Goal: Communication & Community: Answer question/provide support

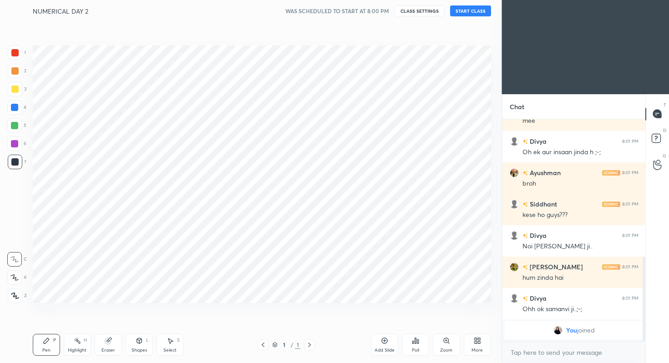
scroll to position [305, 465]
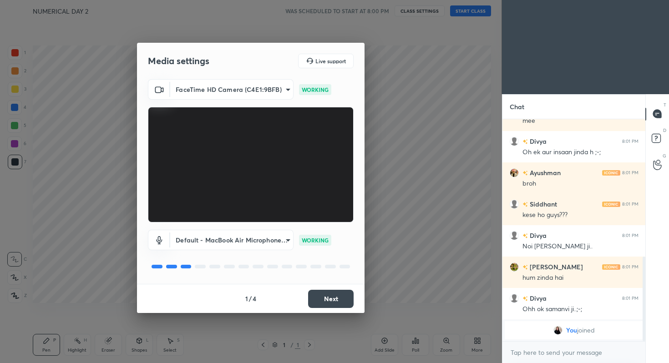
click at [334, 298] on button "Next" at bounding box center [331, 299] width 46 height 18
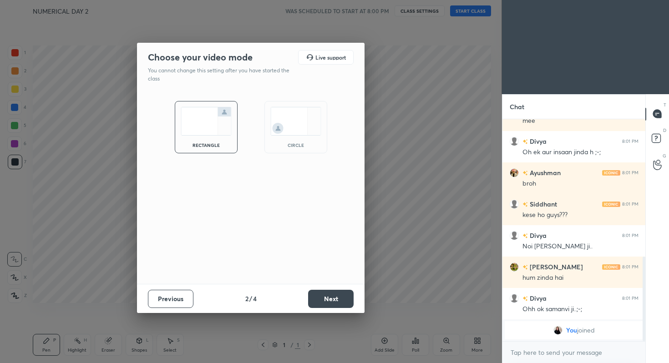
click at [334, 298] on button "Next" at bounding box center [331, 299] width 46 height 18
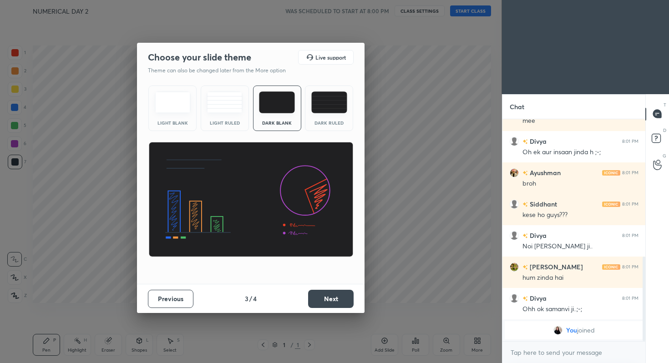
scroll to position [380, 0]
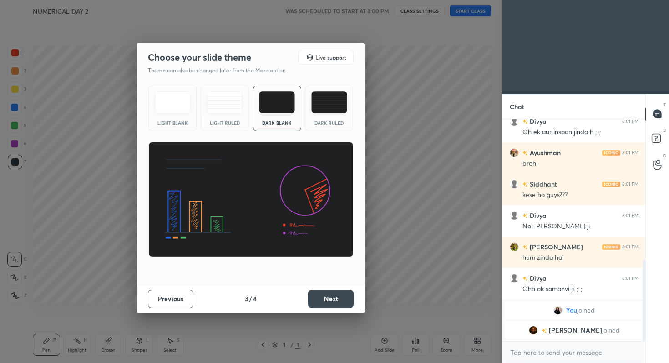
click at [325, 132] on div "Light Blank Light Ruled Dark Blank Dark Ruled" at bounding box center [251, 183] width 228 height 202
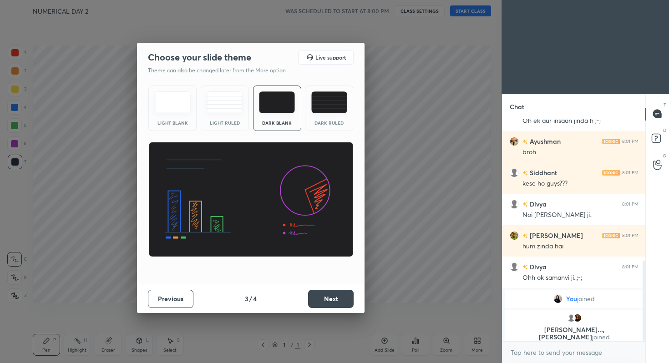
click at [322, 124] on div "Dark Ruled" at bounding box center [329, 123] width 36 height 5
click at [331, 296] on button "Next" at bounding box center [331, 299] width 46 height 18
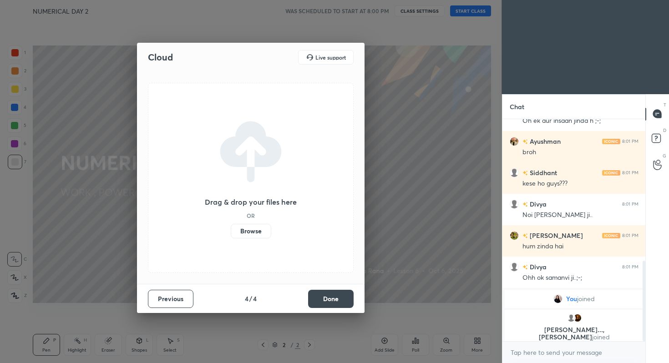
click at [331, 296] on button "Done" at bounding box center [331, 299] width 46 height 18
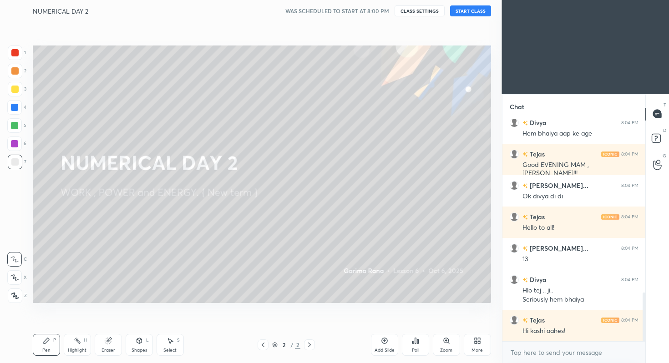
scroll to position [819, 0]
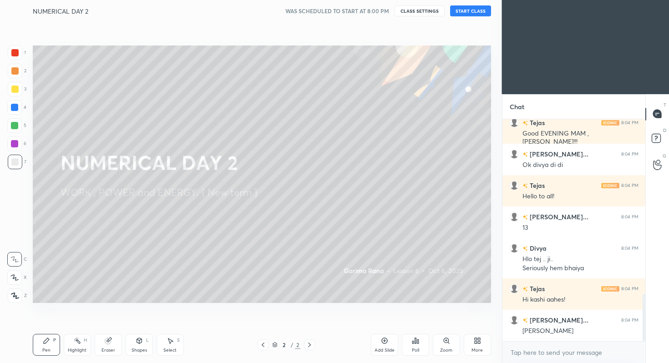
click at [462, 8] on button "START CLASS" at bounding box center [470, 10] width 41 height 11
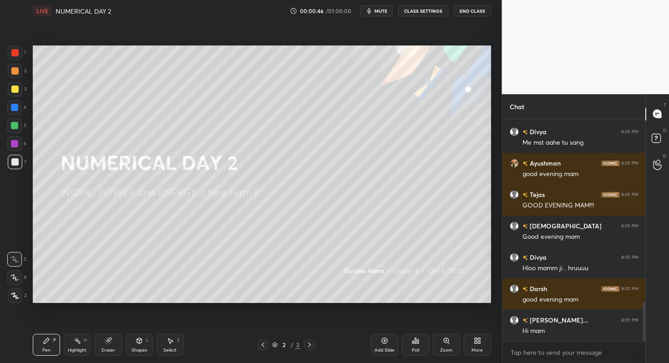
scroll to position [1070, 0]
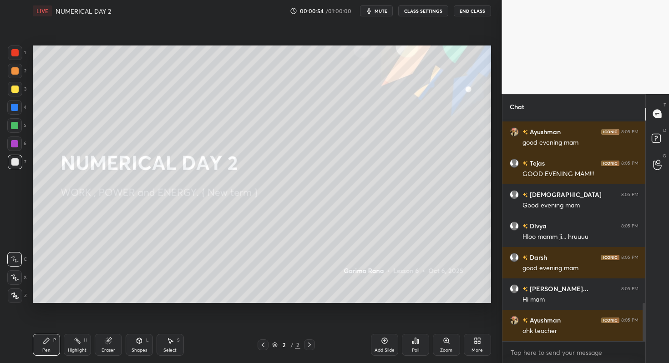
click at [473, 334] on div "More" at bounding box center [477, 345] width 27 height 22
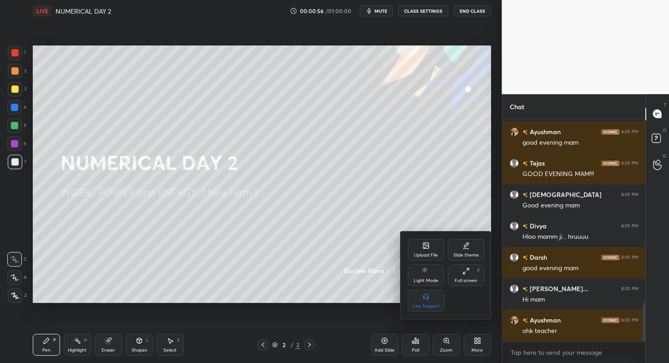
click at [427, 243] on icon at bounding box center [425, 245] width 5 height 5
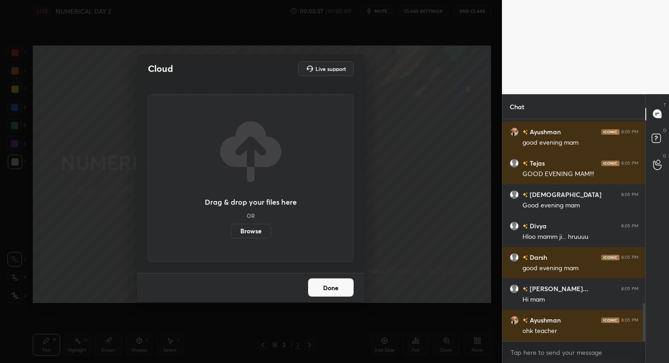
click at [259, 228] on label "Browse" at bounding box center [251, 231] width 41 height 15
click at [231, 228] on input "Browse" at bounding box center [231, 231] width 0 height 15
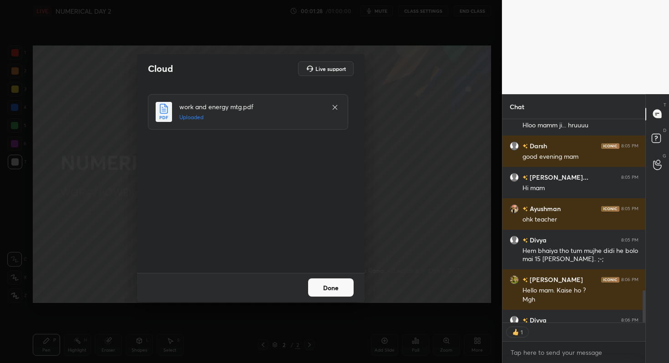
scroll to position [3, 3]
click at [333, 285] on button "Done" at bounding box center [331, 288] width 46 height 18
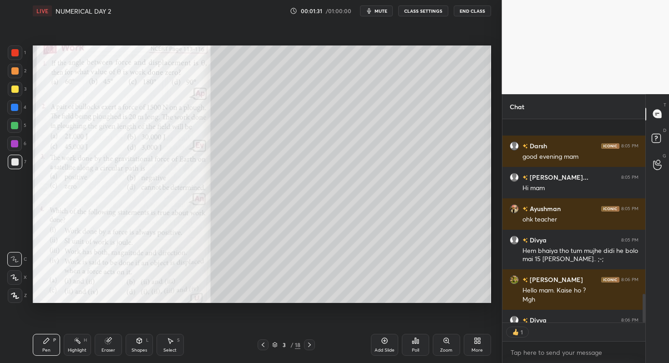
scroll to position [1232, 0]
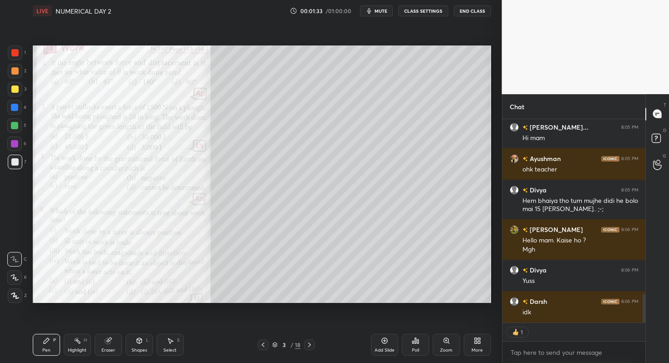
click at [385, 335] on div "Add Slide" at bounding box center [384, 345] width 27 height 22
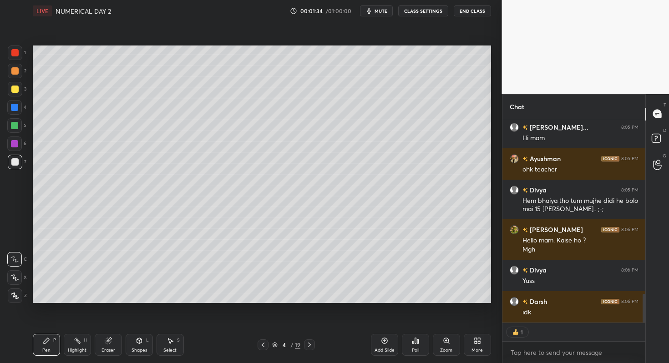
scroll to position [1263, 0]
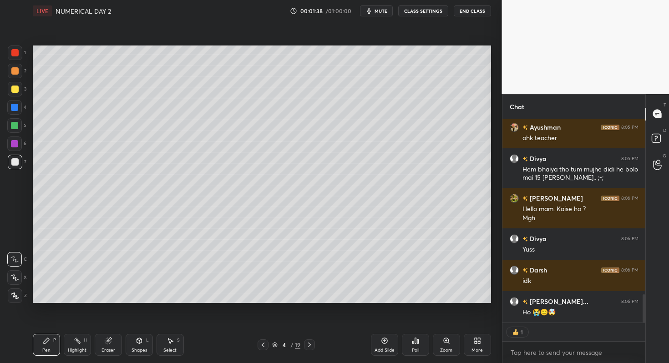
type textarea "x"
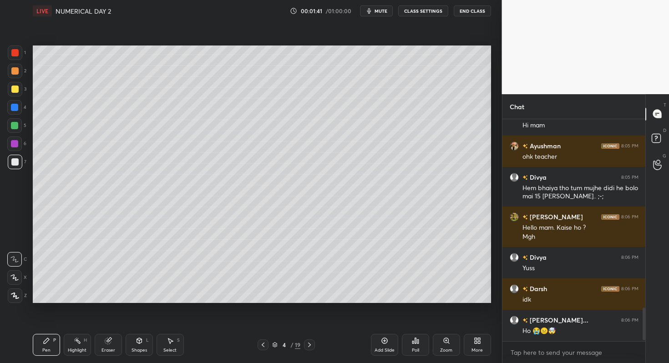
scroll to position [1276, 0]
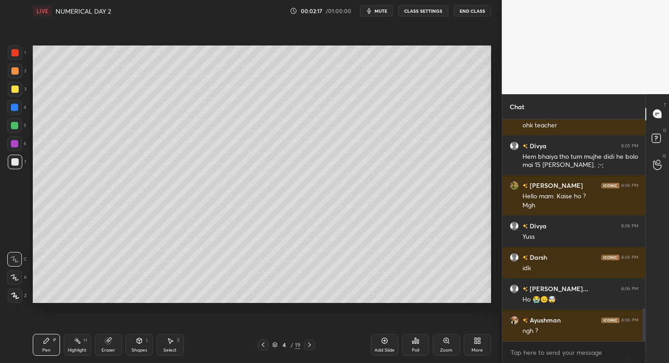
click at [21, 125] on div at bounding box center [14, 125] width 15 height 15
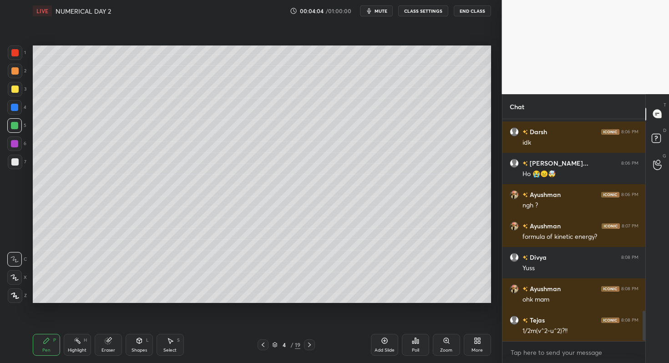
scroll to position [1433, 0]
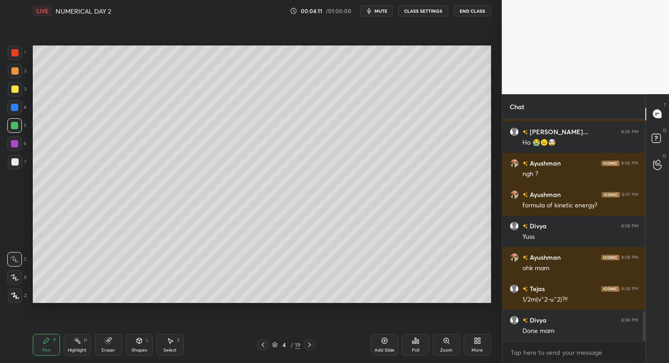
click at [309, 345] on icon at bounding box center [309, 344] width 7 height 7
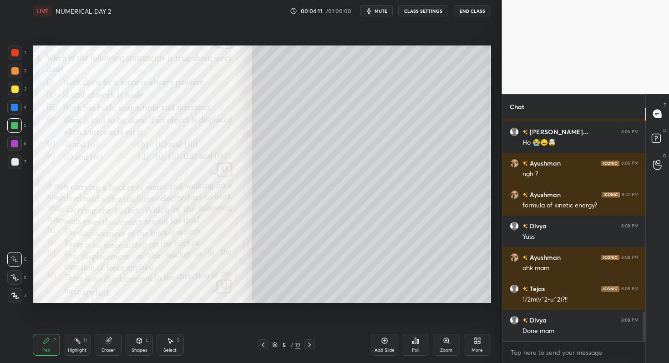
scroll to position [1455, 0]
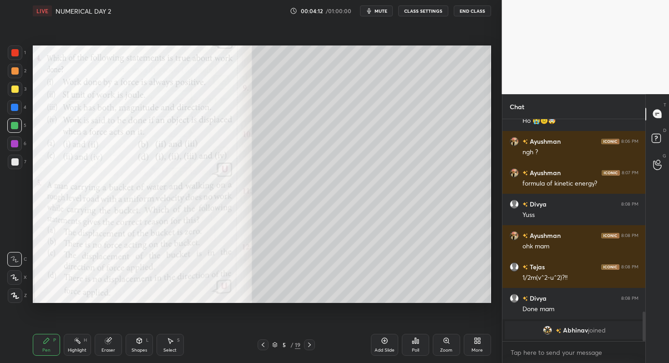
click at [311, 342] on icon at bounding box center [309, 344] width 7 height 7
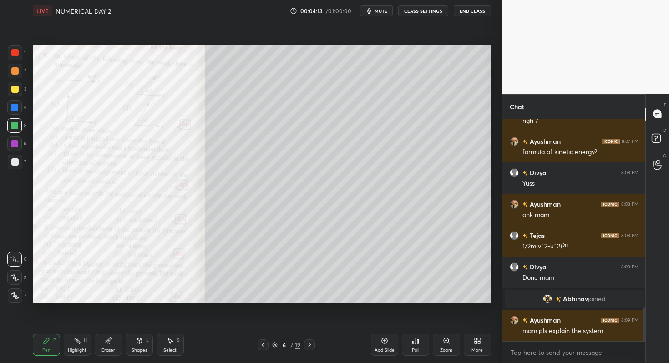
scroll to position [1219, 0]
click at [311, 342] on icon at bounding box center [309, 344] width 7 height 7
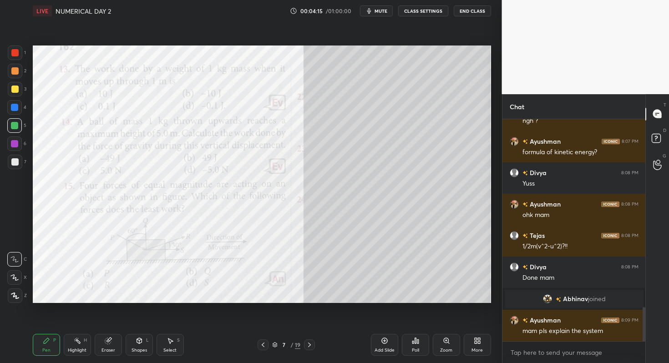
click at [311, 342] on icon at bounding box center [309, 344] width 7 height 7
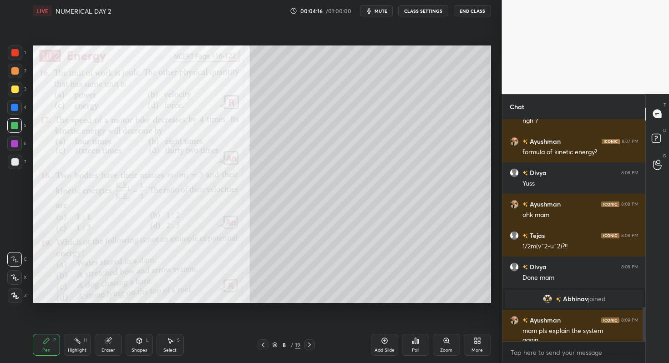
scroll to position [1228, 0]
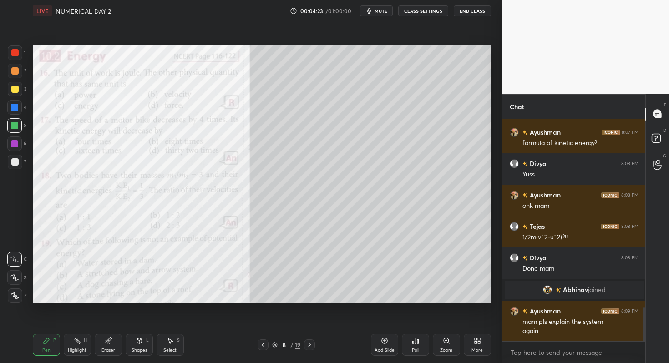
click at [263, 342] on icon at bounding box center [262, 344] width 7 height 7
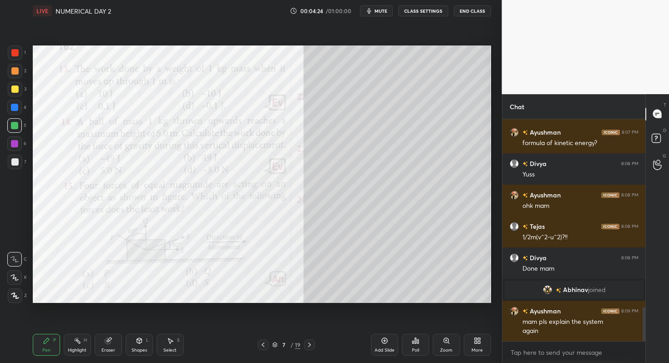
click at [263, 342] on icon at bounding box center [262, 344] width 7 height 7
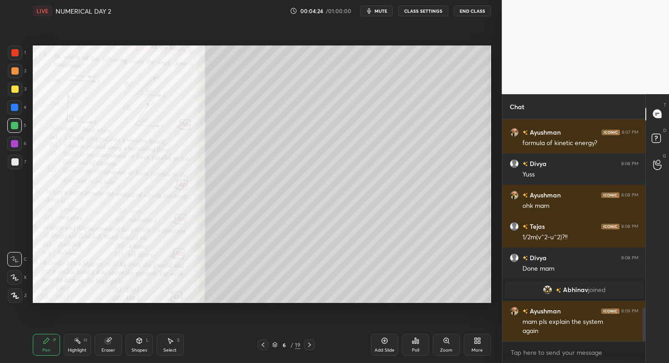
click at [263, 342] on icon at bounding box center [262, 344] width 7 height 7
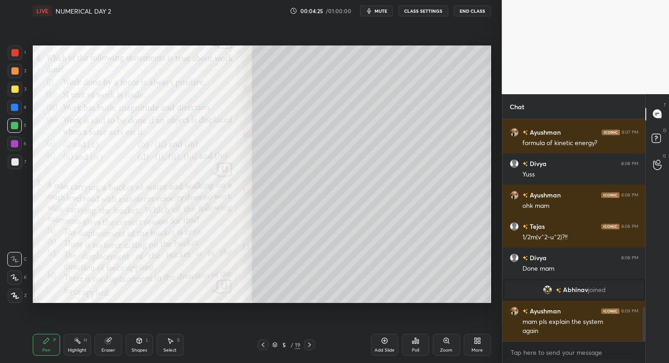
click at [263, 342] on icon at bounding box center [262, 344] width 7 height 7
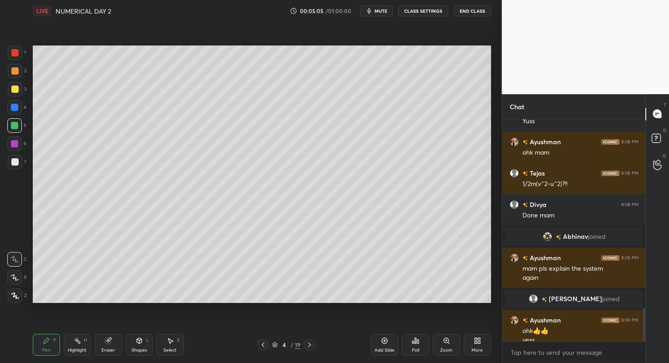
scroll to position [1273, 0]
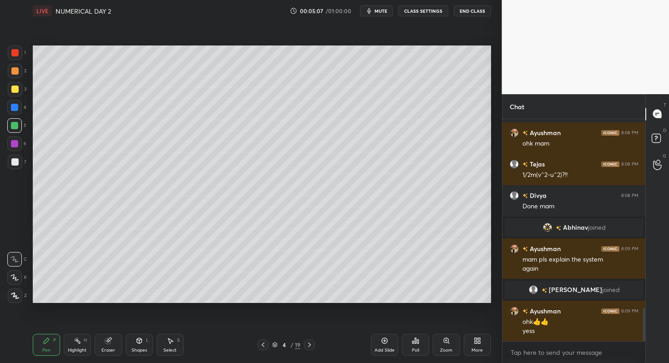
click at [308, 344] on icon at bounding box center [309, 344] width 7 height 7
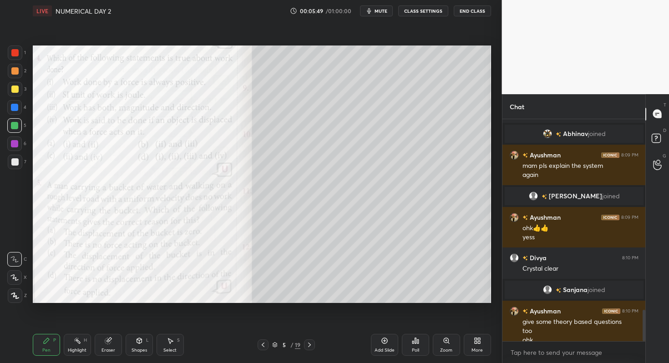
scroll to position [1350, 0]
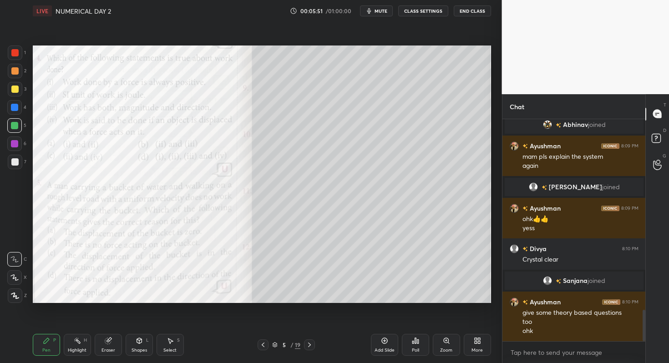
click at [312, 343] on icon at bounding box center [309, 344] width 7 height 7
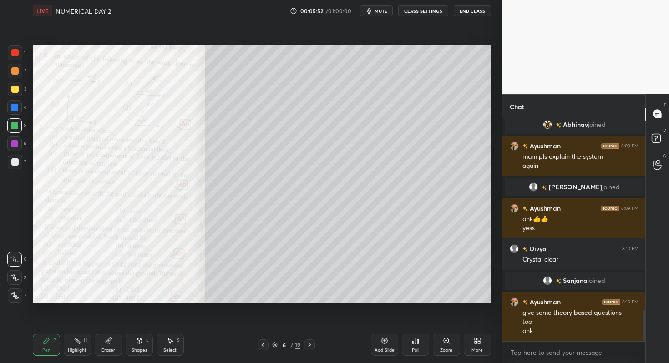
click at [312, 343] on icon at bounding box center [309, 344] width 7 height 7
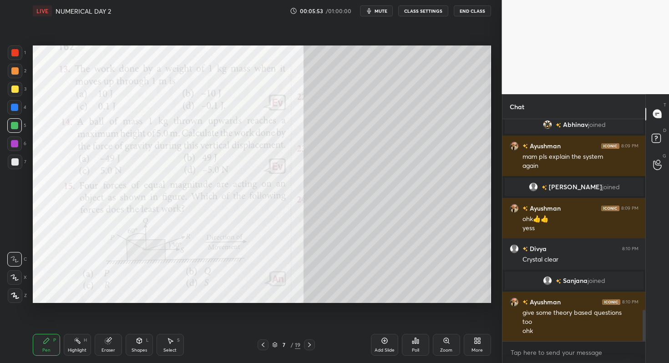
click at [312, 343] on icon at bounding box center [309, 344] width 7 height 7
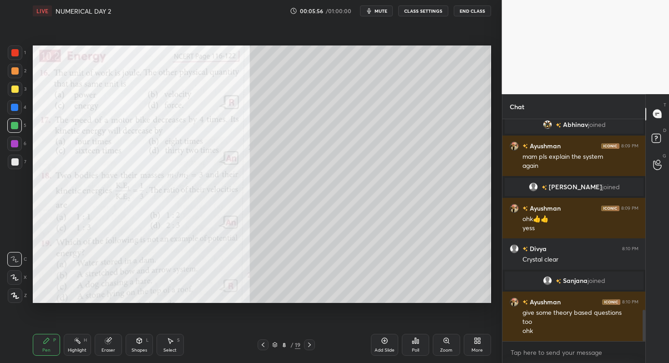
click at [446, 345] on div "Zoom" at bounding box center [446, 345] width 27 height 22
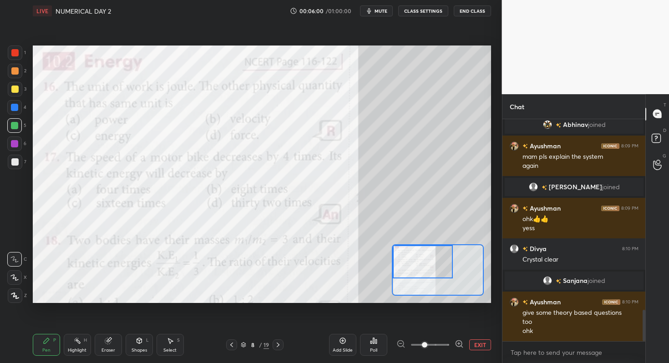
click at [392, 232] on div "Setting up your live class Poll for secs No correct answer Start poll" at bounding box center [262, 175] width 458 height 258
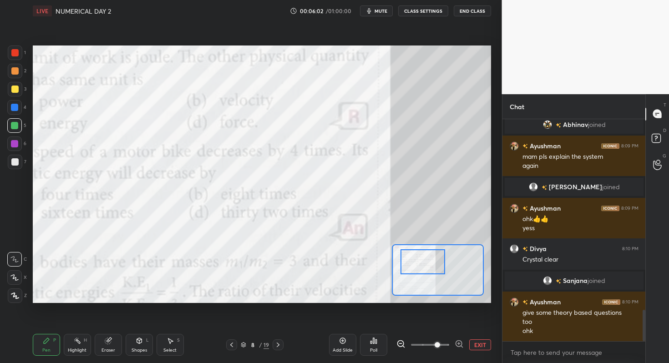
drag, startPoint x: 424, startPoint y: 344, endPoint x: 433, endPoint y: 344, distance: 8.6
click at [435, 344] on span at bounding box center [437, 344] width 5 height 5
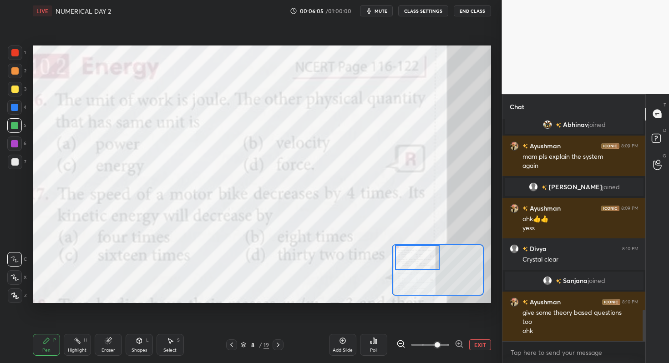
drag, startPoint x: 420, startPoint y: 264, endPoint x: 414, endPoint y: 256, distance: 9.8
click at [414, 256] on div at bounding box center [417, 257] width 45 height 25
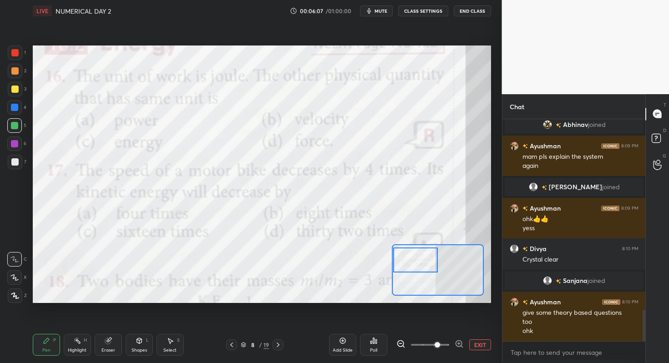
drag, startPoint x: 411, startPoint y: 254, endPoint x: 403, endPoint y: 257, distance: 8.5
click at [403, 257] on div at bounding box center [415, 260] width 45 height 25
click at [375, 350] on div "Poll" at bounding box center [373, 350] width 7 height 5
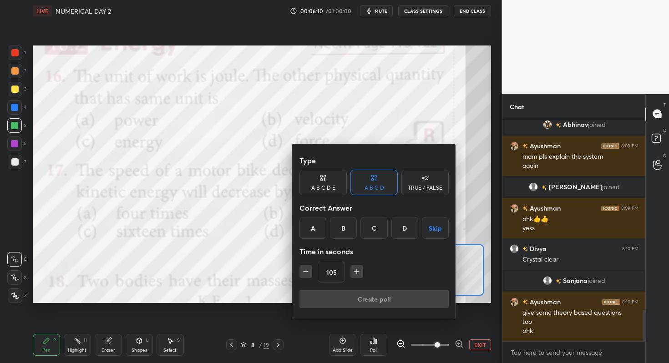
click at [380, 232] on div "C" at bounding box center [373, 228] width 27 height 22
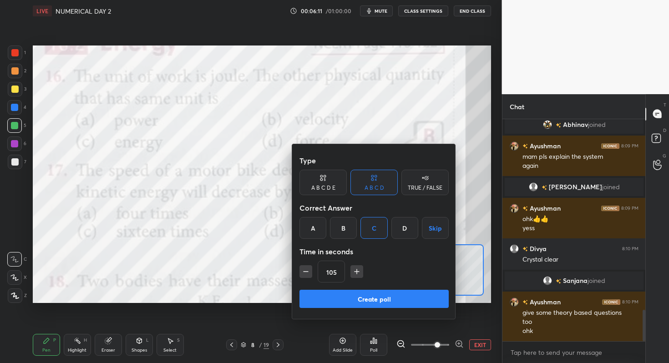
click at [308, 268] on icon "button" at bounding box center [305, 271] width 9 height 9
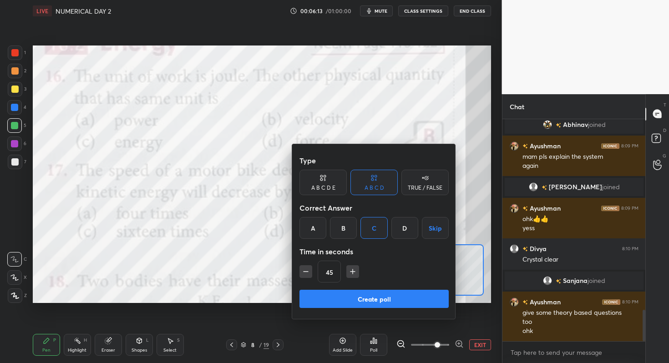
type input "30"
click at [333, 294] on button "Create poll" at bounding box center [373, 299] width 149 height 18
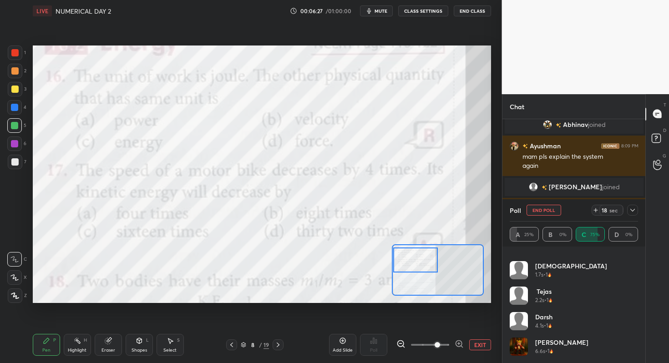
scroll to position [1429, 0]
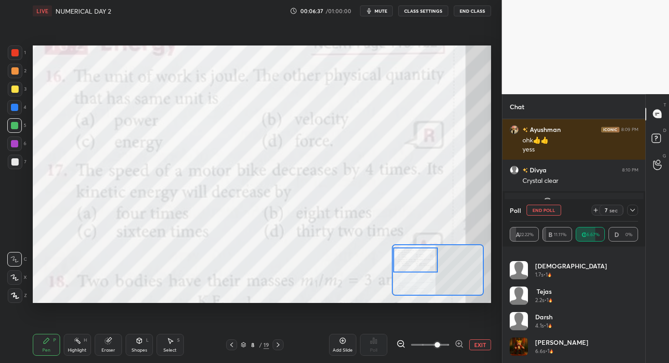
click at [631, 211] on icon at bounding box center [632, 210] width 7 height 7
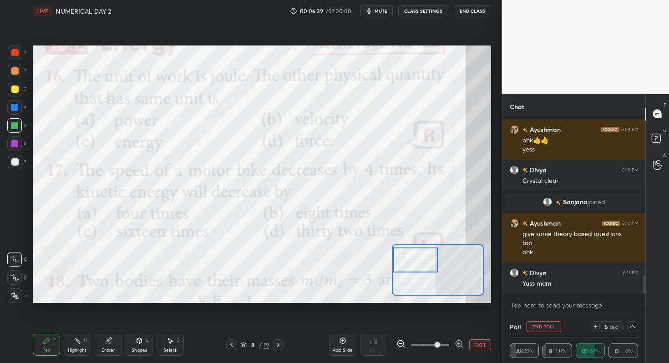
scroll to position [1450, 0]
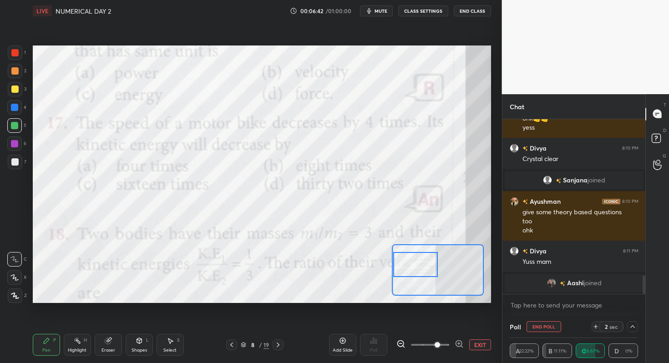
drag, startPoint x: 411, startPoint y: 255, endPoint x: 411, endPoint y: 259, distance: 4.6
click at [411, 259] on div at bounding box center [415, 264] width 45 height 25
click at [539, 329] on button "End Poll" at bounding box center [544, 326] width 35 height 11
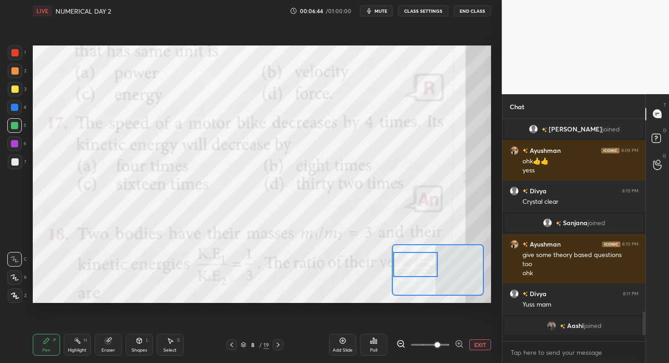
scroll to position [3, 3]
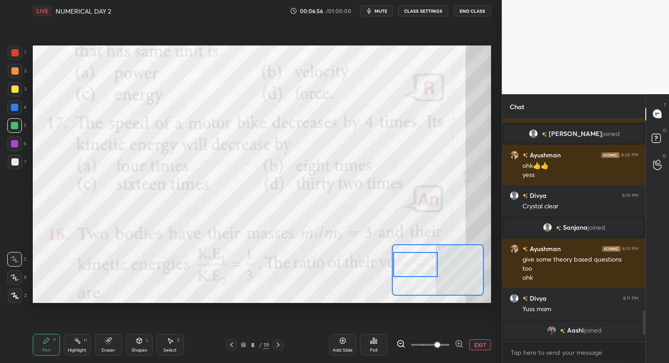
click at [374, 341] on icon at bounding box center [373, 340] width 1 height 5
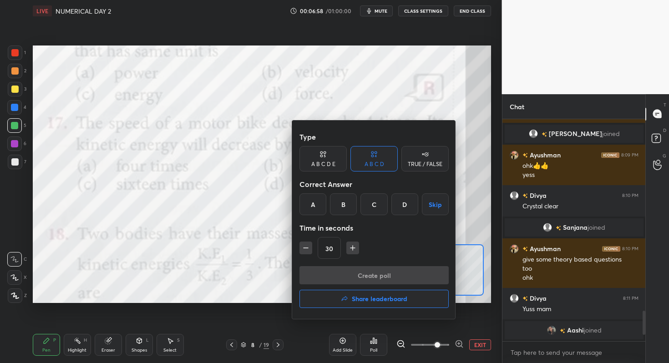
scroll to position [1374, 0]
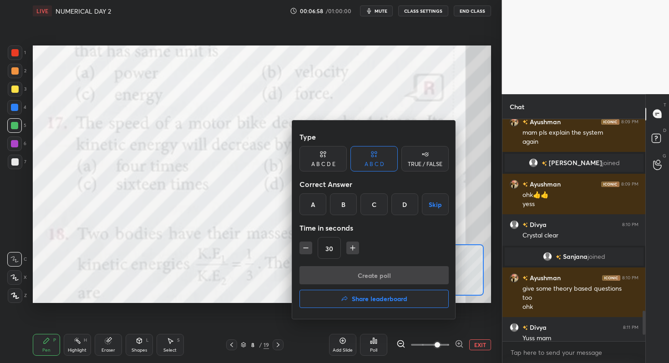
click at [251, 246] on div at bounding box center [334, 181] width 669 height 363
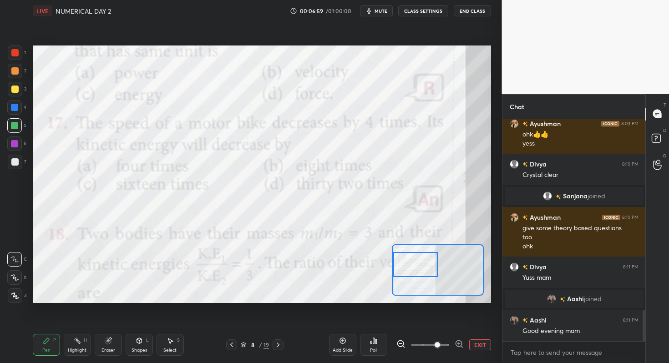
click at [365, 342] on div "Poll" at bounding box center [373, 345] width 27 height 22
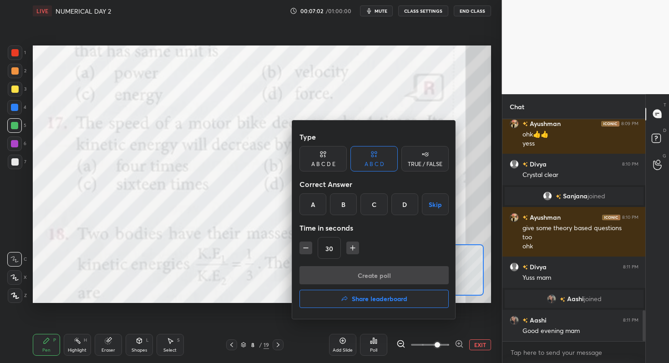
click at [230, 214] on div at bounding box center [334, 181] width 669 height 363
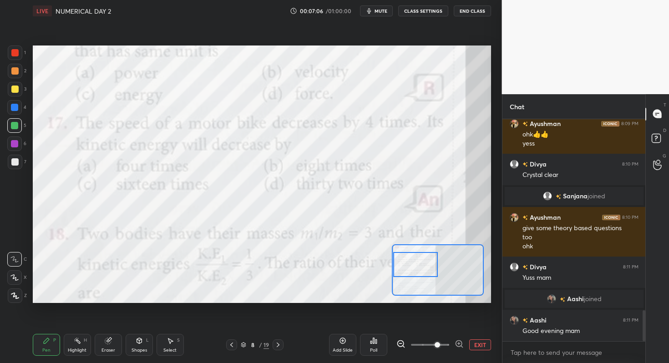
click at [369, 341] on div "Poll" at bounding box center [373, 345] width 27 height 22
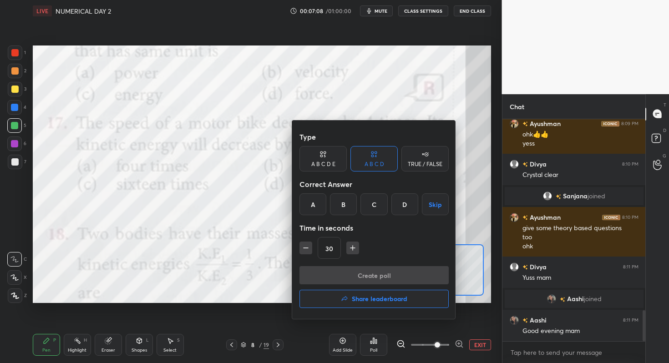
click at [370, 210] on div "C" at bounding box center [373, 204] width 27 height 22
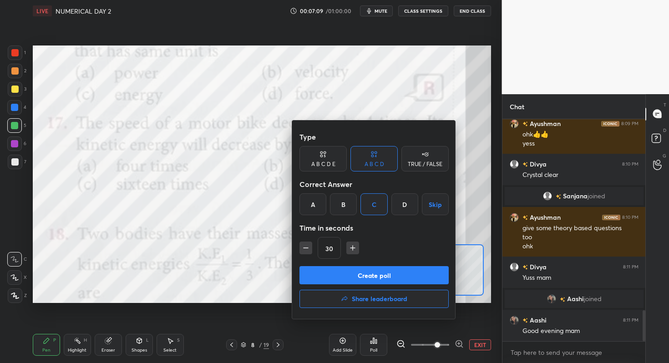
click at [351, 277] on button "Create poll" at bounding box center [373, 275] width 149 height 18
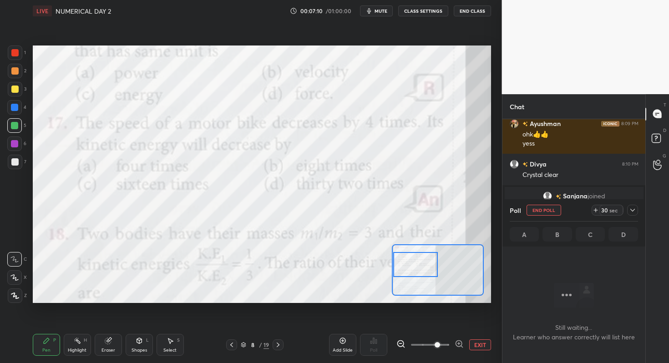
scroll to position [0, 0]
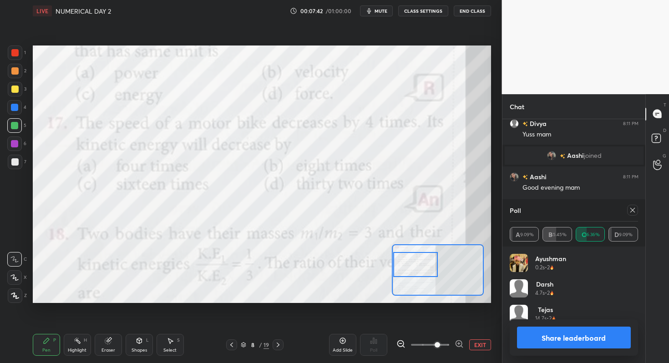
drag, startPoint x: 15, startPoint y: 53, endPoint x: 23, endPoint y: 50, distance: 8.8
click at [16, 51] on div at bounding box center [14, 52] width 7 height 7
click at [104, 345] on div "Eraser" at bounding box center [108, 345] width 27 height 22
click at [16, 299] on div "Erase all" at bounding box center [14, 296] width 15 height 15
click at [631, 211] on icon at bounding box center [632, 210] width 7 height 7
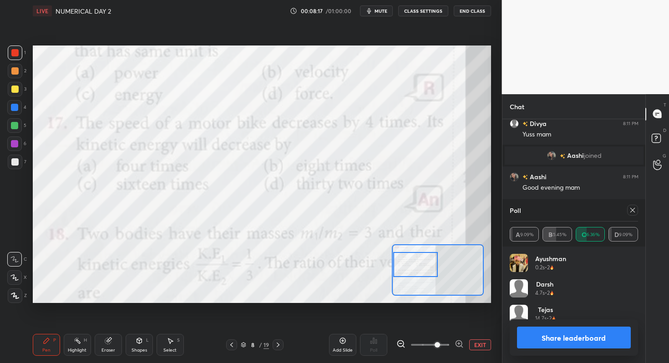
type textarea "x"
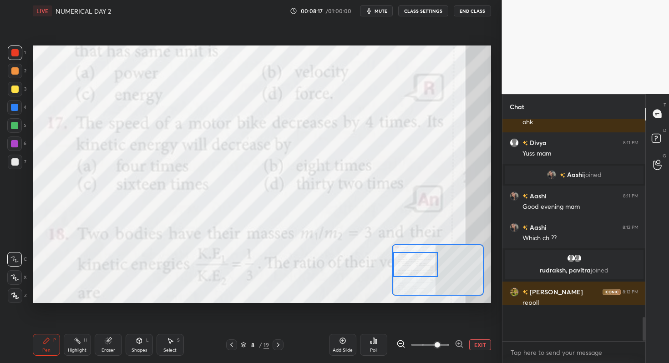
scroll to position [217, 140]
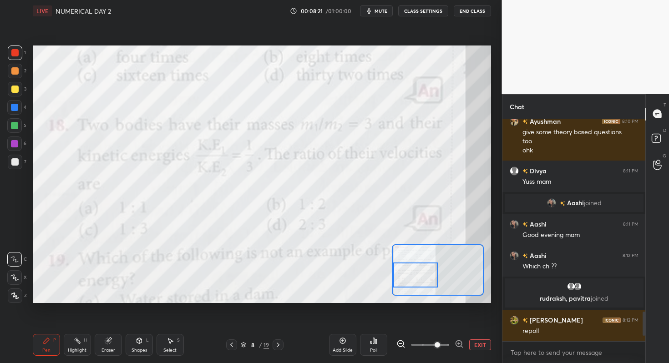
drag, startPoint x: 418, startPoint y: 264, endPoint x: 418, endPoint y: 275, distance: 10.5
click at [418, 275] on div at bounding box center [415, 275] width 45 height 25
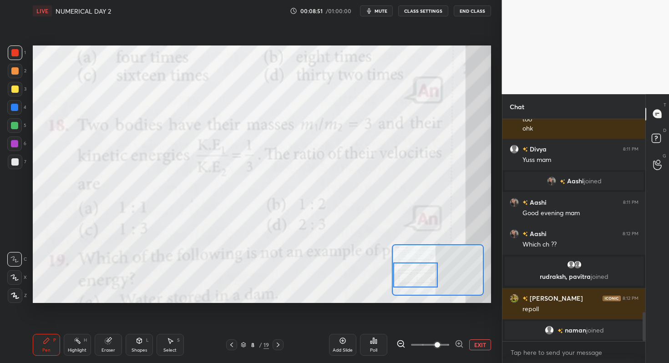
click at [375, 348] on div "Poll" at bounding box center [373, 350] width 7 height 5
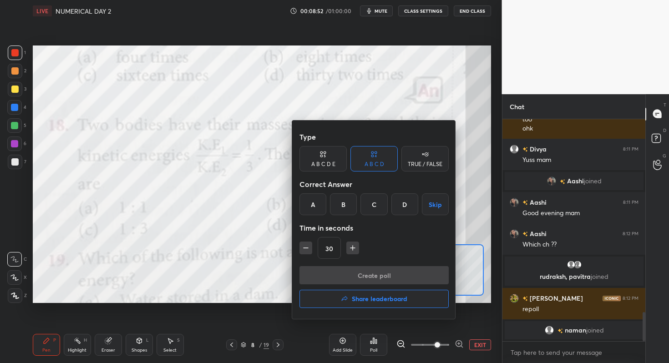
click at [312, 205] on div "A" at bounding box center [312, 204] width 27 height 22
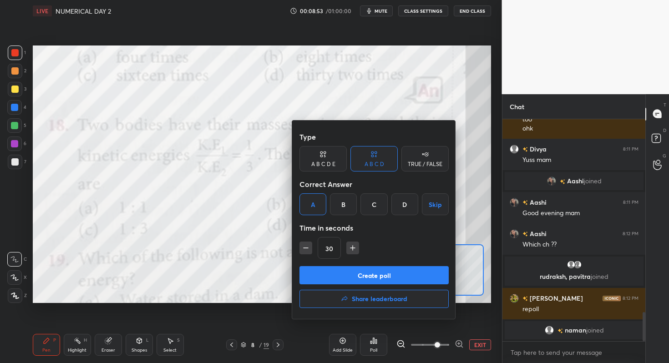
click at [353, 251] on icon "button" at bounding box center [352, 247] width 9 height 9
type input "60"
click at [345, 281] on button "Create poll" at bounding box center [373, 275] width 149 height 18
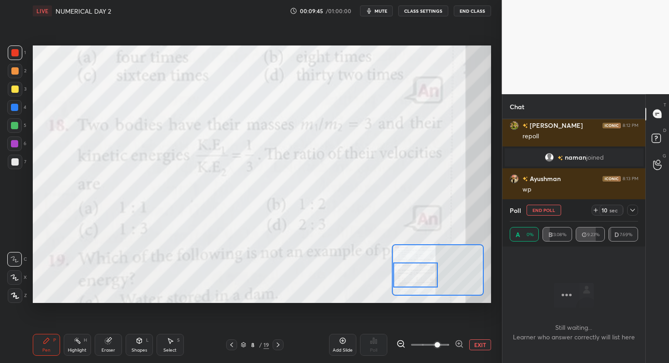
scroll to position [1653, 0]
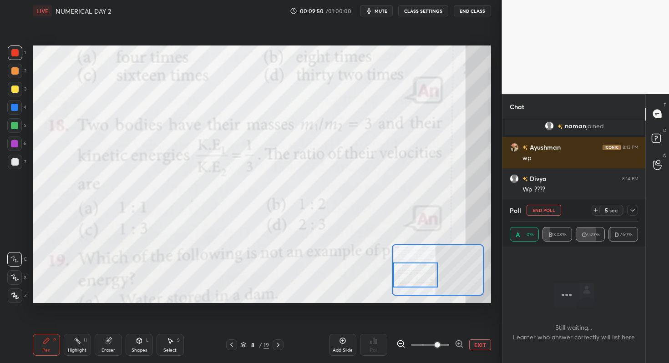
click at [550, 213] on button "End Poll" at bounding box center [544, 210] width 35 height 11
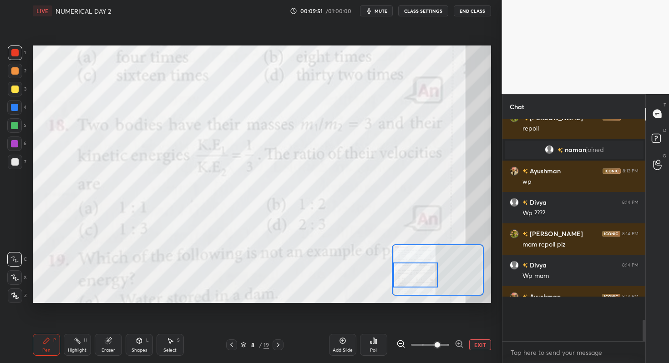
scroll to position [1607, 0]
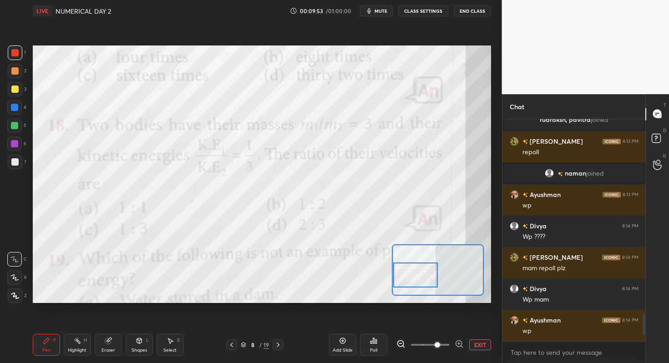
click at [15, 73] on div at bounding box center [14, 70] width 7 height 7
click at [20, 54] on div at bounding box center [15, 53] width 15 height 15
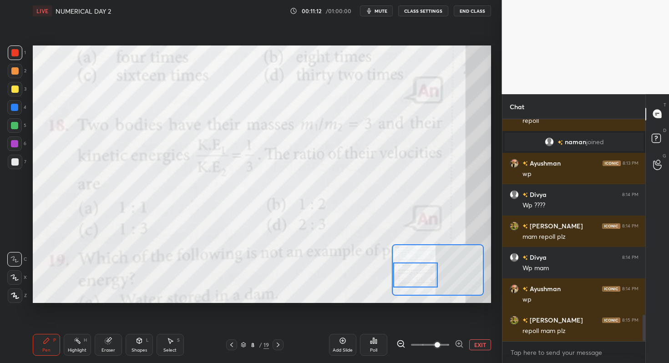
click at [368, 342] on div "Poll" at bounding box center [373, 345] width 27 height 22
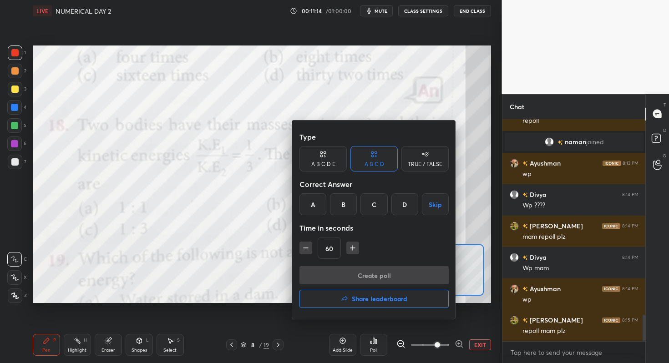
click at [366, 202] on div "C" at bounding box center [373, 204] width 27 height 22
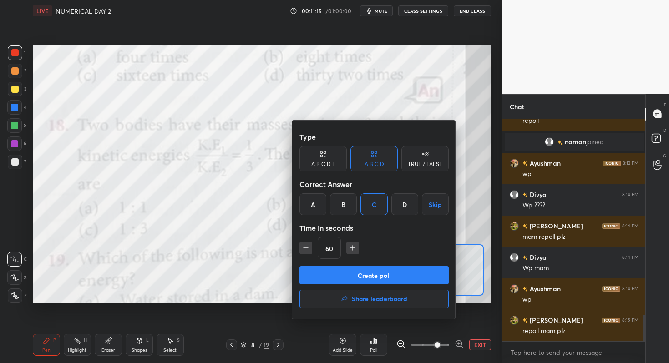
click at [353, 269] on button "Create poll" at bounding box center [373, 275] width 149 height 18
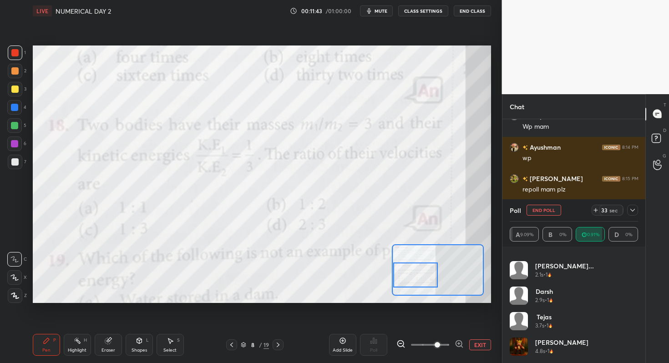
scroll to position [1800, 0]
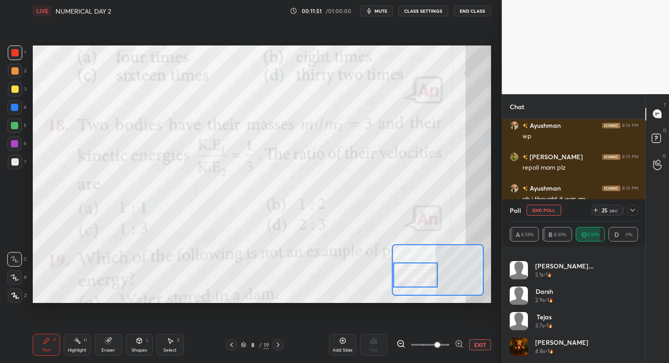
click at [541, 209] on button "End Poll" at bounding box center [544, 210] width 35 height 11
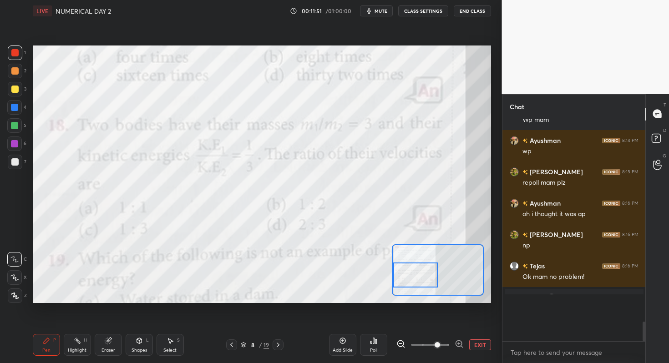
scroll to position [139, 140]
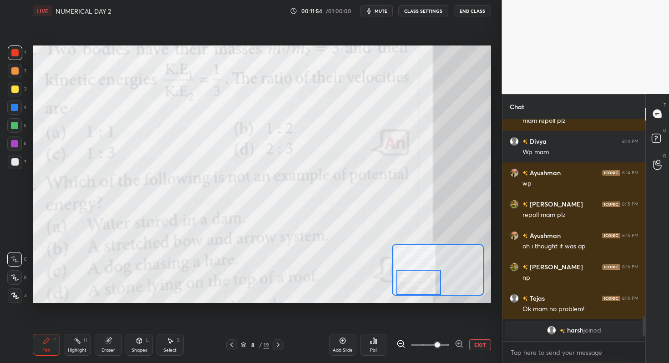
drag, startPoint x: 416, startPoint y: 274, endPoint x: 420, endPoint y: 294, distance: 21.2
click at [420, 294] on div at bounding box center [418, 282] width 45 height 25
click at [108, 340] on icon at bounding box center [108, 341] width 6 height 6
click at [16, 295] on span "Erase all" at bounding box center [15, 296] width 14 height 6
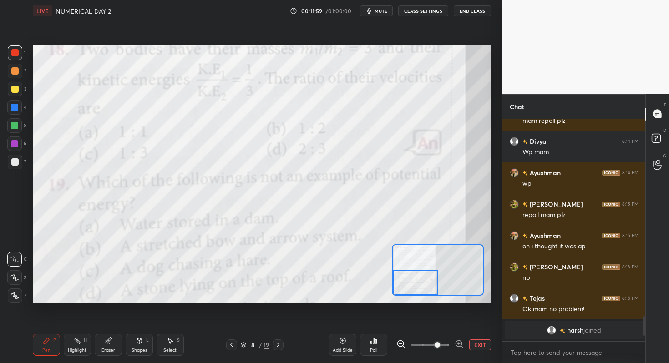
drag, startPoint x: 421, startPoint y: 281, endPoint x: 414, endPoint y: 283, distance: 8.1
click at [414, 283] on div at bounding box center [415, 282] width 45 height 25
click at [374, 348] on div "Poll" at bounding box center [373, 350] width 7 height 5
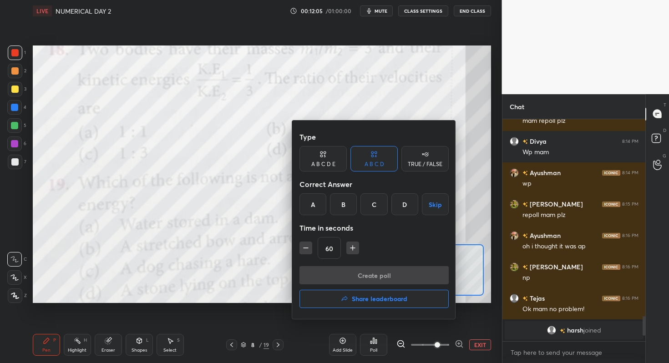
click at [377, 202] on div "C" at bounding box center [373, 204] width 27 height 22
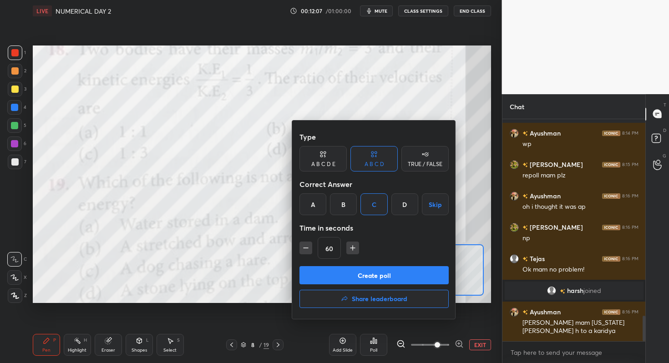
click at [344, 271] on button "Create poll" at bounding box center [373, 275] width 149 height 18
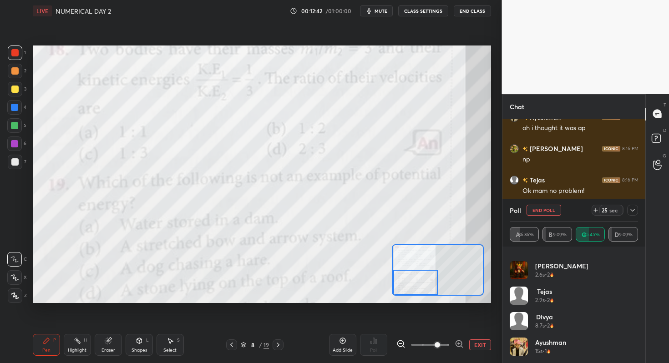
click at [632, 209] on icon at bounding box center [632, 210] width 7 height 7
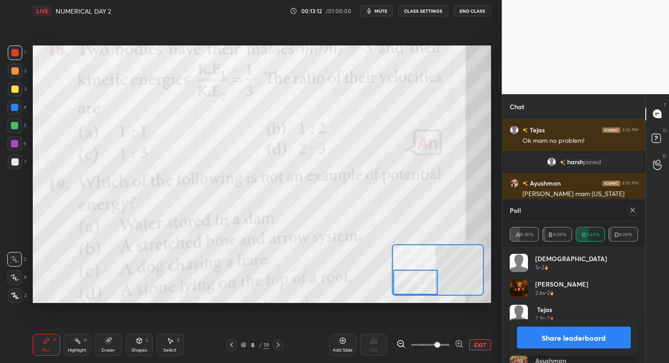
scroll to position [1877, 0]
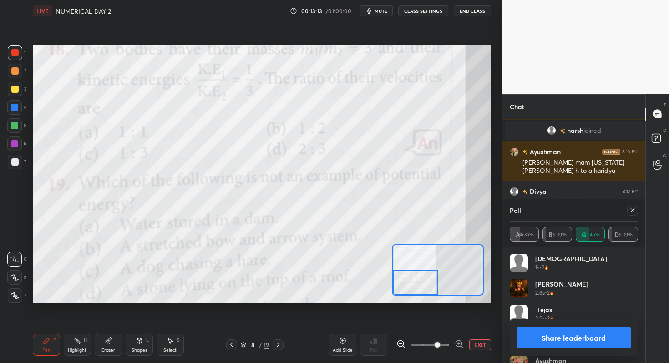
click at [550, 334] on button "Share leaderboard" at bounding box center [574, 338] width 114 height 22
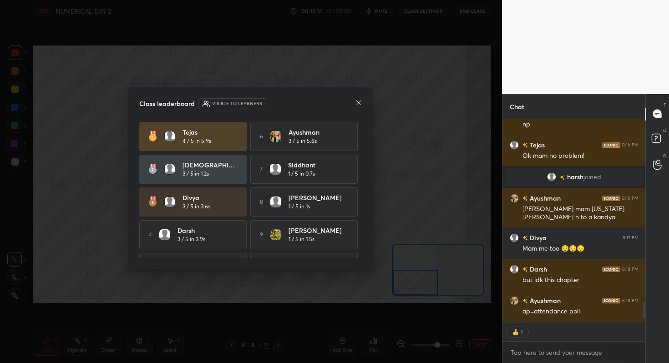
scroll to position [1830, 0]
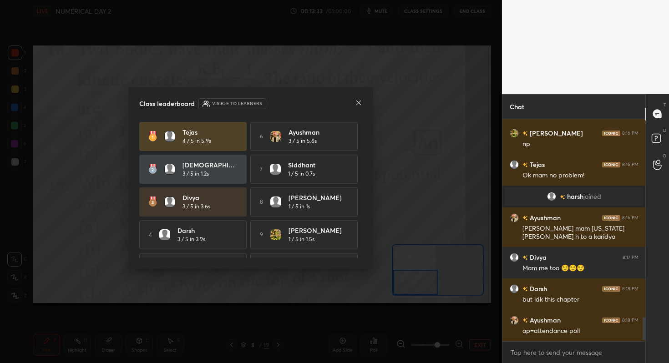
click at [360, 103] on icon at bounding box center [358, 102] width 7 height 7
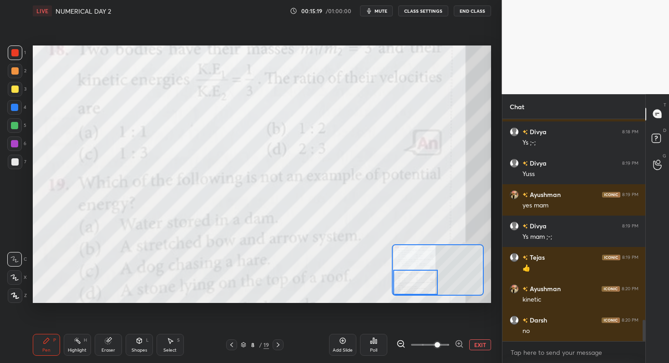
scroll to position [2125, 0]
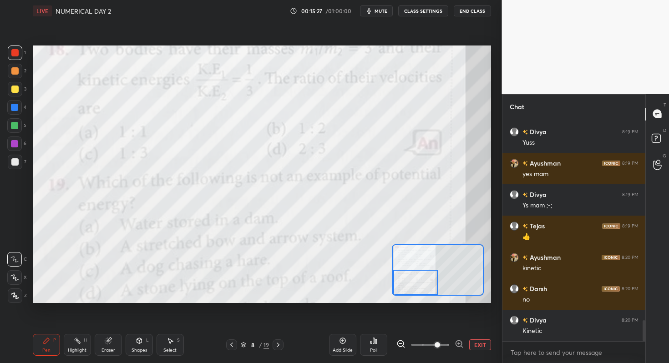
click at [280, 344] on icon at bounding box center [277, 344] width 7 height 7
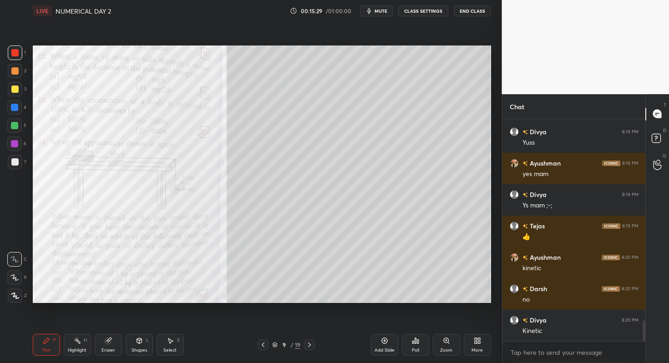
click at [450, 346] on div "Zoom" at bounding box center [446, 345] width 27 height 22
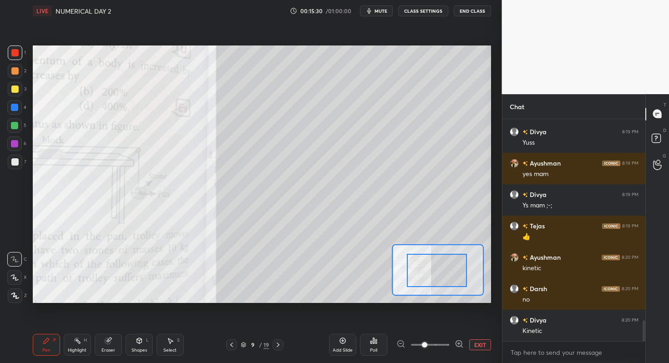
drag, startPoint x: 436, startPoint y: 271, endPoint x: 410, endPoint y: 284, distance: 30.1
click at [419, 277] on div at bounding box center [437, 270] width 60 height 33
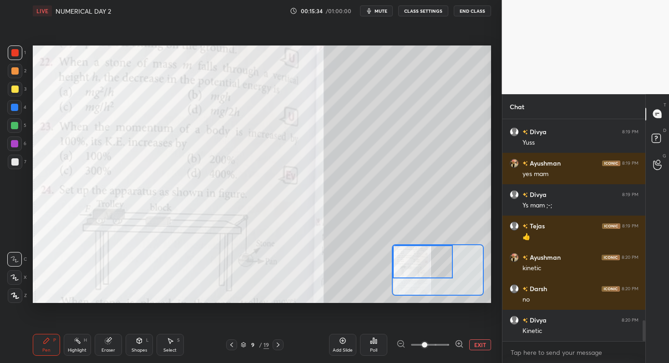
click at [416, 239] on div "Setting up your live class Poll for secs No correct answer Start poll" at bounding box center [262, 175] width 458 height 258
click at [371, 349] on div "Poll" at bounding box center [373, 350] width 7 height 5
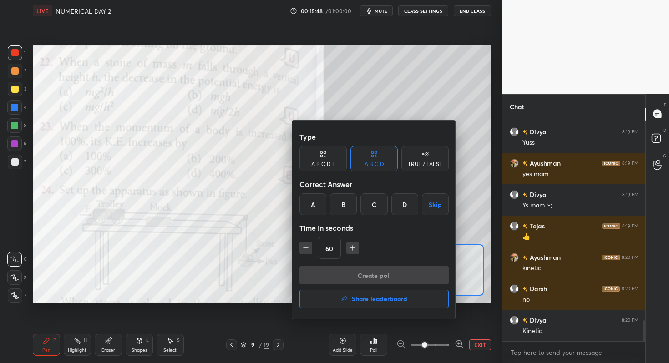
click at [339, 206] on div "B" at bounding box center [343, 204] width 27 height 22
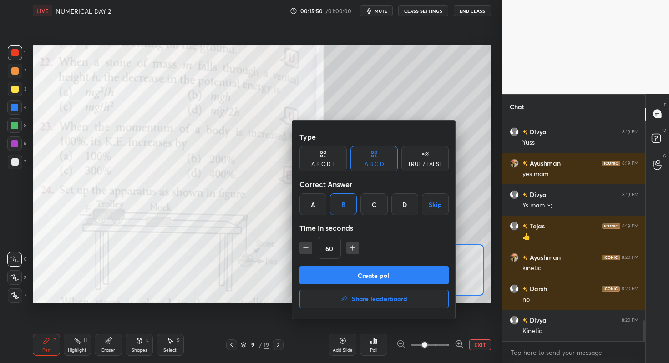
click at [346, 280] on button "Create poll" at bounding box center [373, 275] width 149 height 18
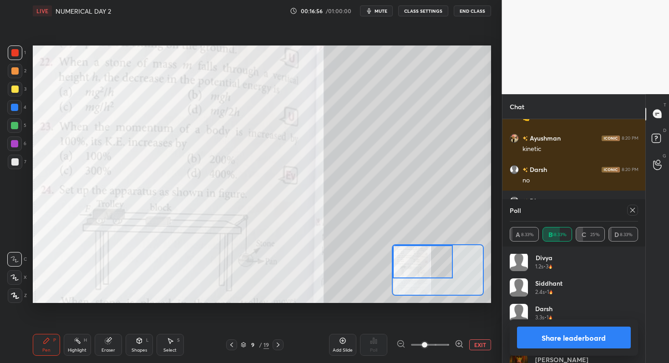
scroll to position [2276, 0]
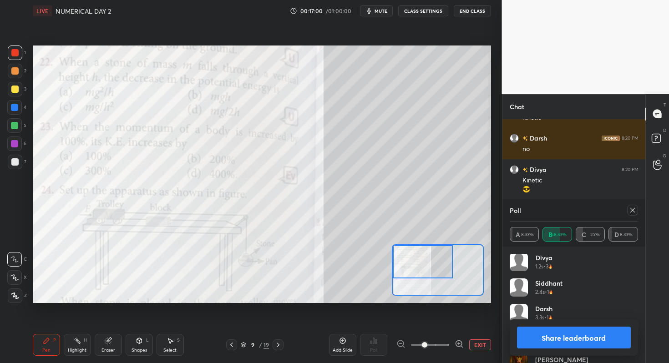
click at [555, 333] on button "Share leaderboard" at bounding box center [574, 338] width 114 height 22
type textarea "x"
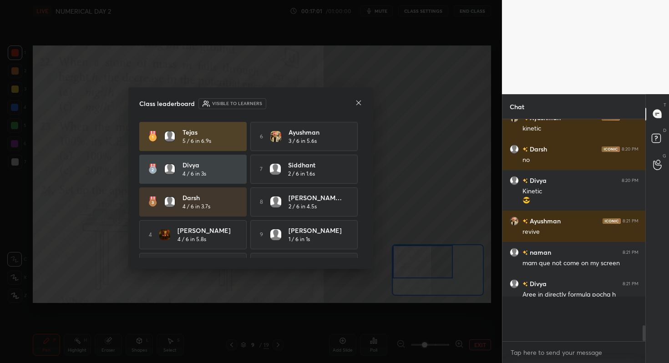
scroll to position [136, 140]
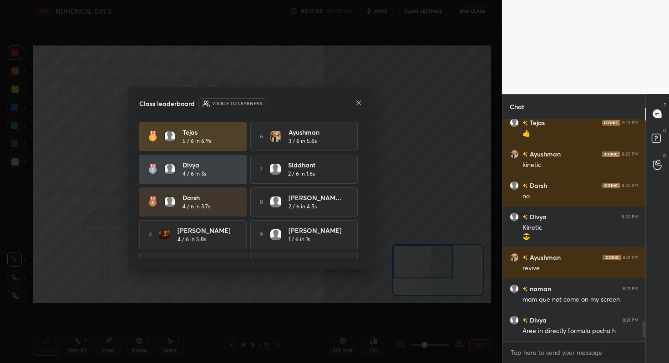
click at [355, 101] on icon at bounding box center [358, 102] width 7 height 7
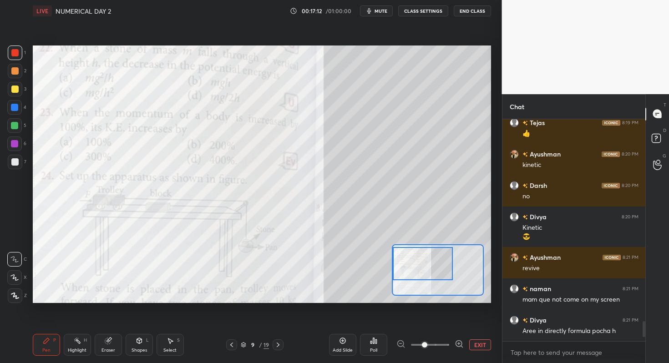
scroll to position [2250, 0]
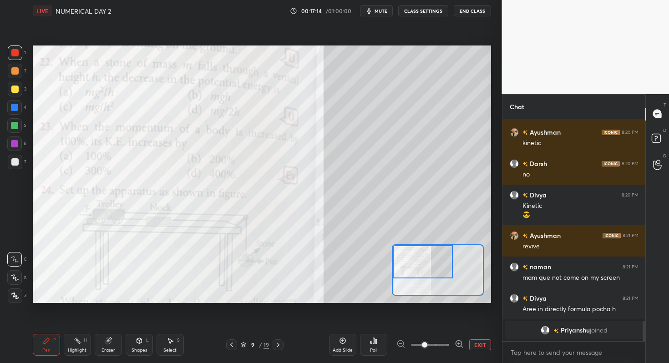
drag, startPoint x: 411, startPoint y: 255, endPoint x: 410, endPoint y: 250, distance: 5.8
click at [410, 250] on div at bounding box center [423, 261] width 60 height 33
click at [400, 256] on div at bounding box center [423, 261] width 60 height 33
click at [381, 348] on div "Poll" at bounding box center [373, 345] width 27 height 22
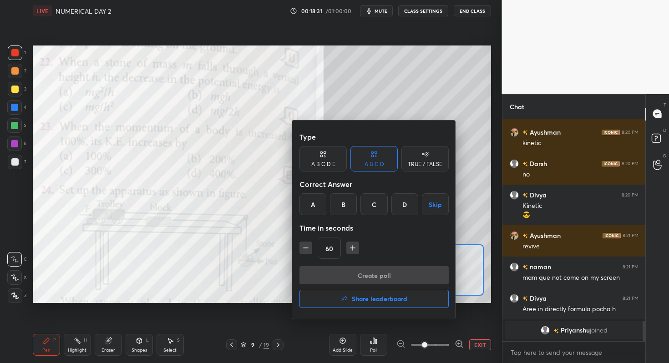
click at [376, 204] on div "C" at bounding box center [373, 204] width 27 height 22
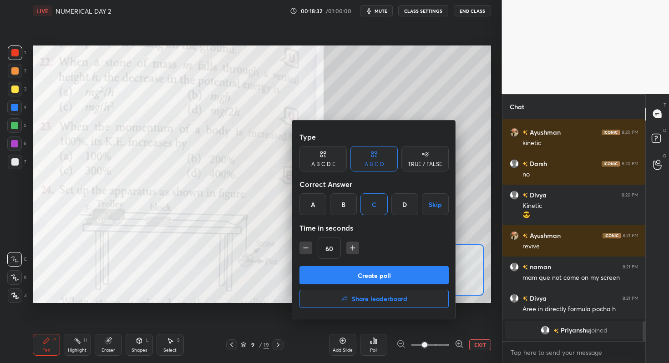
click at [353, 250] on icon "button" at bounding box center [352, 247] width 9 height 9
click at [353, 250] on icon "button" at bounding box center [356, 247] width 9 height 9
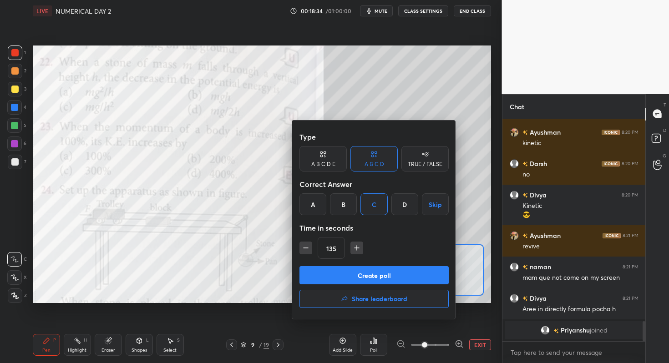
click at [353, 250] on icon "button" at bounding box center [356, 247] width 9 height 9
click at [355, 252] on icon "button" at bounding box center [356, 247] width 9 height 9
click at [354, 251] on icon "button" at bounding box center [356, 247] width 9 height 9
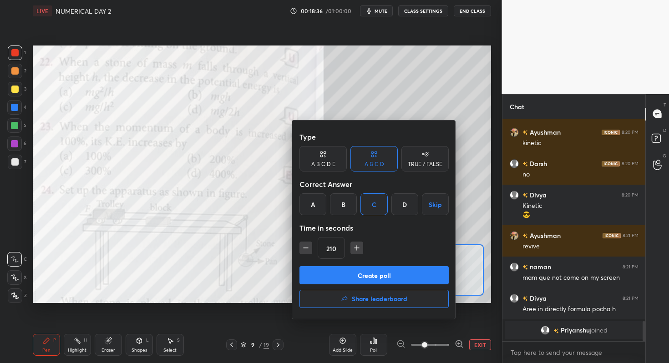
click at [354, 251] on icon "button" at bounding box center [356, 247] width 9 height 9
type input "225"
click at [347, 267] on button "Create poll" at bounding box center [373, 275] width 149 height 18
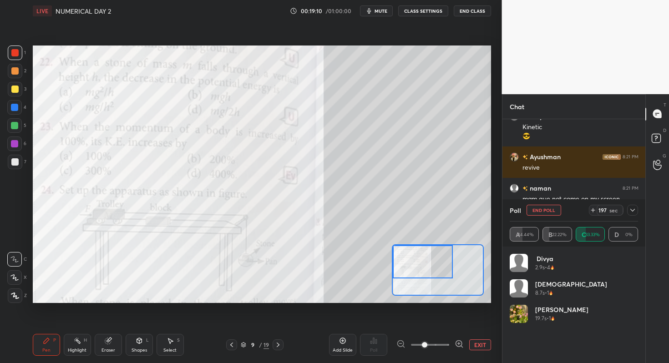
scroll to position [2204, 0]
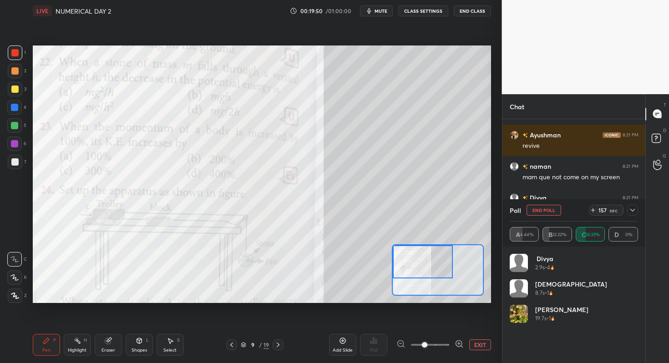
click at [635, 211] on icon at bounding box center [632, 210] width 7 height 7
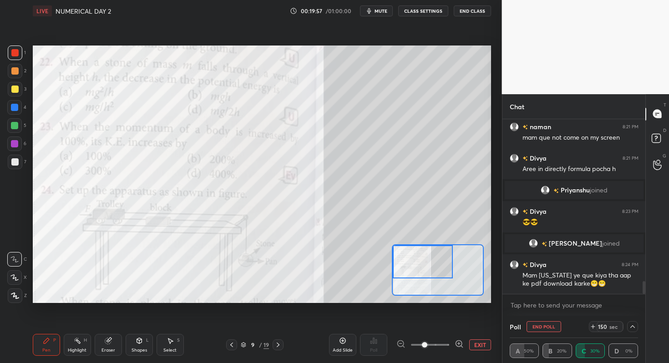
scroll to position [2241, 0]
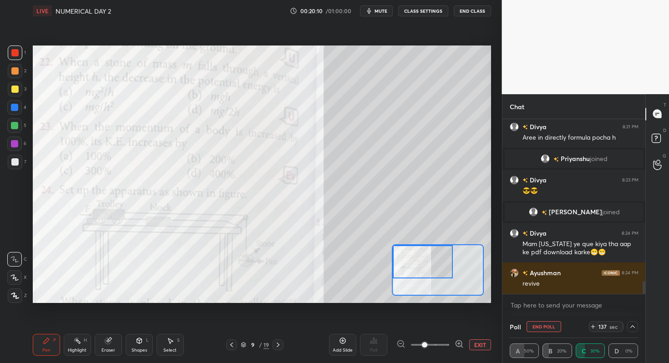
drag, startPoint x: 103, startPoint y: 336, endPoint x: 105, endPoint y: 327, distance: 9.3
click at [103, 335] on div "Eraser" at bounding box center [108, 345] width 27 height 22
click at [16, 295] on span "Erase all" at bounding box center [15, 296] width 14 height 6
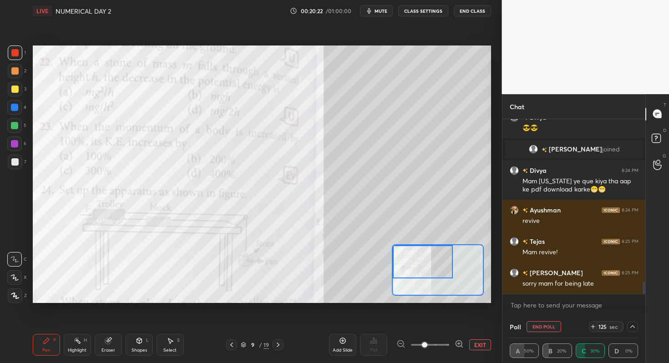
scroll to position [2335, 0]
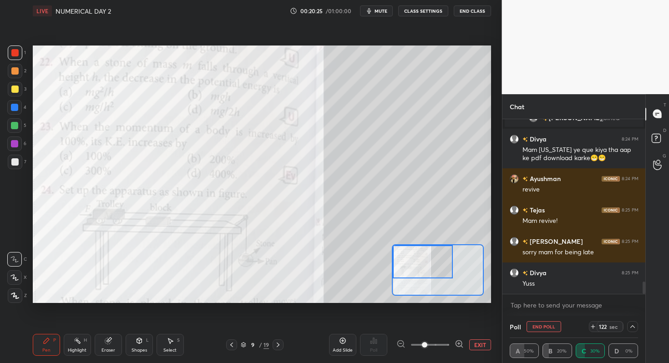
click at [14, 89] on div at bounding box center [14, 89] width 7 height 7
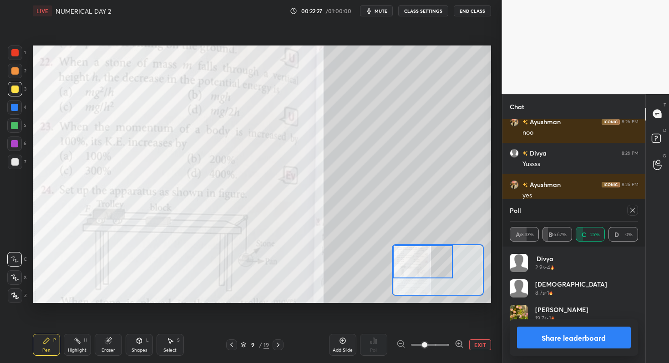
scroll to position [106, 126]
click at [22, 64] on div "2" at bounding box center [17, 71] width 19 height 15
click at [20, 59] on div at bounding box center [15, 53] width 15 height 15
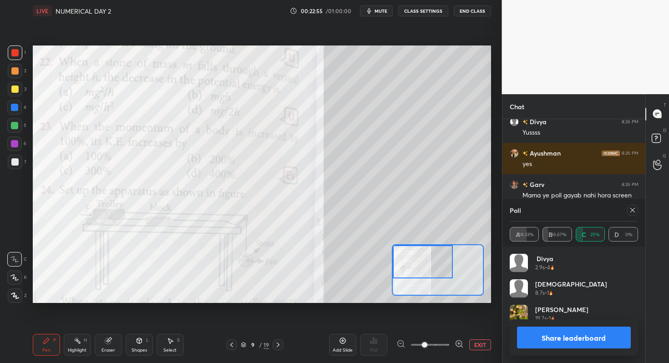
scroll to position [2824, 0]
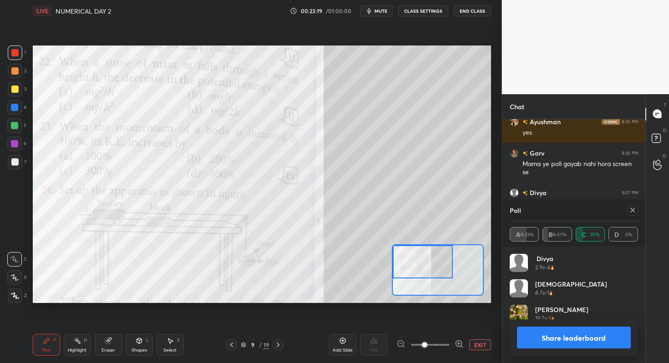
drag, startPoint x: 630, startPoint y: 213, endPoint x: 625, endPoint y: 218, distance: 6.8
click at [630, 213] on icon at bounding box center [632, 210] width 7 height 7
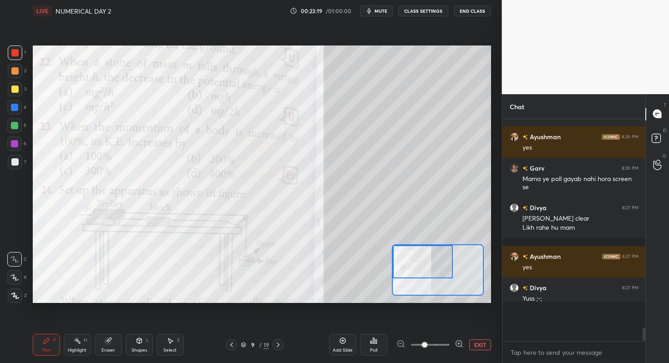
scroll to position [215, 140]
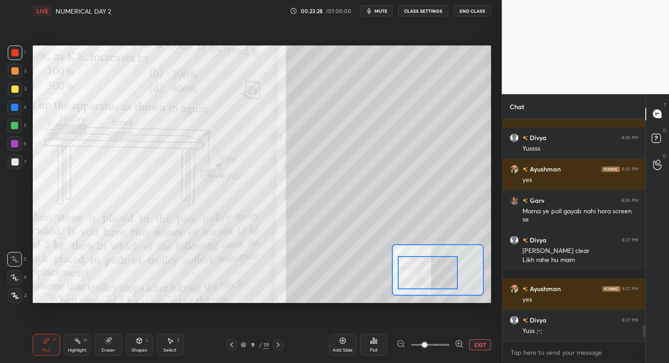
drag, startPoint x: 430, startPoint y: 255, endPoint x: 434, endPoint y: 264, distance: 9.6
click at [435, 265] on div at bounding box center [428, 272] width 60 height 33
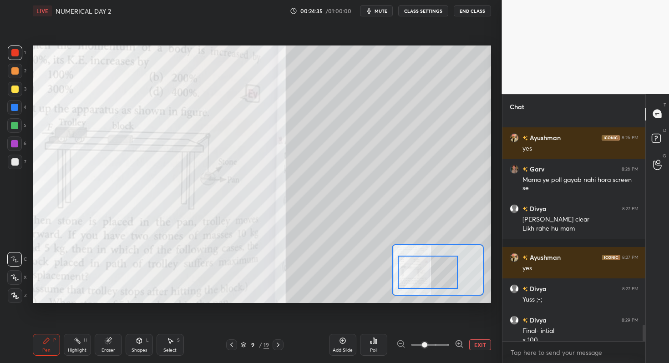
click at [18, 119] on div at bounding box center [14, 125] width 15 height 15
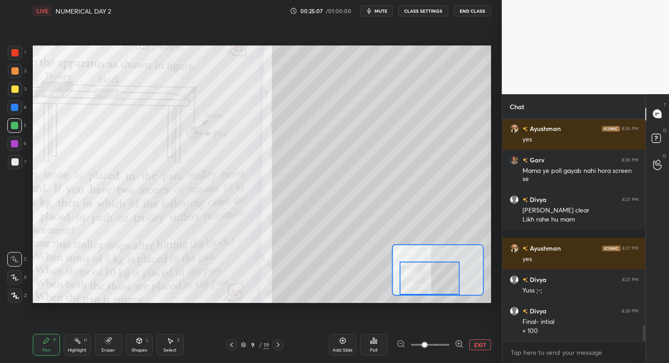
drag, startPoint x: 433, startPoint y: 274, endPoint x: 434, endPoint y: 280, distance: 6.0
click at [435, 280] on div at bounding box center [430, 278] width 60 height 33
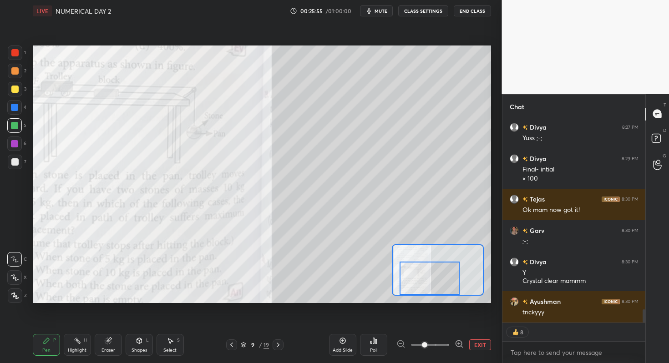
scroll to position [2951, 0]
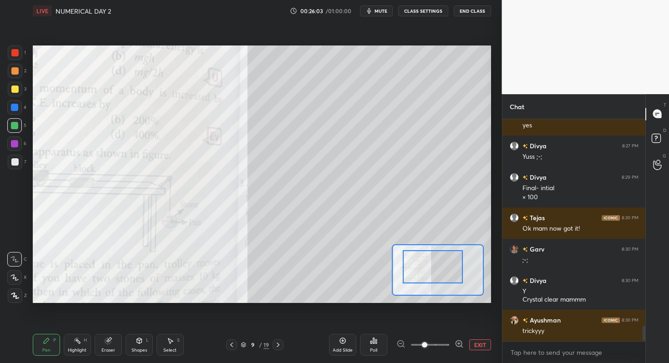
drag, startPoint x: 442, startPoint y: 280, endPoint x: 441, endPoint y: 264, distance: 16.0
click at [445, 269] on div at bounding box center [433, 266] width 60 height 33
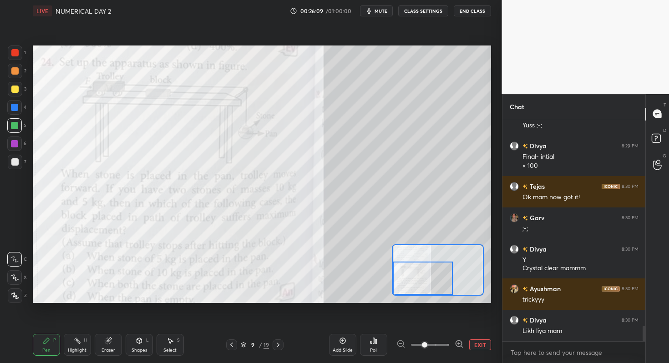
click at [404, 301] on div "Setting up your live class Poll for secs No correct answer Start poll" at bounding box center [262, 175] width 458 height 258
click at [275, 347] on icon at bounding box center [277, 344] width 7 height 7
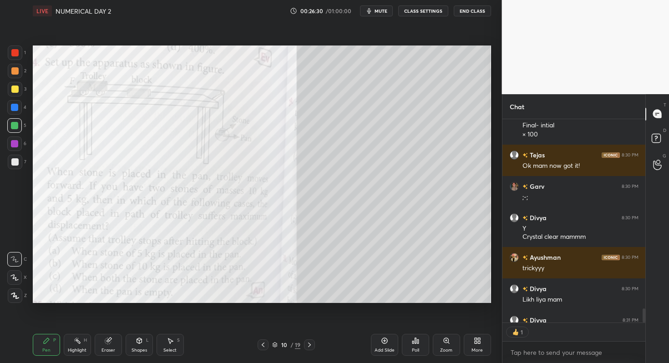
scroll to position [3, 3]
click at [19, 56] on div at bounding box center [15, 53] width 15 height 15
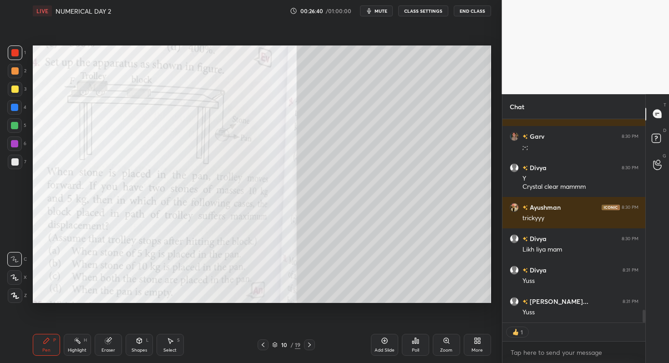
type textarea "x"
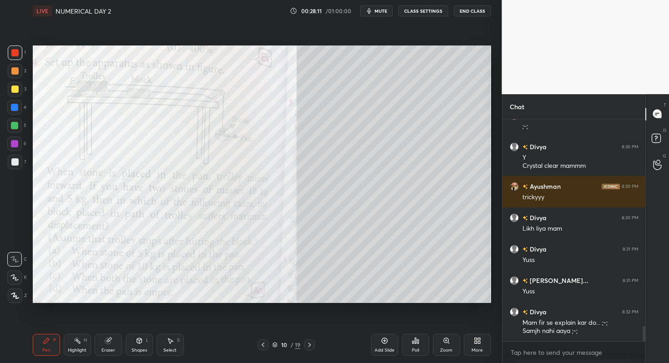
scroll to position [3116, 0]
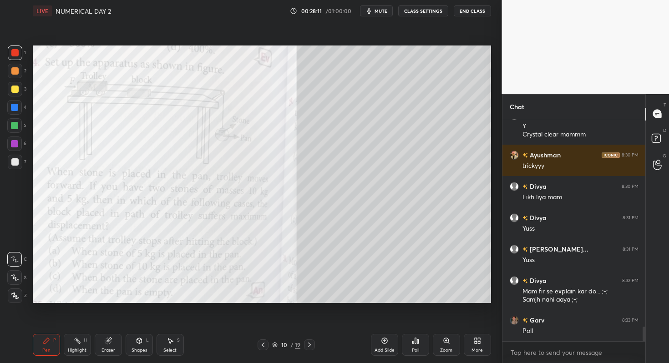
click at [403, 344] on div "Poll" at bounding box center [415, 345] width 27 height 22
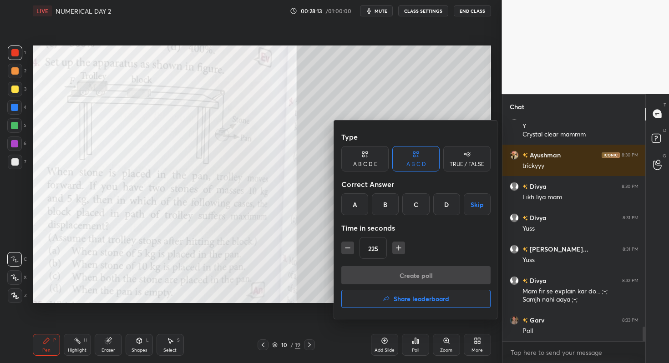
click at [319, 185] on div at bounding box center [334, 181] width 669 height 363
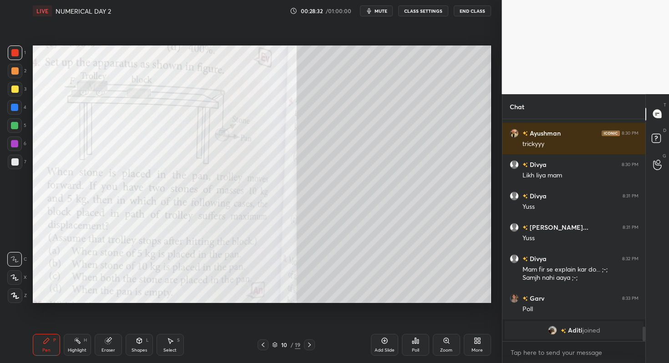
scroll to position [2982, 0]
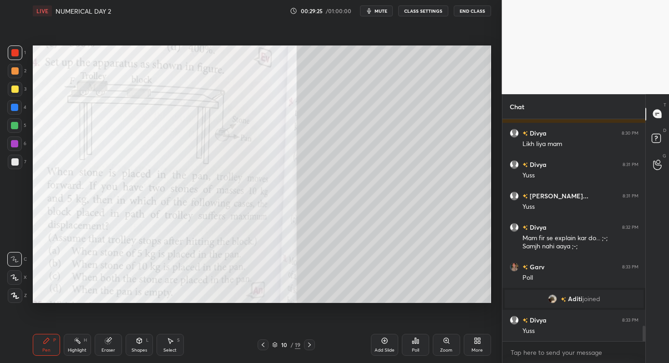
click at [425, 349] on div "Poll" at bounding box center [415, 345] width 27 height 22
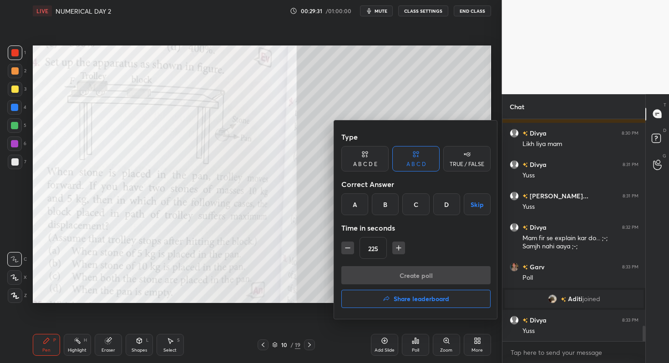
click at [390, 202] on div "B" at bounding box center [385, 204] width 27 height 22
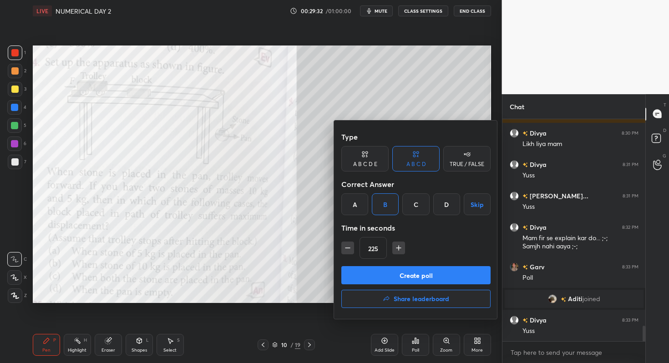
click at [352, 245] on icon "button" at bounding box center [347, 247] width 9 height 9
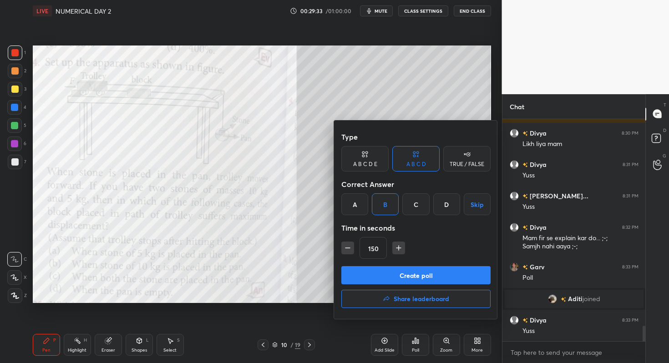
click at [352, 245] on icon "button" at bounding box center [347, 247] width 9 height 9
type input "120"
click at [379, 278] on button "Create poll" at bounding box center [415, 275] width 149 height 18
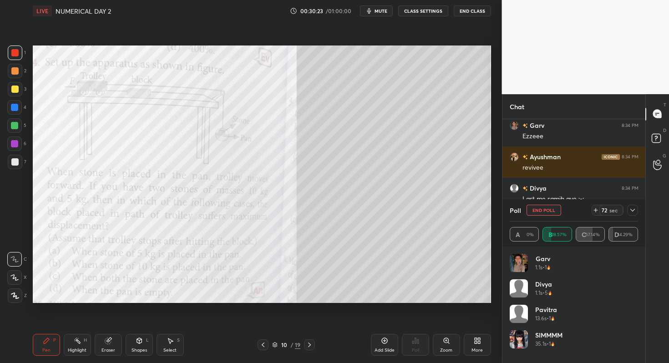
scroll to position [3153, 0]
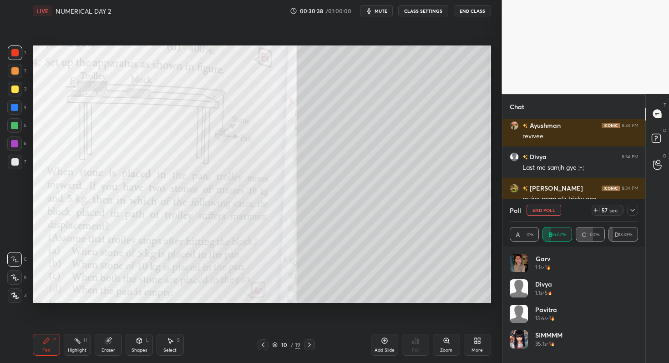
click at [537, 211] on button "End Poll" at bounding box center [544, 210] width 35 height 11
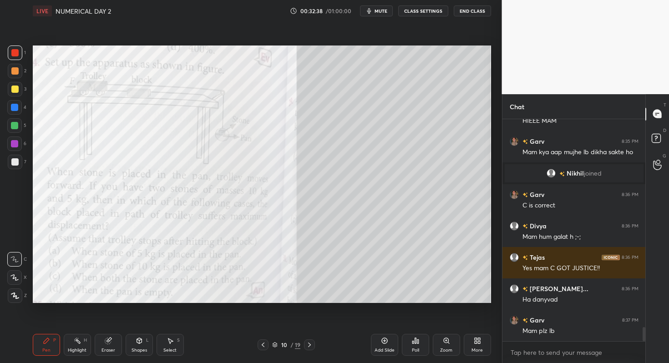
scroll to position [3281, 0]
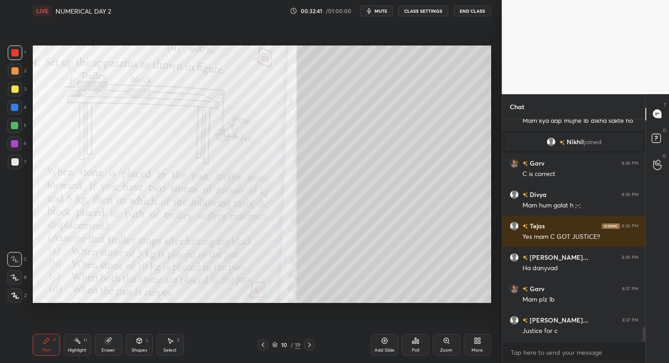
click at [404, 346] on div "Poll" at bounding box center [415, 345] width 27 height 22
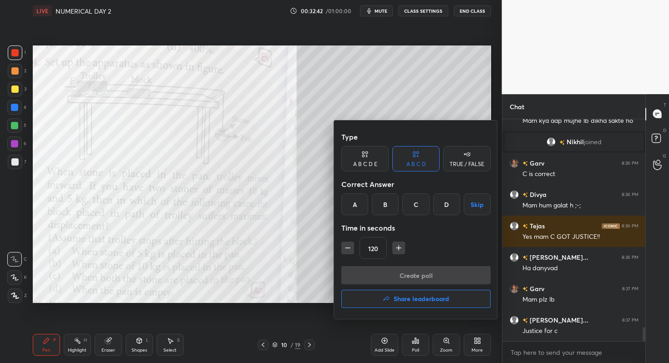
click at [387, 297] on icon "button" at bounding box center [387, 298] width 6 height 5
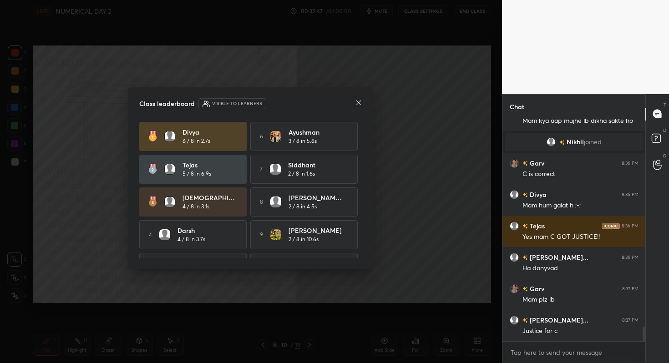
scroll to position [27, 0]
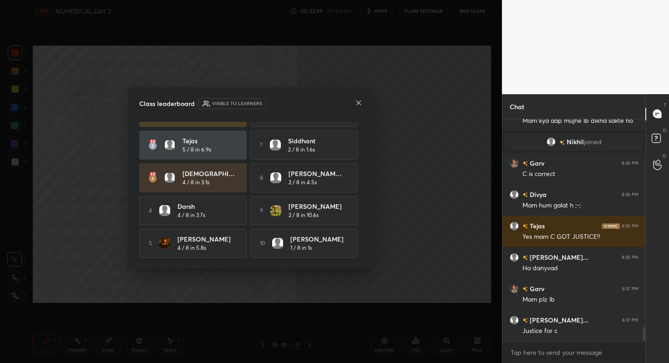
click at [359, 100] on icon at bounding box center [358, 102] width 7 height 7
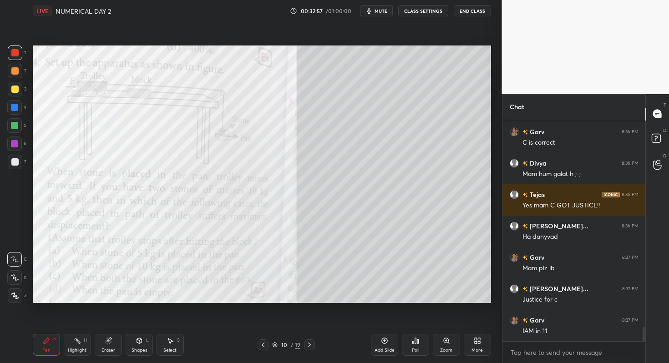
scroll to position [3344, 0]
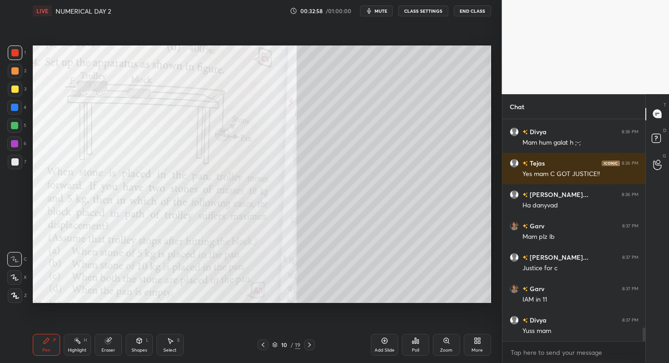
click at [309, 343] on icon at bounding box center [309, 344] width 7 height 7
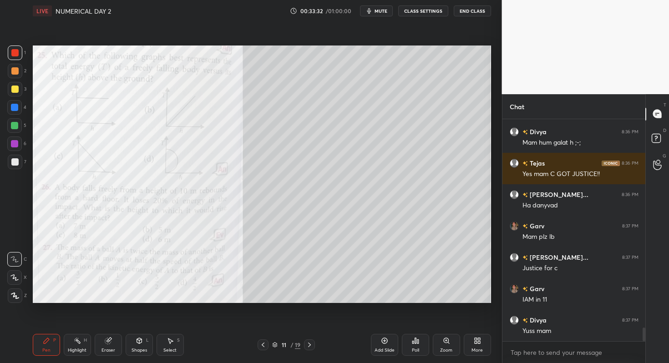
click at [389, 348] on div "Add Slide" at bounding box center [385, 350] width 20 height 5
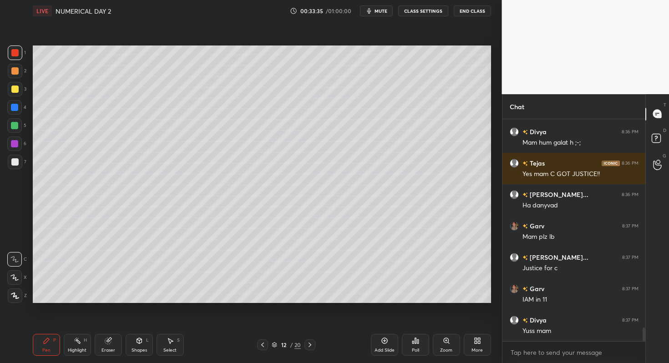
click at [16, 87] on div at bounding box center [14, 89] width 7 height 7
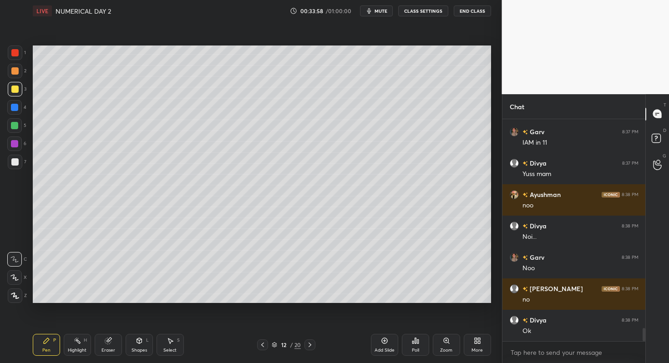
scroll to position [3533, 0]
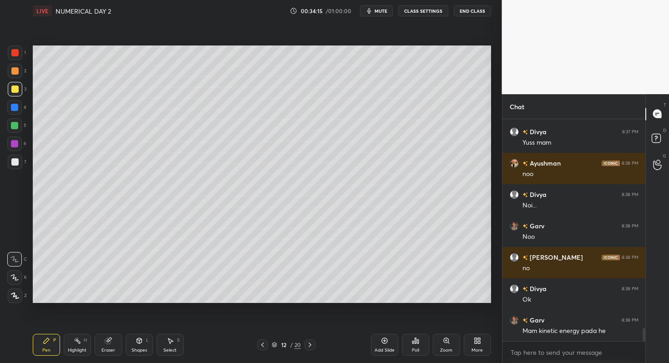
click at [16, 110] on div at bounding box center [14, 107] width 7 height 7
click at [20, 124] on div at bounding box center [14, 125] width 15 height 15
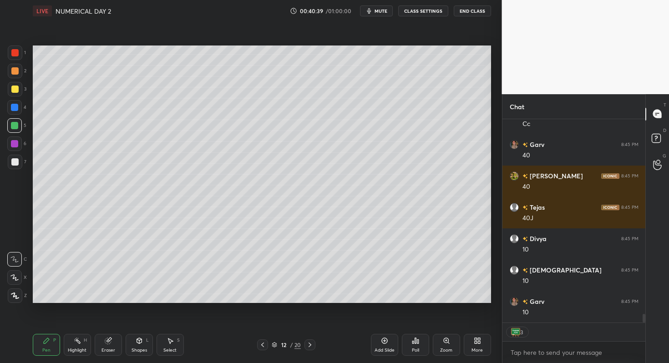
scroll to position [4519, 0]
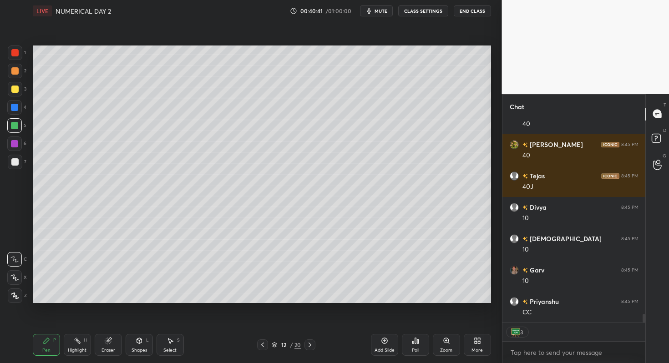
type textarea "x"
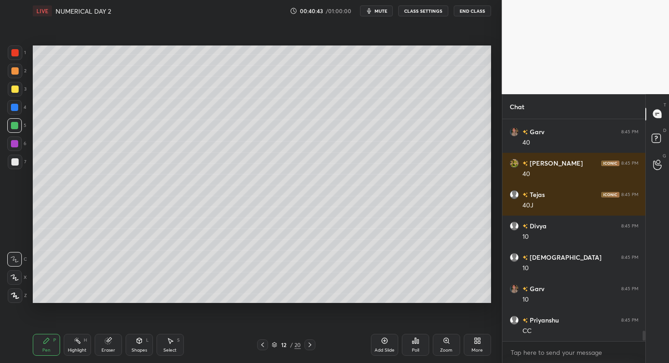
scroll to position [4532, 0]
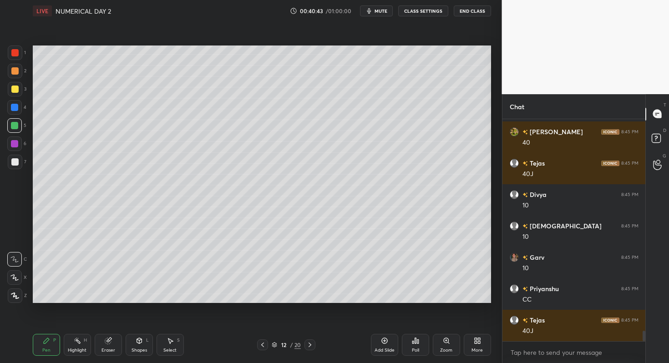
click at [265, 343] on icon at bounding box center [262, 344] width 7 height 7
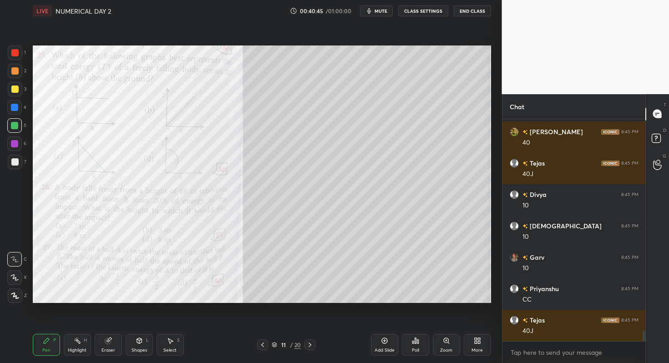
scroll to position [4563, 0]
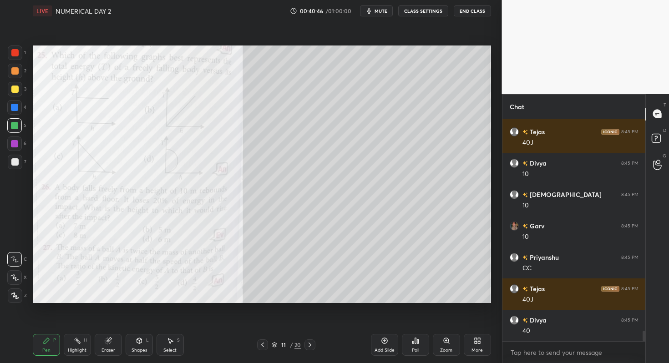
click at [110, 345] on div "Eraser" at bounding box center [108, 345] width 27 height 22
click at [16, 296] on span "Erase all" at bounding box center [15, 296] width 14 height 6
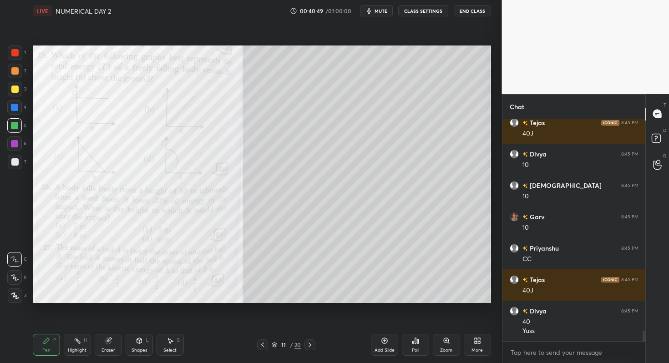
click at [450, 335] on div "Zoom" at bounding box center [446, 345] width 27 height 22
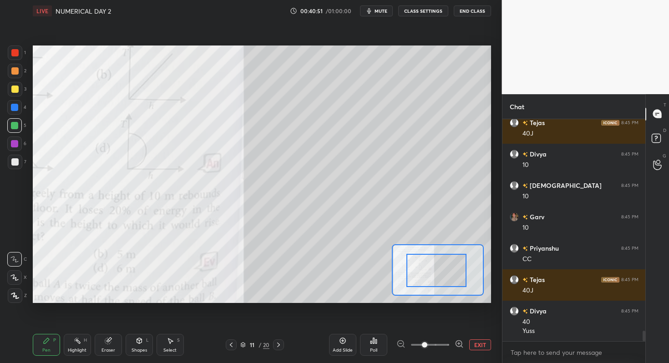
drag, startPoint x: 446, startPoint y: 269, endPoint x: 437, endPoint y: 274, distance: 9.6
click at [437, 274] on div at bounding box center [436, 270] width 60 height 33
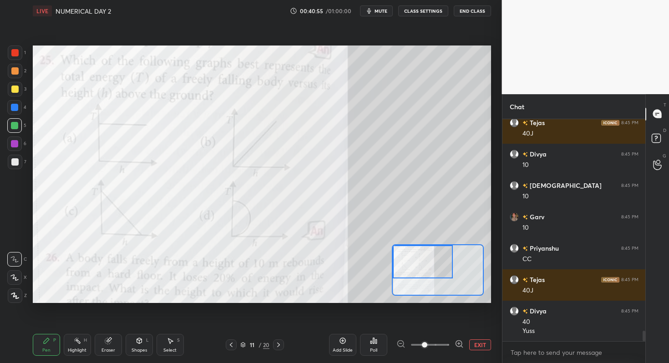
drag, startPoint x: 437, startPoint y: 274, endPoint x: 416, endPoint y: 253, distance: 30.3
click at [416, 253] on div at bounding box center [423, 261] width 60 height 33
click at [372, 345] on div "Poll" at bounding box center [373, 345] width 27 height 22
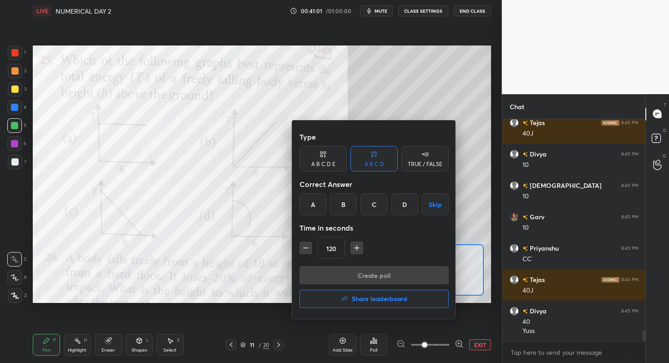
click at [319, 208] on div "A" at bounding box center [312, 204] width 27 height 22
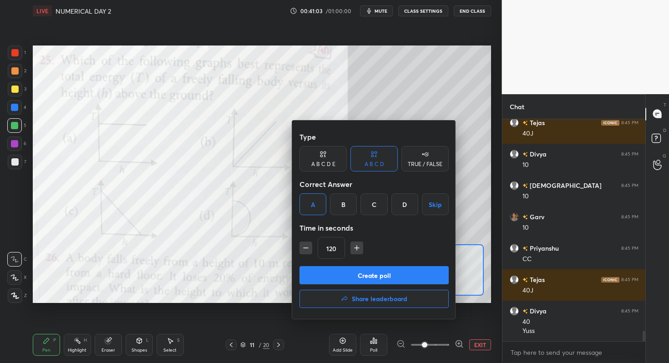
click at [309, 252] on button "button" at bounding box center [305, 248] width 13 height 13
click at [309, 249] on button "button" at bounding box center [305, 248] width 13 height 13
click at [310, 248] on button "button" at bounding box center [305, 248] width 13 height 13
drag, startPoint x: 308, startPoint y: 249, endPoint x: 313, endPoint y: 261, distance: 12.4
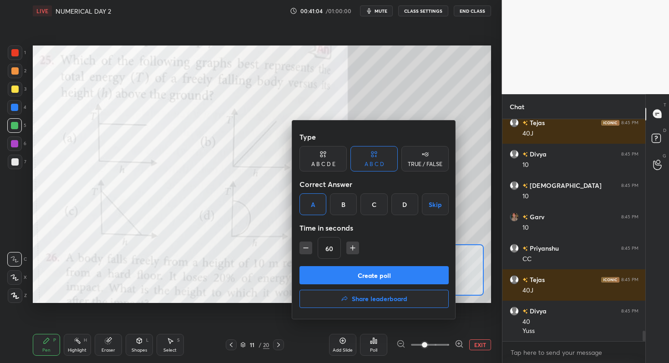
click at [308, 250] on icon "button" at bounding box center [305, 247] width 9 height 9
type input "45"
click at [316, 273] on button "Create poll" at bounding box center [373, 275] width 149 height 18
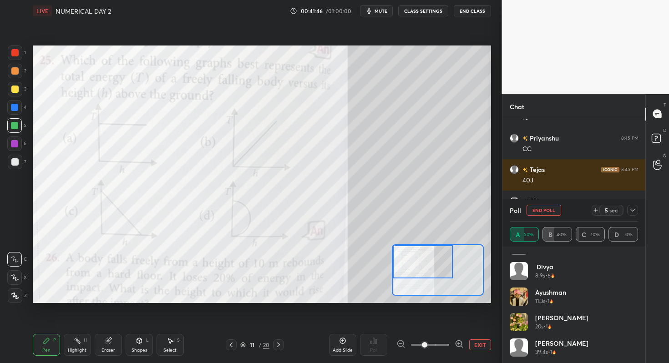
scroll to position [44, 0]
click at [633, 213] on icon at bounding box center [632, 210] width 7 height 7
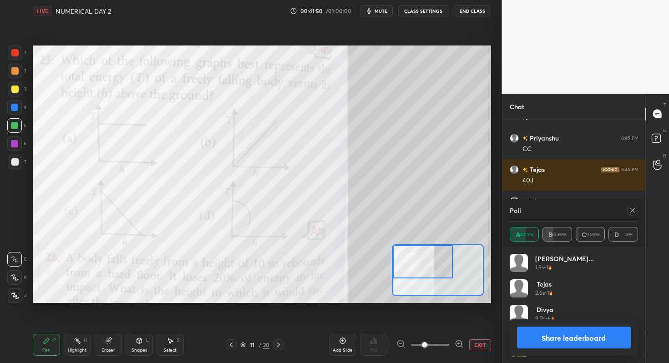
scroll to position [106, 126]
drag, startPoint x: 18, startPoint y: 73, endPoint x: 19, endPoint y: 65, distance: 7.8
click at [18, 72] on div at bounding box center [15, 71] width 15 height 15
click at [17, 61] on div "1" at bounding box center [17, 55] width 18 height 18
click at [23, 55] on div "1" at bounding box center [17, 53] width 18 height 15
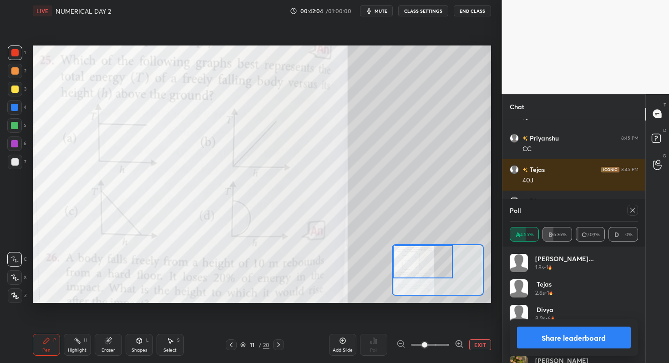
click at [21, 55] on div "1" at bounding box center [17, 53] width 18 height 15
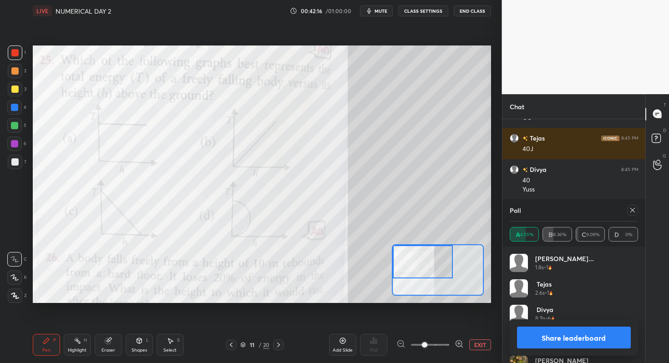
click at [542, 345] on button "Share leaderboard" at bounding box center [574, 338] width 114 height 22
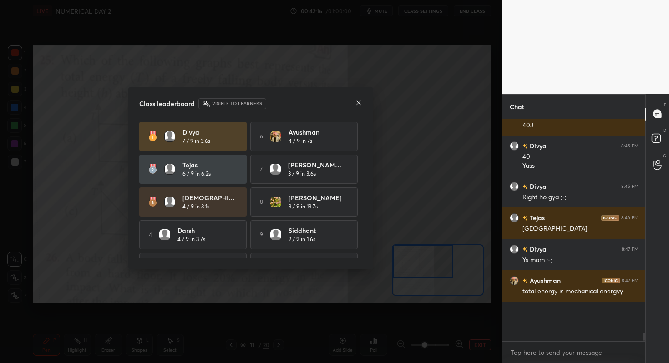
scroll to position [4702, 0]
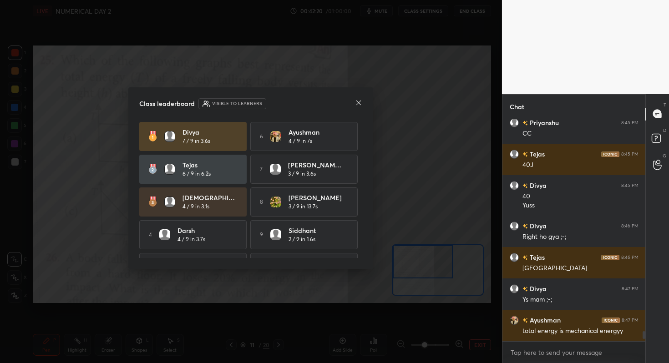
click at [357, 106] on icon at bounding box center [358, 102] width 7 height 7
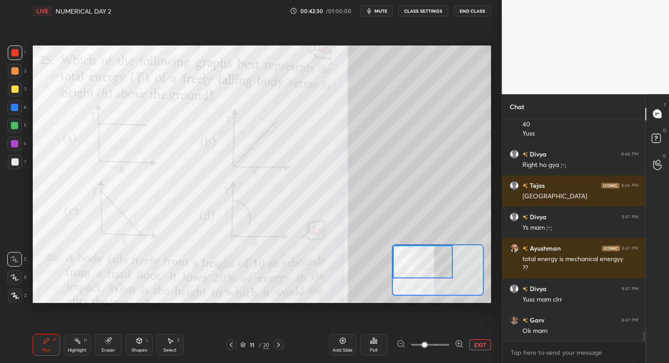
click at [279, 345] on icon at bounding box center [278, 345] width 3 height 5
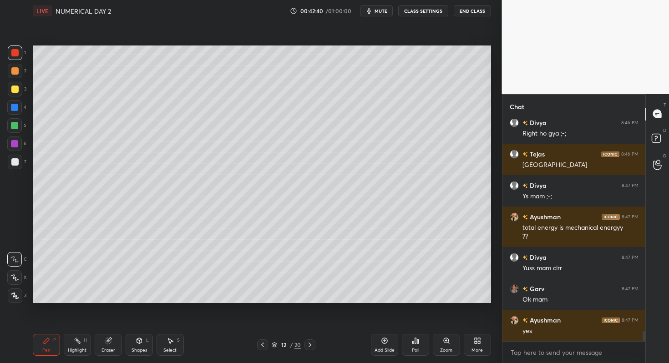
click at [261, 345] on icon at bounding box center [262, 345] width 3 height 5
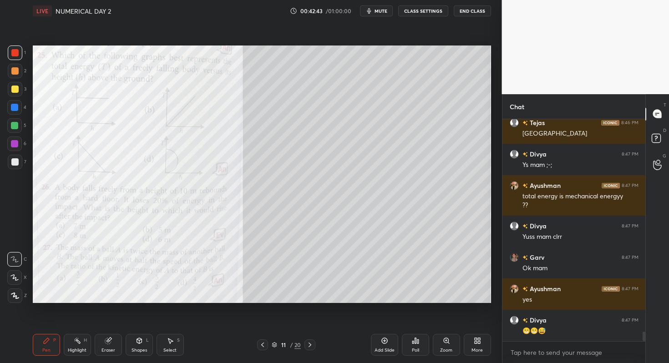
click at [431, 342] on div "Add Slide Poll Zoom More" at bounding box center [431, 344] width 120 height 51
click at [442, 348] on div "Zoom" at bounding box center [446, 350] width 12 height 5
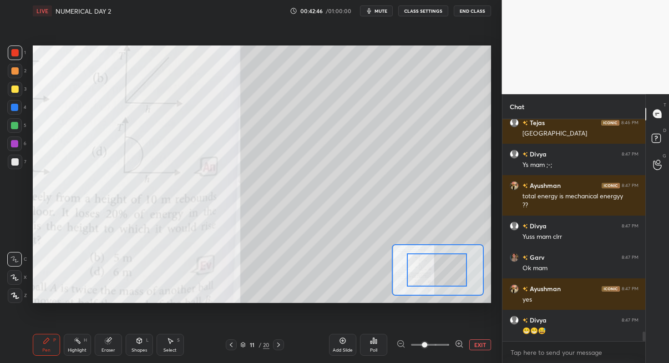
drag, startPoint x: 441, startPoint y: 266, endPoint x: 429, endPoint y: 270, distance: 12.4
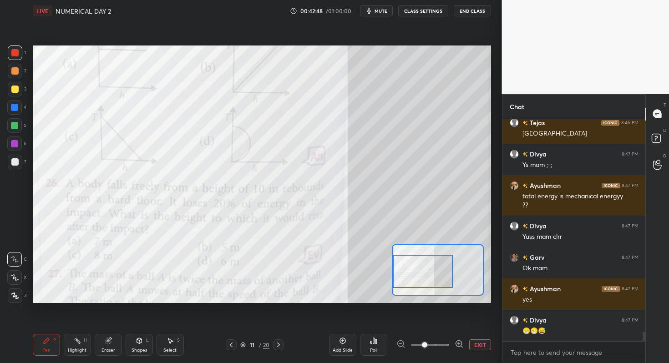
drag, startPoint x: 433, startPoint y: 270, endPoint x: 415, endPoint y: 271, distance: 18.3
click at [415, 271] on div at bounding box center [423, 271] width 60 height 33
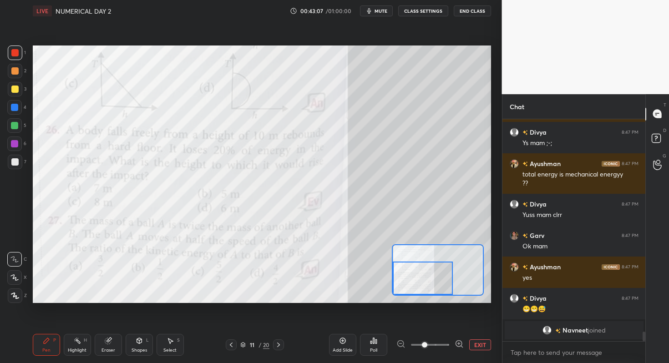
click at [425, 296] on div "Setting up your live class Poll for secs No correct answer Start poll" at bounding box center [262, 175] width 458 height 258
click at [279, 346] on icon at bounding box center [278, 344] width 7 height 7
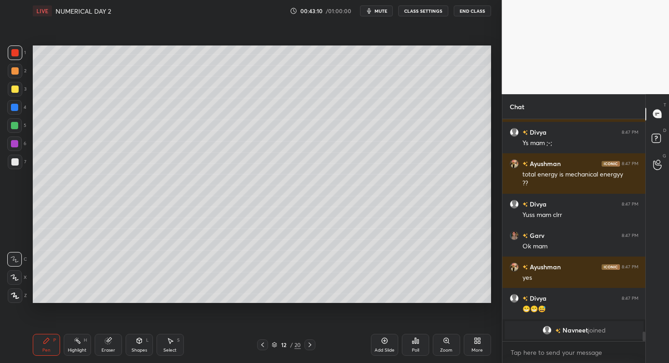
click at [308, 342] on icon at bounding box center [309, 344] width 7 height 7
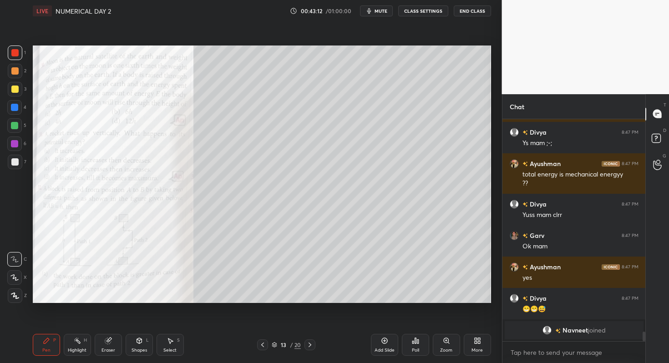
scroll to position [4431, 0]
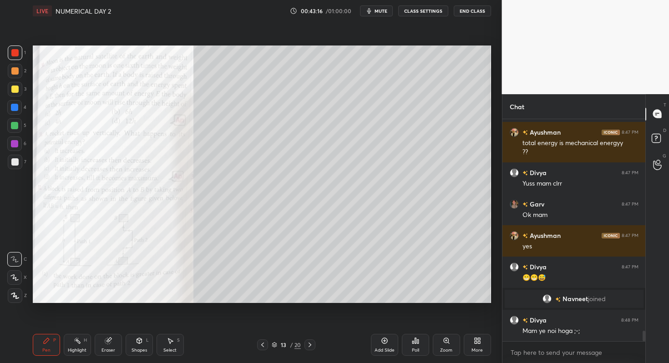
click at [446, 348] on div "Zoom" at bounding box center [446, 350] width 12 height 5
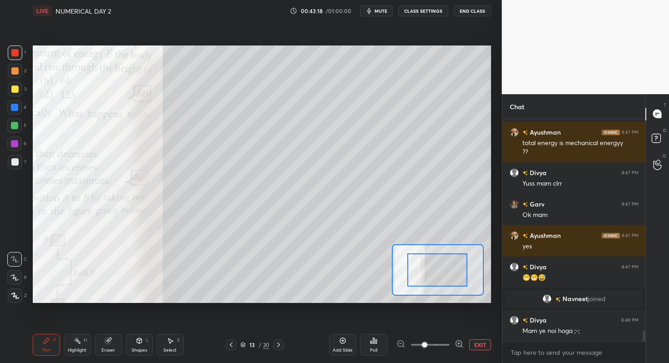
drag, startPoint x: 440, startPoint y: 278, endPoint x: 419, endPoint y: 280, distance: 21.5
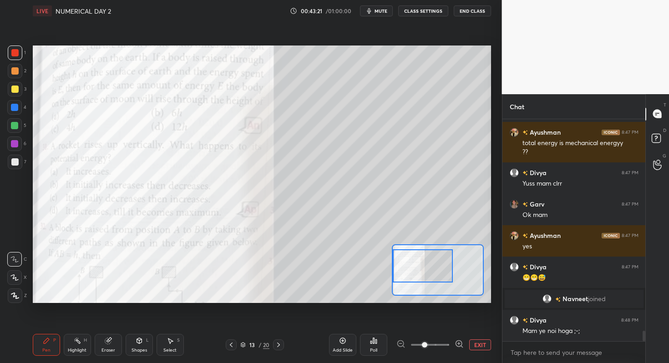
drag, startPoint x: 438, startPoint y: 270, endPoint x: 415, endPoint y: 266, distance: 23.1
click at [415, 266] on div at bounding box center [423, 265] width 60 height 33
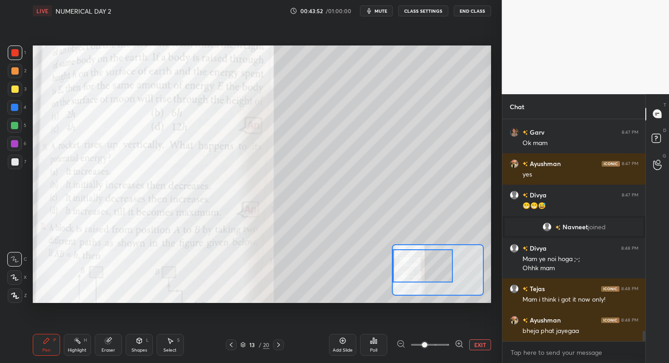
scroll to position [4534, 0]
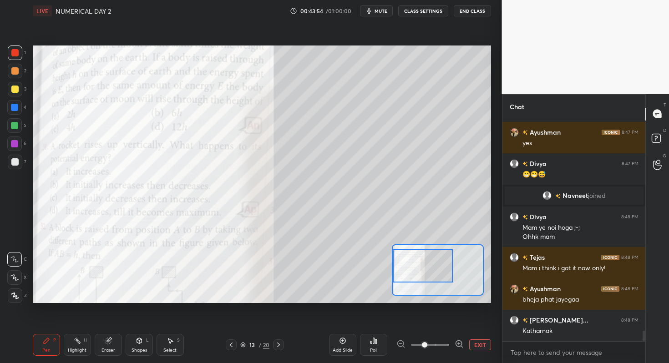
click at [372, 344] on icon at bounding box center [373, 340] width 7 height 7
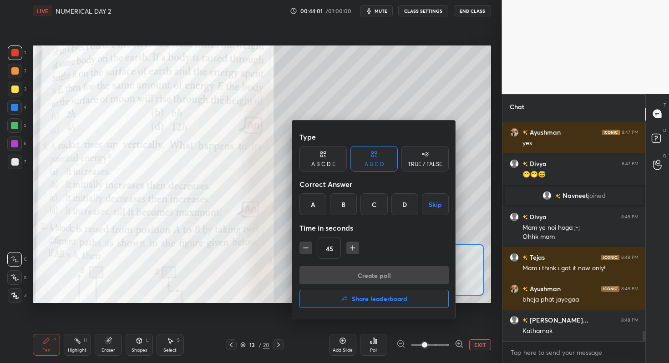
click at [400, 201] on div "D" at bounding box center [404, 204] width 27 height 22
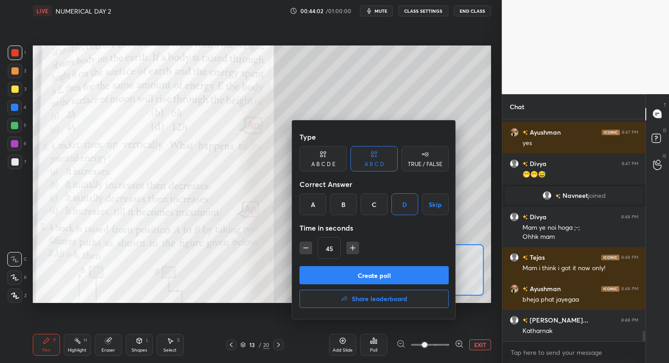
click at [342, 274] on button "Create poll" at bounding box center [373, 275] width 149 height 18
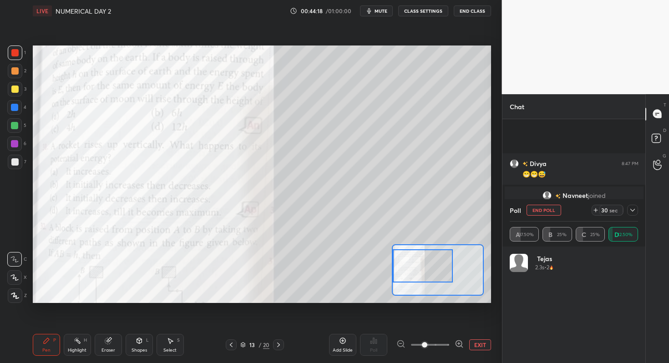
scroll to position [4613, 0]
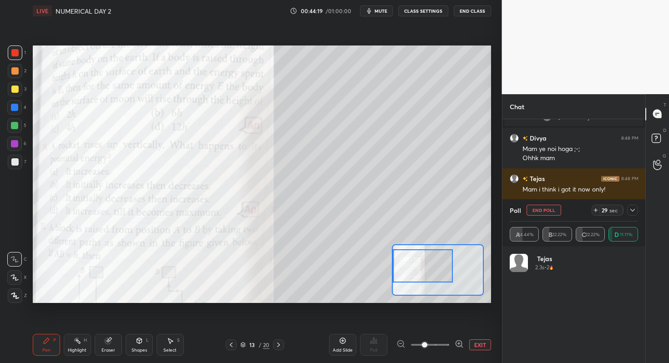
click at [634, 207] on icon at bounding box center [632, 210] width 7 height 7
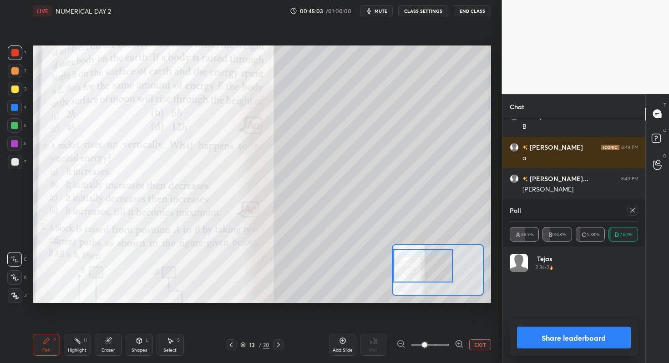
scroll to position [4842, 0]
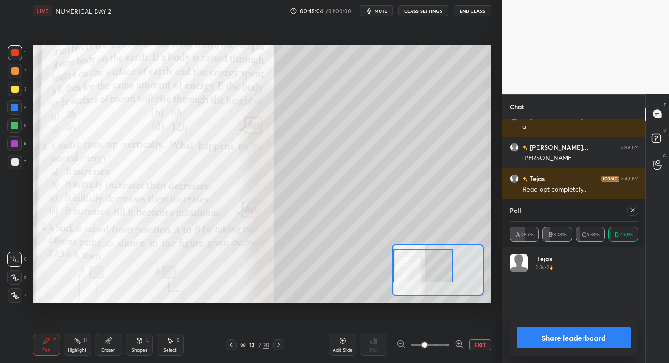
click at [559, 335] on button "Share leaderboard" at bounding box center [574, 338] width 114 height 22
type textarea "x"
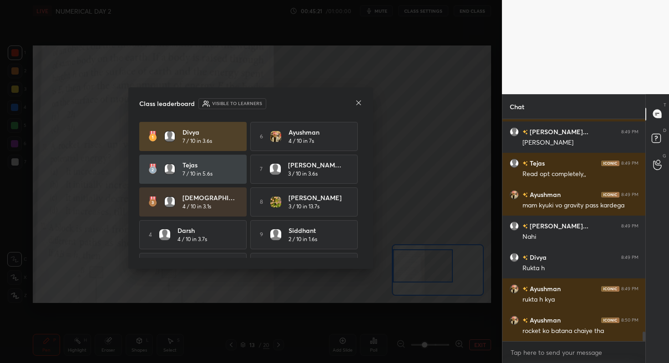
scroll to position [4889, 0]
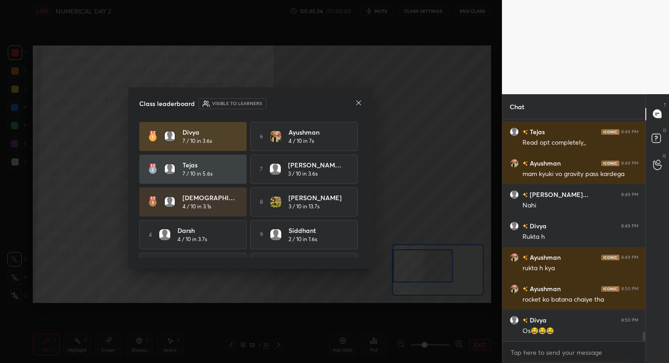
click at [360, 103] on icon at bounding box center [358, 103] width 5 height 5
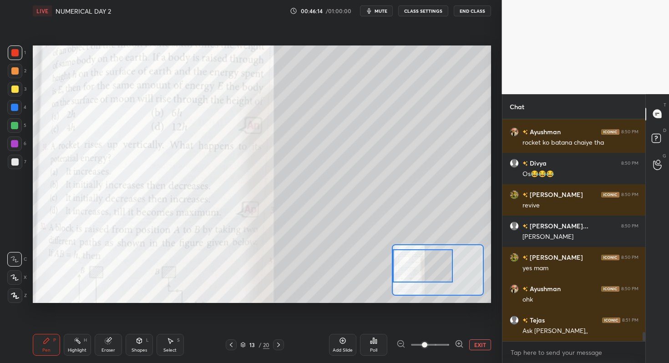
scroll to position [5077, 0]
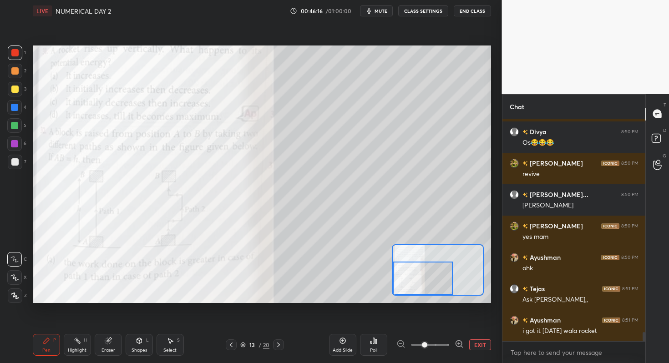
drag, startPoint x: 418, startPoint y: 266, endPoint x: 412, endPoint y: 284, distance: 18.9
click at [412, 284] on div at bounding box center [423, 278] width 60 height 33
click at [281, 341] on div at bounding box center [278, 345] width 11 height 11
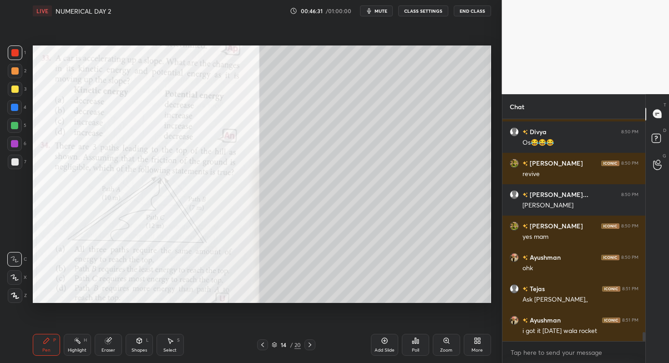
click at [446, 340] on icon at bounding box center [446, 340] width 5 height 5
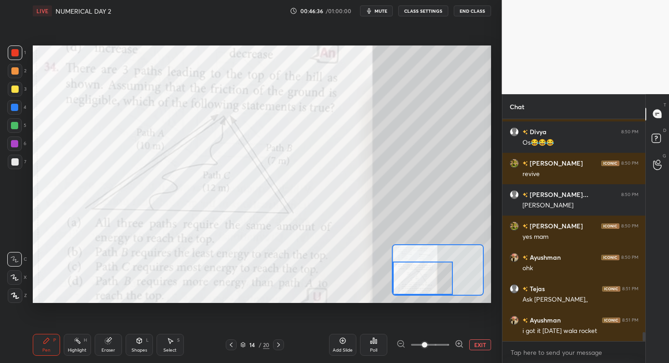
drag, startPoint x: 432, startPoint y: 280, endPoint x: 416, endPoint y: 292, distance: 20.5
click at [416, 292] on div at bounding box center [423, 278] width 60 height 33
click at [367, 335] on div "Poll" at bounding box center [373, 345] width 27 height 22
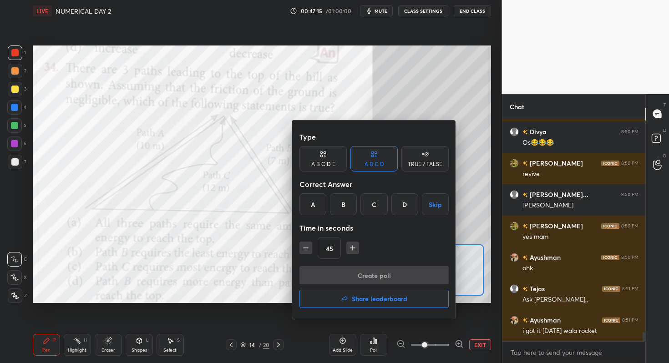
click at [316, 206] on div "A" at bounding box center [312, 204] width 27 height 22
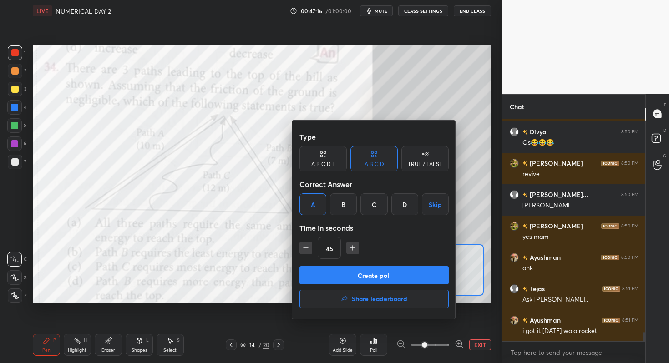
click at [350, 251] on icon "button" at bounding box center [352, 247] width 9 height 9
type input "60"
click at [340, 274] on button "Create poll" at bounding box center [373, 275] width 149 height 18
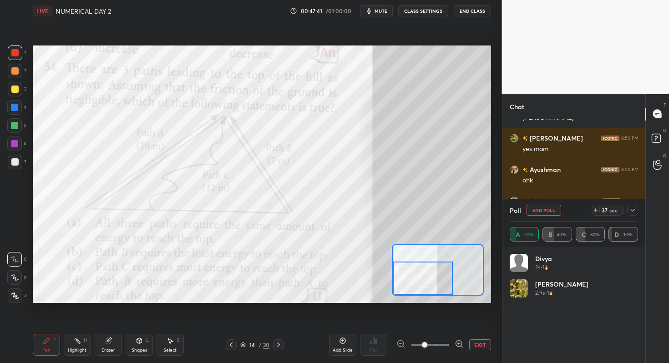
scroll to position [5196, 0]
click at [634, 205] on div at bounding box center [632, 210] width 11 height 11
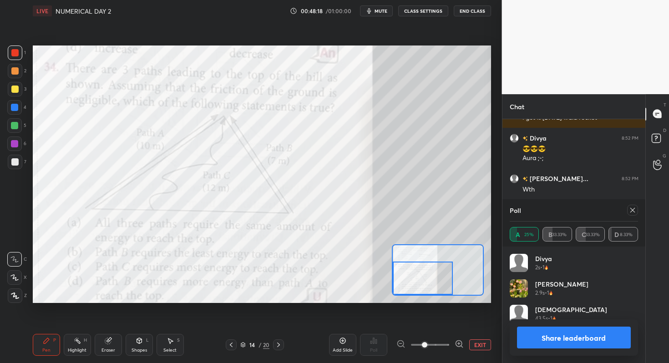
scroll to position [106, 126]
click at [567, 331] on button "Share leaderboard" at bounding box center [574, 338] width 114 height 22
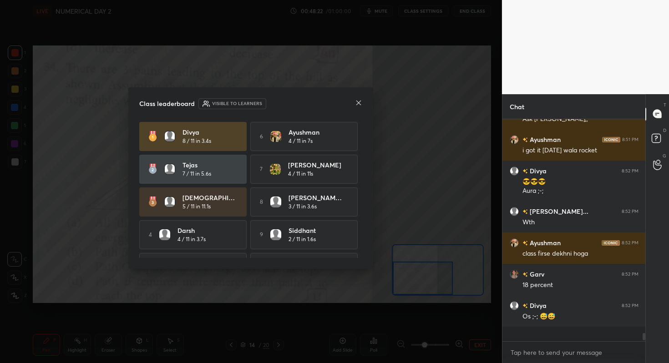
scroll to position [5248, 0]
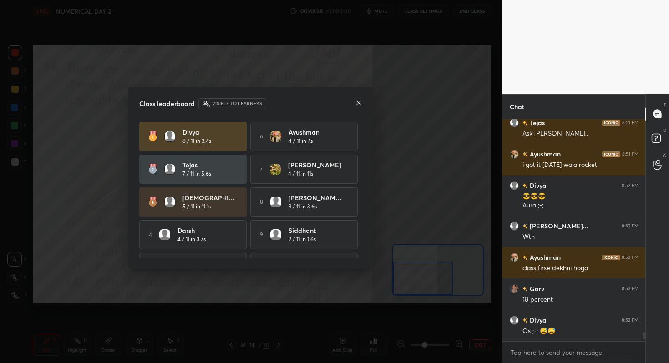
click at [359, 102] on icon at bounding box center [358, 103] width 5 height 5
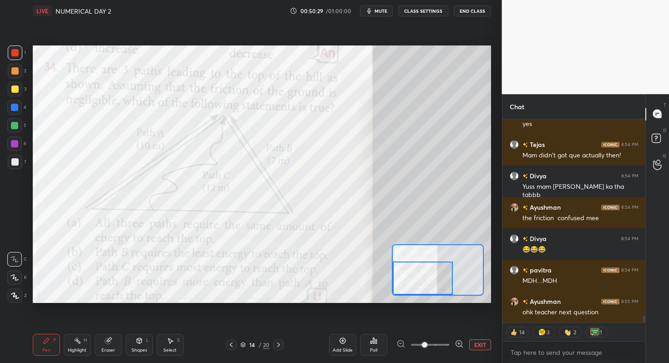
scroll to position [5674, 0]
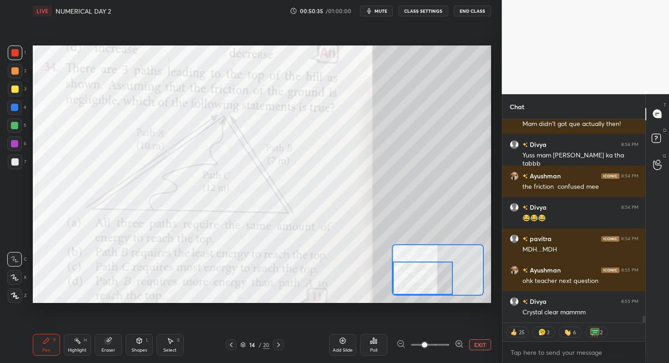
click at [275, 348] on icon at bounding box center [278, 344] width 7 height 7
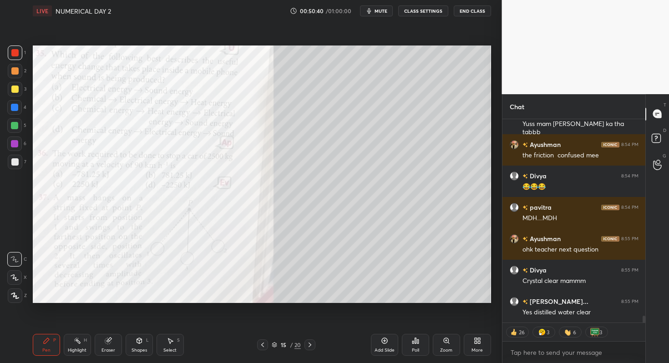
scroll to position [5737, 0]
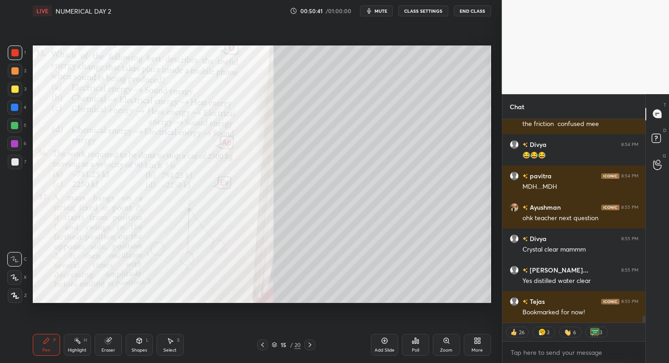
click at [448, 347] on div "Zoom" at bounding box center [446, 345] width 27 height 22
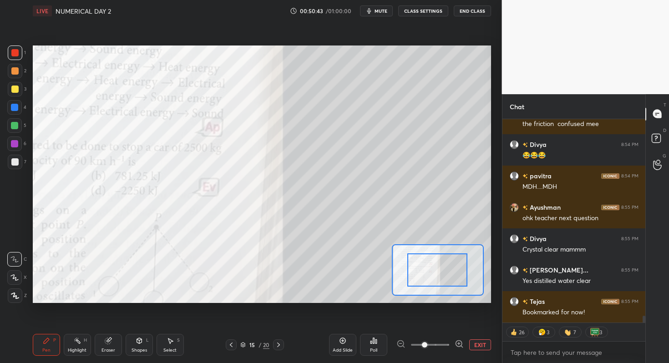
drag, startPoint x: 441, startPoint y: 272, endPoint x: 423, endPoint y: 274, distance: 18.9
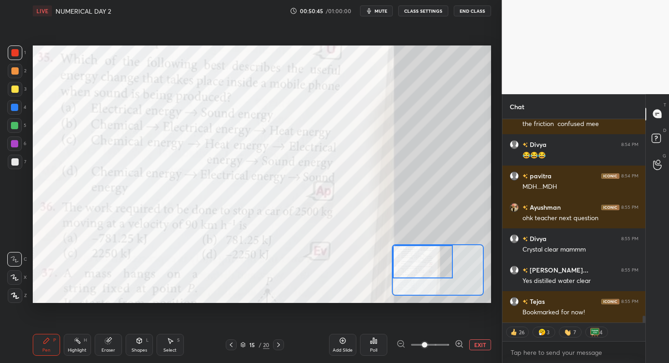
drag, startPoint x: 435, startPoint y: 273, endPoint x: 418, endPoint y: 257, distance: 23.2
click at [418, 257] on div at bounding box center [423, 261] width 60 height 33
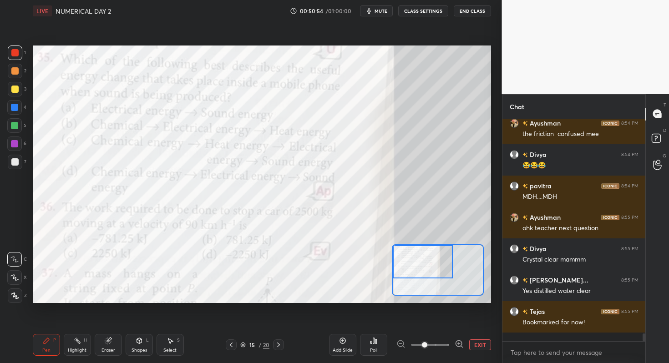
scroll to position [5718, 0]
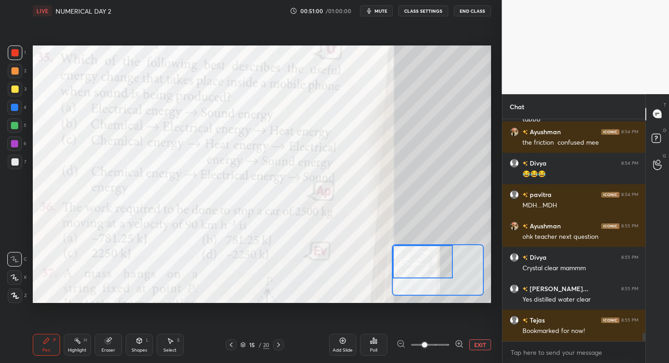
click at [374, 341] on icon at bounding box center [373, 340] width 1 height 5
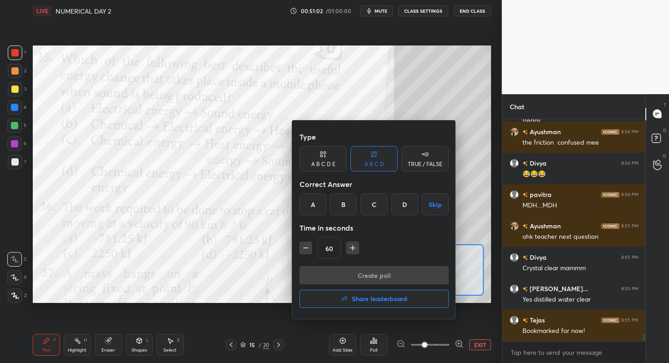
click at [293, 232] on div "Type A B C D E A B C D TRUE / FALSE Correct Answer A B C D Skip Time in seconds…" at bounding box center [374, 220] width 164 height 198
click at [402, 207] on div "D" at bounding box center [404, 204] width 27 height 22
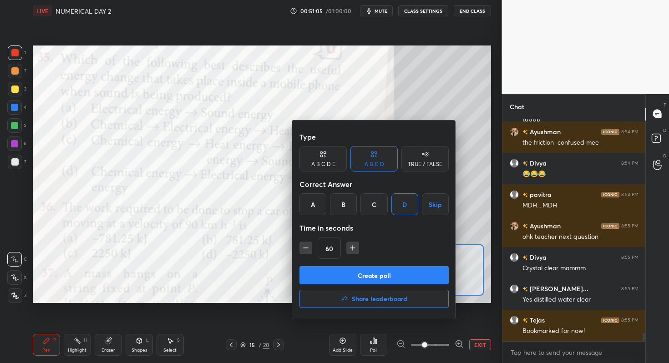
click at [363, 270] on button "Create poll" at bounding box center [373, 275] width 149 height 18
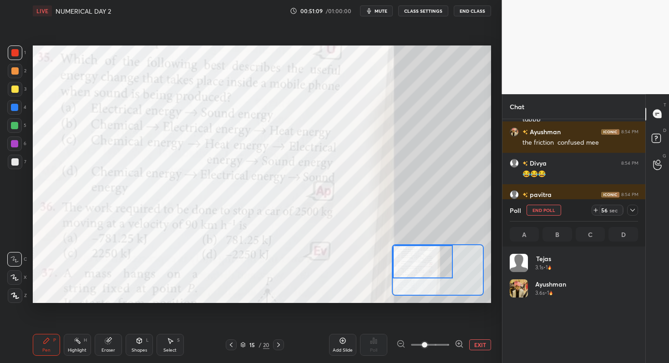
scroll to position [106, 126]
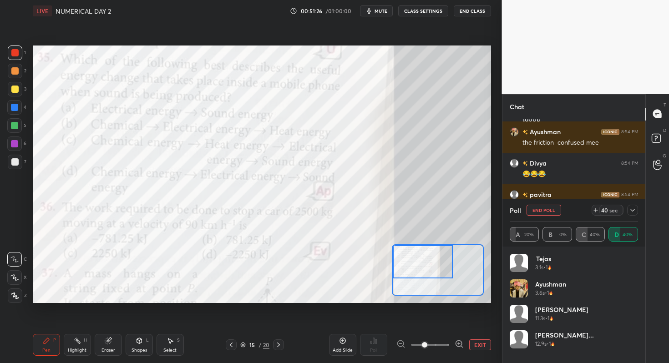
click at [632, 209] on icon at bounding box center [632, 210] width 7 height 7
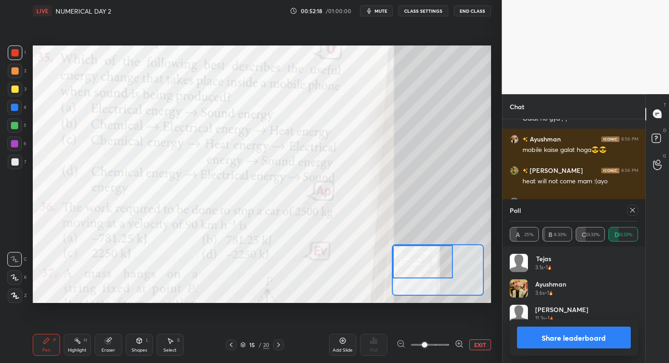
click at [563, 338] on button "Share leaderboard" at bounding box center [574, 338] width 114 height 22
type textarea "x"
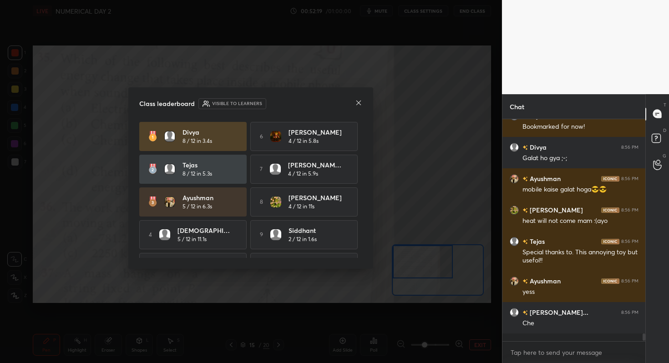
scroll to position [5917, 0]
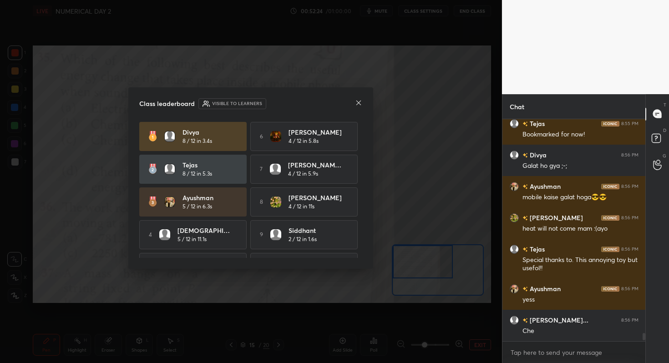
click at [361, 195] on div "Class leaderboard Visible to learners Divya 8 / 12 in 3.4s 6 [PERSON_NAME] 4 / …" at bounding box center [250, 178] width 245 height 182
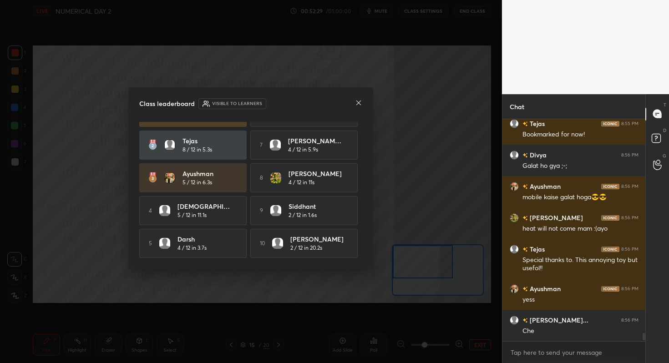
click at [358, 102] on icon at bounding box center [358, 102] width 7 height 7
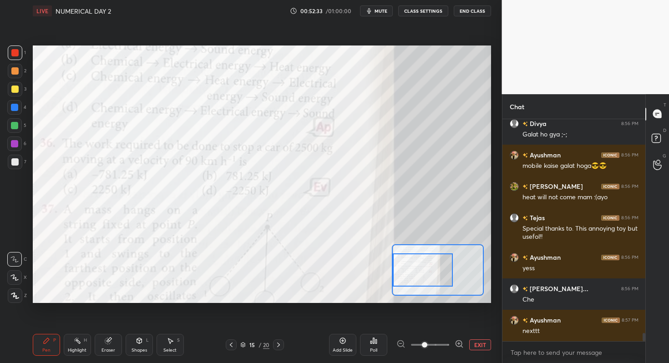
drag, startPoint x: 424, startPoint y: 263, endPoint x: 422, endPoint y: 271, distance: 8.3
click at [422, 271] on div at bounding box center [423, 269] width 60 height 33
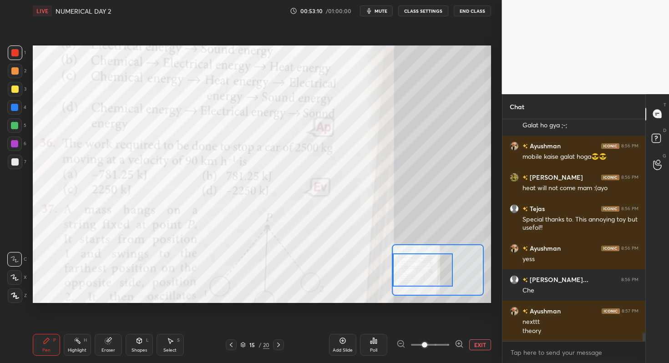
click at [373, 341] on icon at bounding box center [373, 340] width 1 height 5
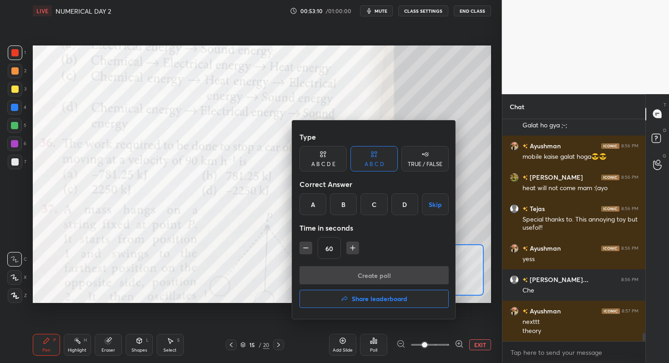
click at [373, 341] on div at bounding box center [334, 181] width 669 height 363
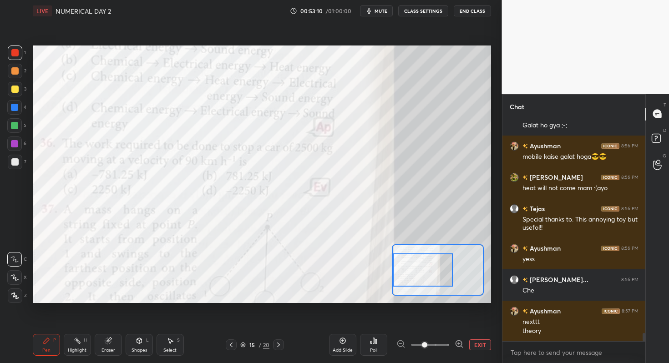
click at [373, 341] on icon at bounding box center [373, 340] width 1 height 5
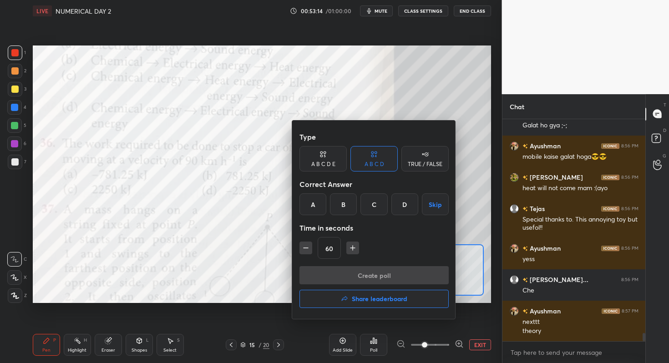
click at [314, 204] on div "A" at bounding box center [312, 204] width 27 height 22
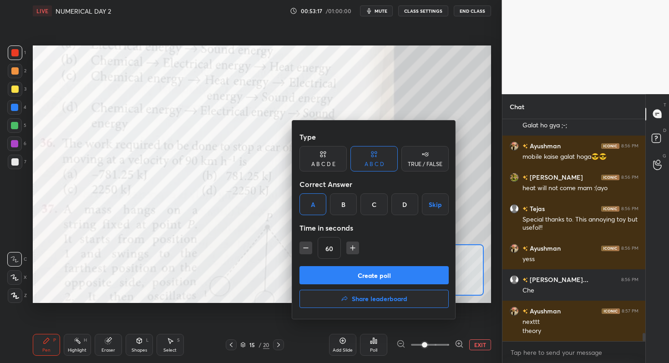
click at [353, 248] on icon "button" at bounding box center [352, 248] width 5 height 0
click at [353, 248] on icon "button" at bounding box center [356, 247] width 9 height 9
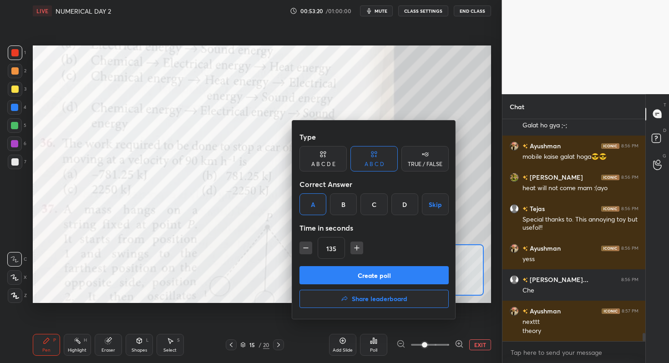
click at [355, 248] on icon "button" at bounding box center [356, 247] width 9 height 9
type input "180"
click at [351, 271] on button "Create poll" at bounding box center [373, 275] width 149 height 18
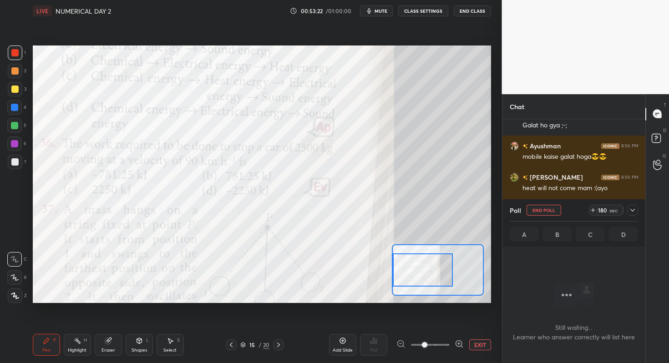
scroll to position [3, 3]
click at [629, 210] on icon at bounding box center [632, 210] width 7 height 7
click at [629, 210] on div "8:56 PM" at bounding box center [629, 208] width 17 height 5
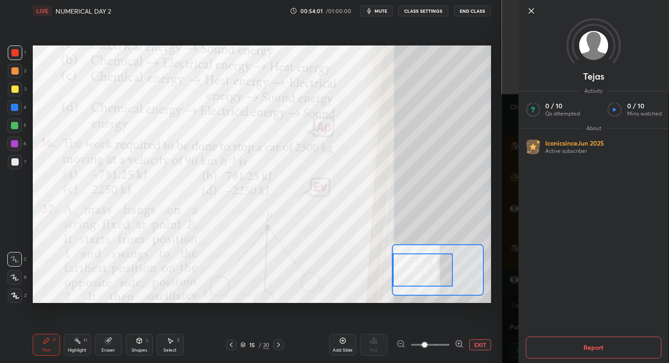
click at [529, 7] on icon at bounding box center [531, 10] width 11 height 11
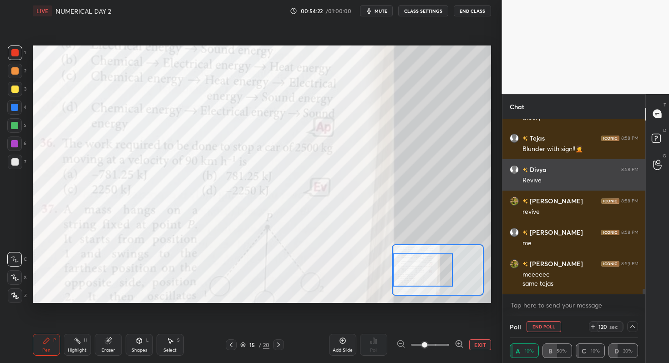
scroll to position [6200, 0]
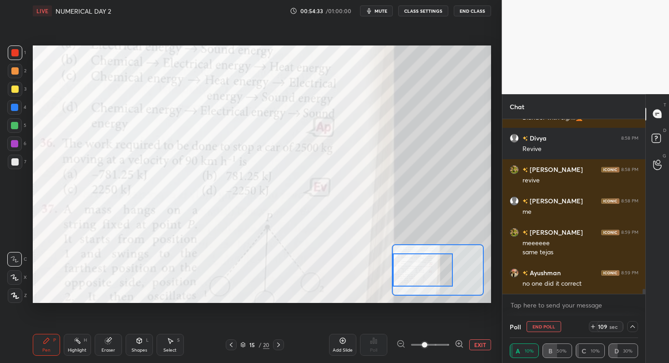
click at [632, 324] on icon at bounding box center [632, 326] width 7 height 7
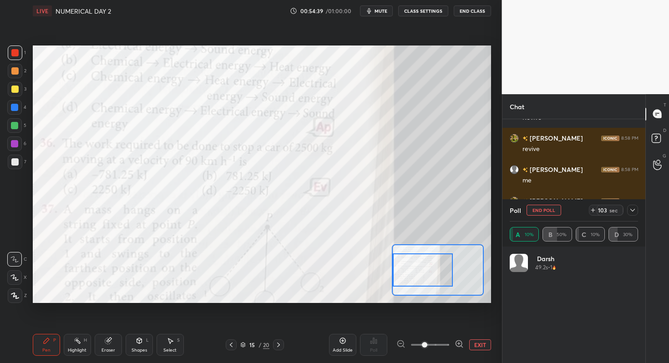
scroll to position [6263, 0]
click at [633, 210] on icon at bounding box center [632, 210] width 7 height 7
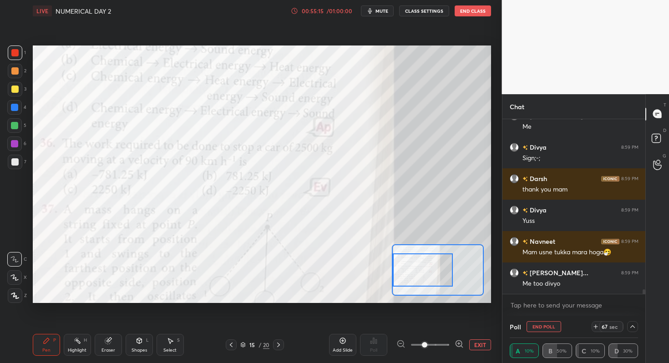
scroll to position [6420, 0]
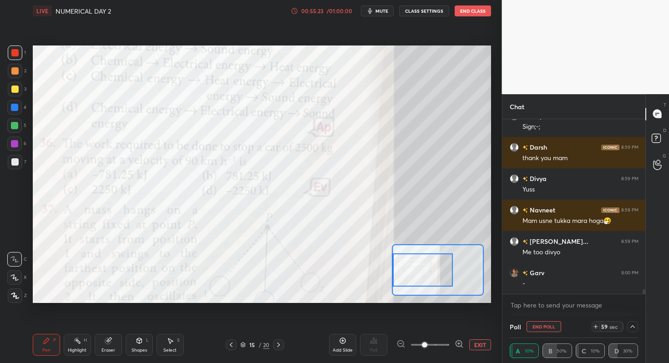
click at [242, 346] on icon at bounding box center [242, 344] width 5 height 5
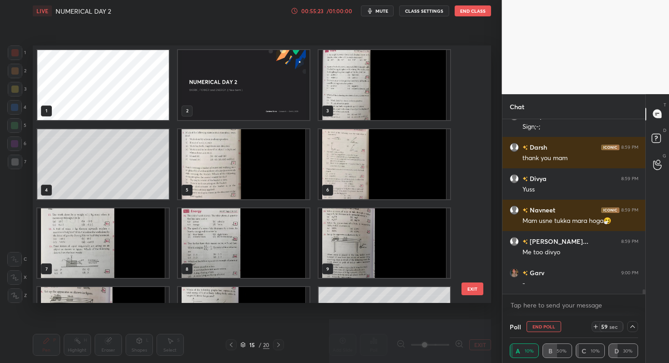
scroll to position [255, 454]
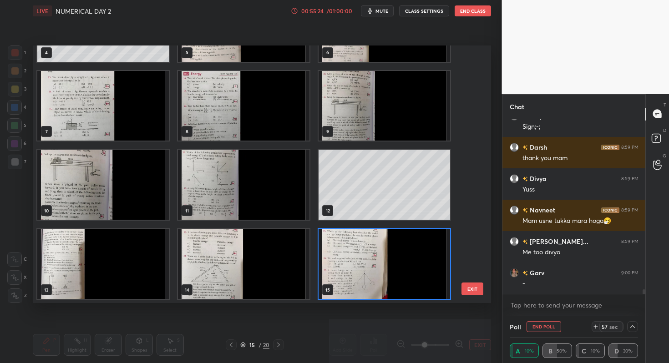
drag, startPoint x: 469, startPoint y: 175, endPoint x: 473, endPoint y: 167, distance: 8.6
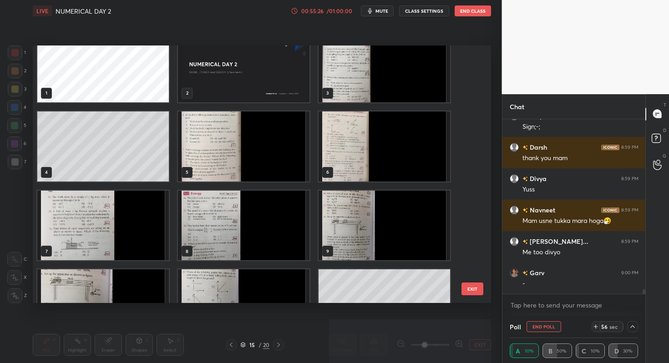
scroll to position [0, 0]
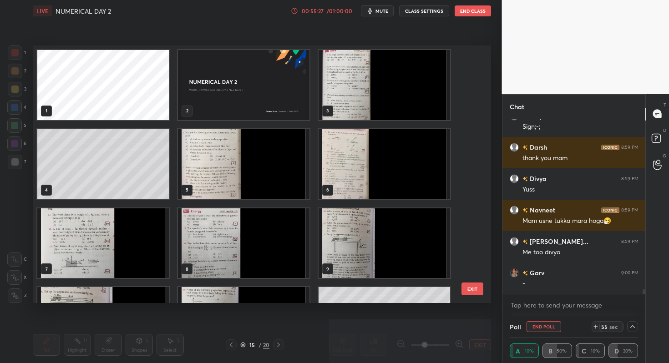
drag, startPoint x: 472, startPoint y: 168, endPoint x: 410, endPoint y: 117, distance: 80.2
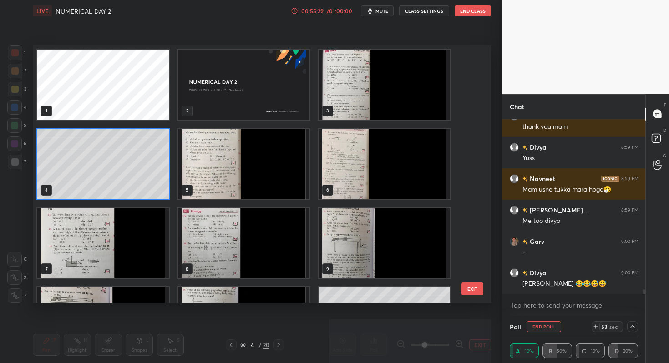
drag, startPoint x: 479, startPoint y: 292, endPoint x: 473, endPoint y: 285, distance: 9.0
click at [479, 292] on button "EXIT" at bounding box center [472, 289] width 22 height 13
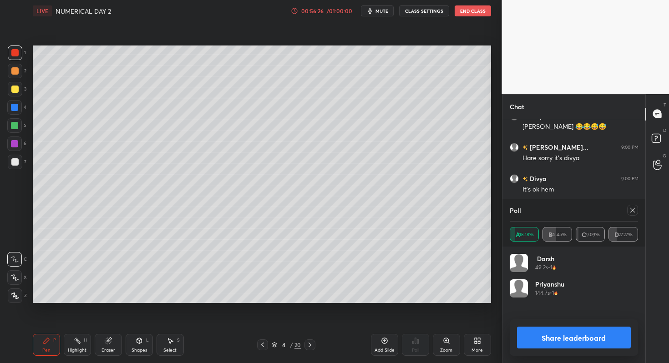
scroll to position [6618, 0]
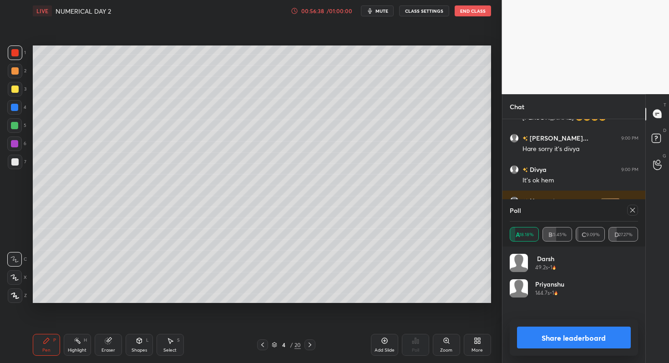
click at [588, 330] on button "Share leaderboard" at bounding box center [574, 338] width 114 height 22
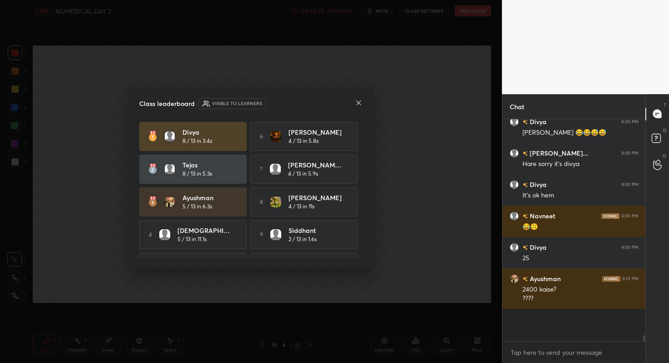
scroll to position [139, 140]
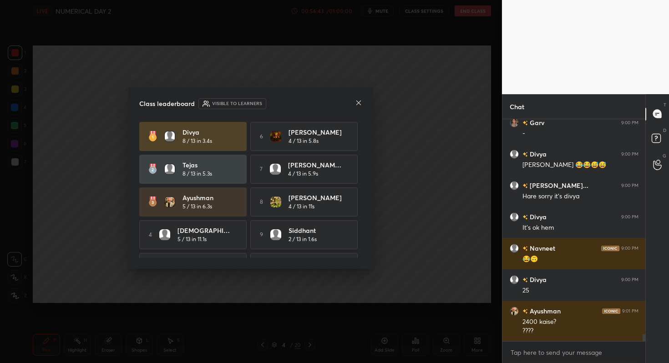
click at [357, 101] on icon at bounding box center [358, 103] width 5 height 5
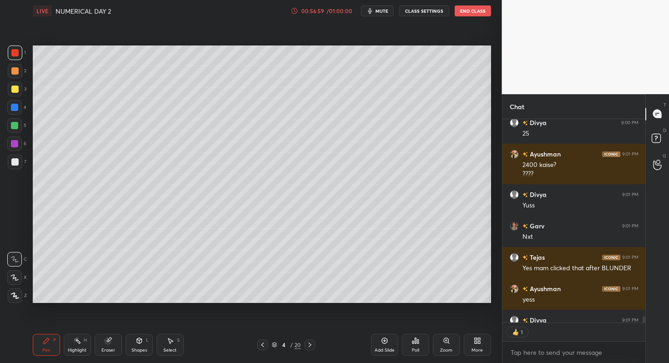
scroll to position [3, 3]
click at [311, 340] on div at bounding box center [309, 345] width 11 height 11
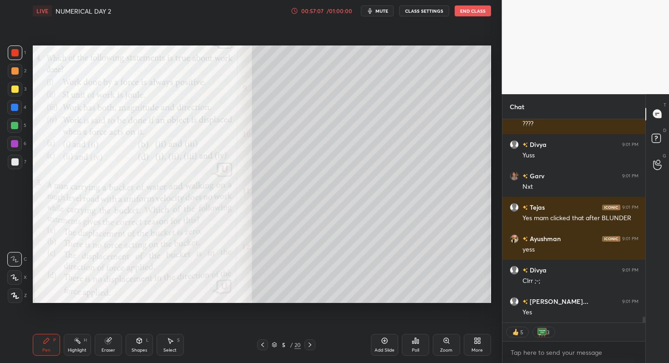
click at [311, 340] on div at bounding box center [309, 345] width 11 height 11
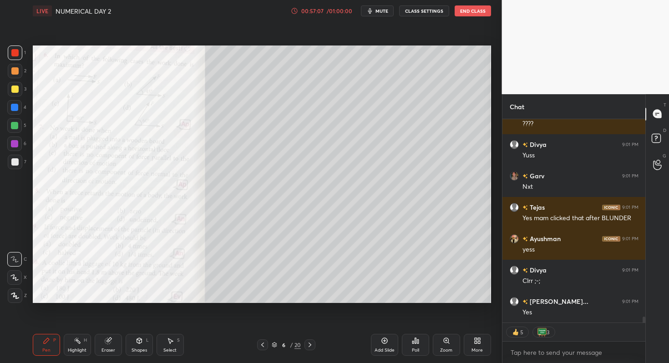
click at [311, 340] on div at bounding box center [309, 345] width 11 height 11
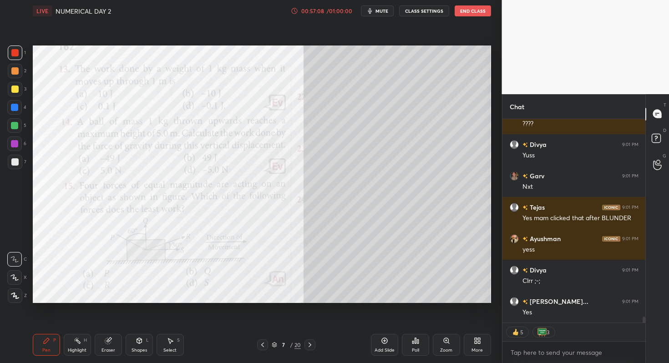
click at [311, 340] on div at bounding box center [309, 345] width 11 height 11
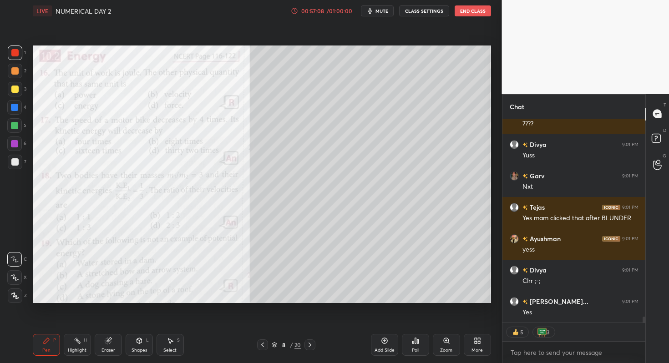
click at [311, 340] on div at bounding box center [309, 345] width 11 height 11
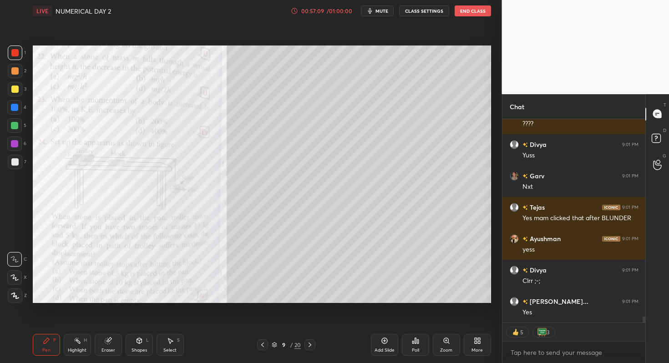
click at [311, 340] on div at bounding box center [309, 345] width 11 height 11
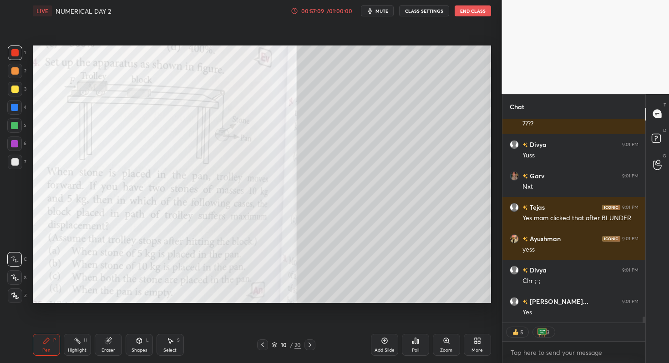
click at [311, 340] on div at bounding box center [309, 345] width 11 height 11
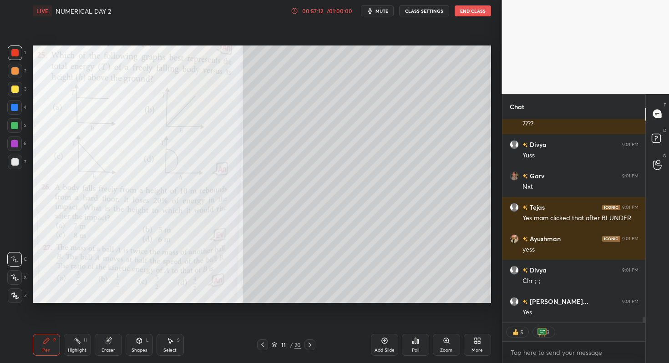
click at [311, 340] on div at bounding box center [309, 345] width 11 height 11
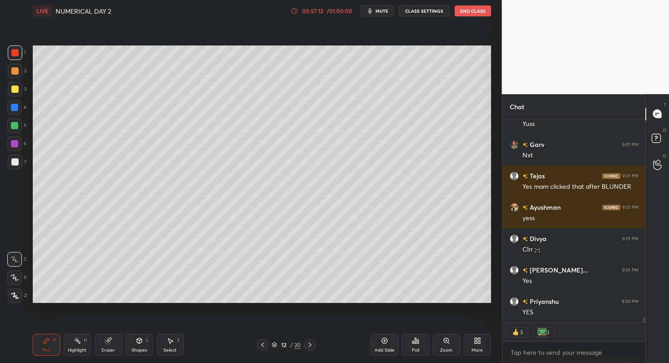
click at [311, 340] on div at bounding box center [309, 345] width 11 height 11
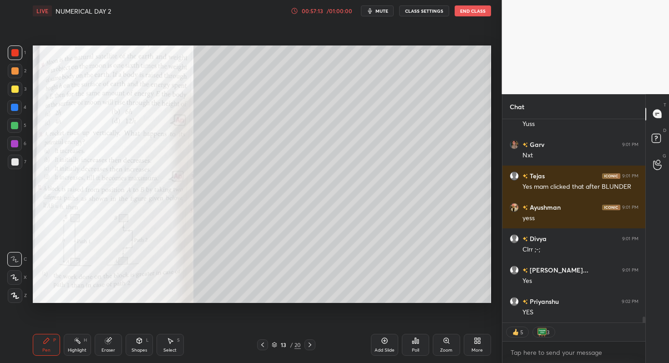
click at [311, 340] on div at bounding box center [309, 345] width 11 height 11
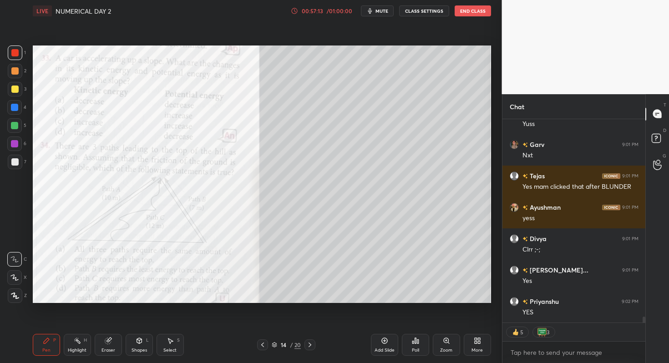
click at [311, 340] on div at bounding box center [309, 345] width 11 height 11
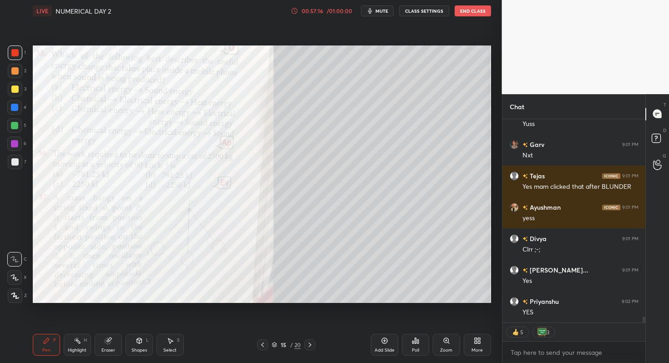
click at [311, 340] on div at bounding box center [309, 345] width 11 height 11
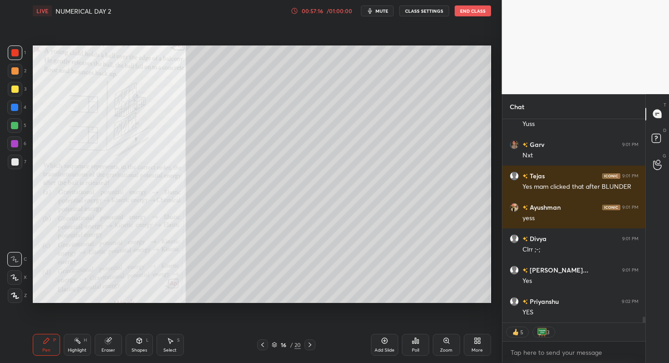
type textarea "x"
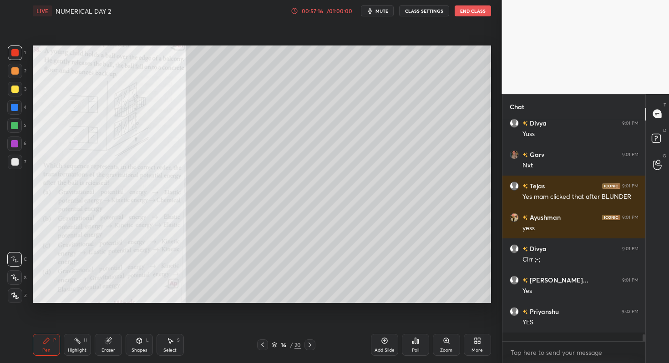
scroll to position [219, 140]
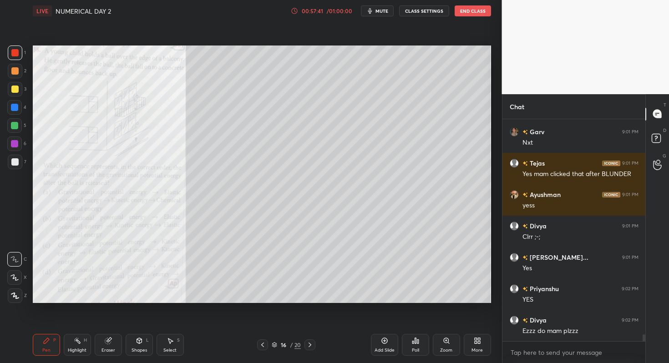
click at [451, 339] on div "Zoom" at bounding box center [446, 345] width 27 height 22
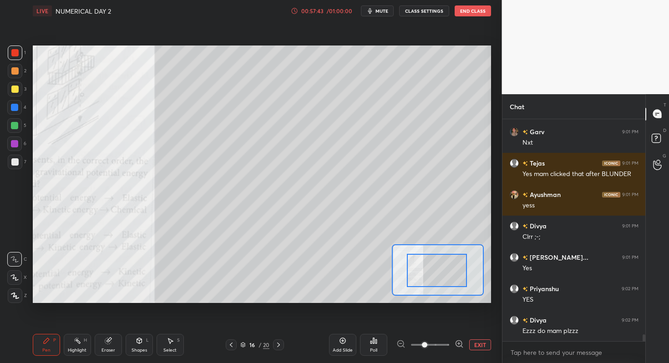
drag, startPoint x: 449, startPoint y: 265, endPoint x: 431, endPoint y: 278, distance: 21.6
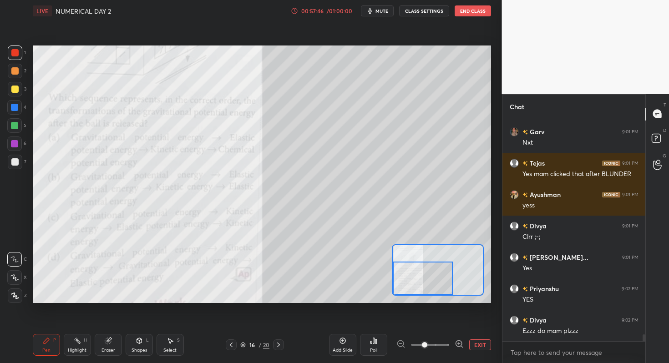
drag, startPoint x: 438, startPoint y: 274, endPoint x: 413, endPoint y: 289, distance: 29.0
click at [413, 289] on div at bounding box center [423, 278] width 60 height 33
drag, startPoint x: 422, startPoint y: 268, endPoint x: 421, endPoint y: 293, distance: 25.5
click at [421, 293] on div at bounding box center [423, 278] width 60 height 33
click at [282, 346] on icon at bounding box center [278, 344] width 7 height 7
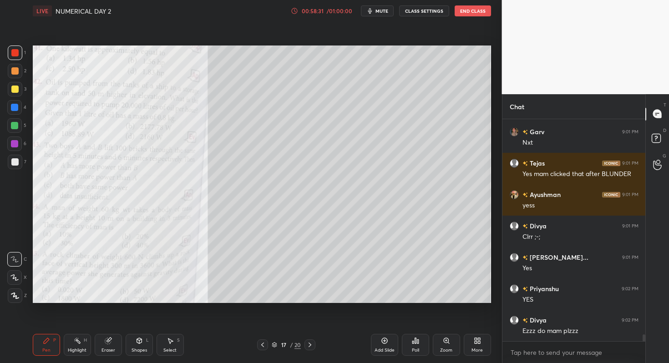
click at [443, 338] on icon at bounding box center [446, 340] width 7 height 7
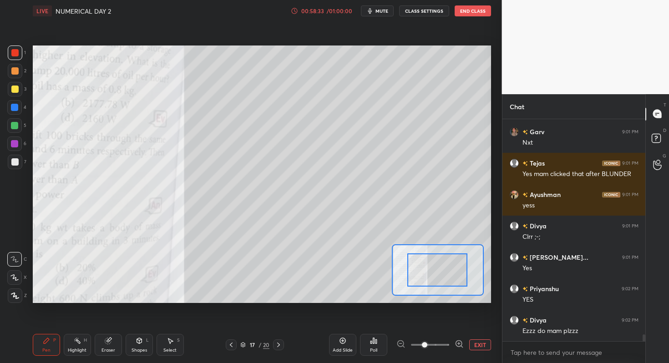
drag, startPoint x: 451, startPoint y: 259, endPoint x: 425, endPoint y: 273, distance: 29.1
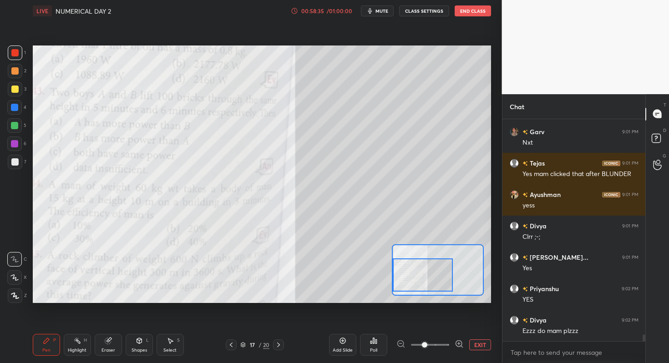
drag, startPoint x: 433, startPoint y: 274, endPoint x: 406, endPoint y: 279, distance: 27.3
click at [406, 279] on div at bounding box center [423, 275] width 60 height 33
click at [377, 342] on div "Poll" at bounding box center [373, 345] width 27 height 22
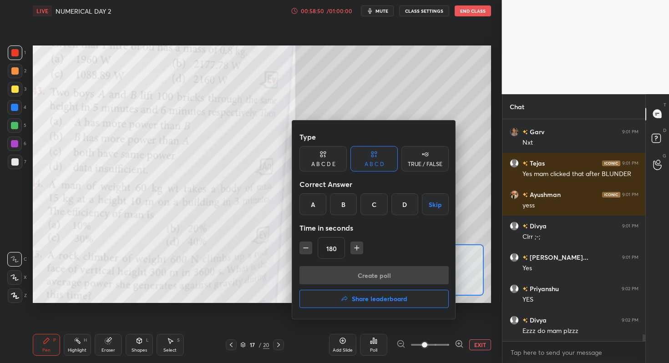
click at [308, 215] on div "A" at bounding box center [312, 204] width 27 height 22
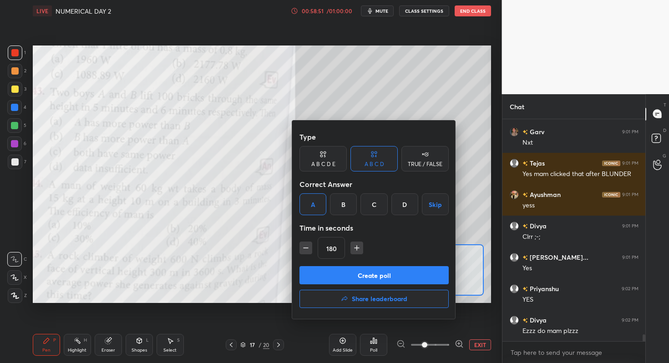
click at [304, 245] on icon "button" at bounding box center [305, 247] width 9 height 9
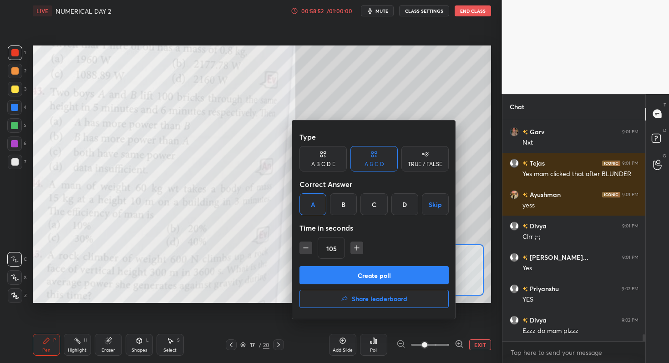
click at [304, 245] on icon "button" at bounding box center [305, 247] width 9 height 9
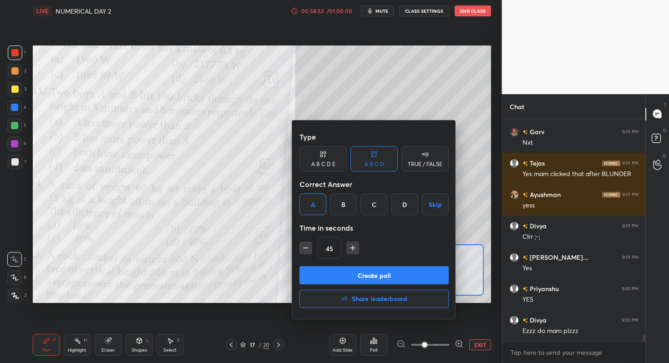
type input "30"
click at [333, 273] on button "Create poll" at bounding box center [373, 275] width 149 height 18
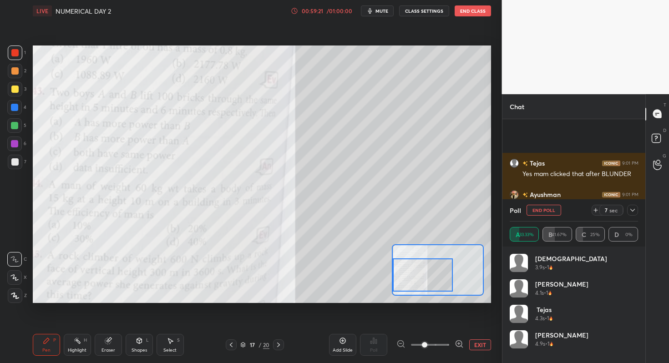
scroll to position [6900, 0]
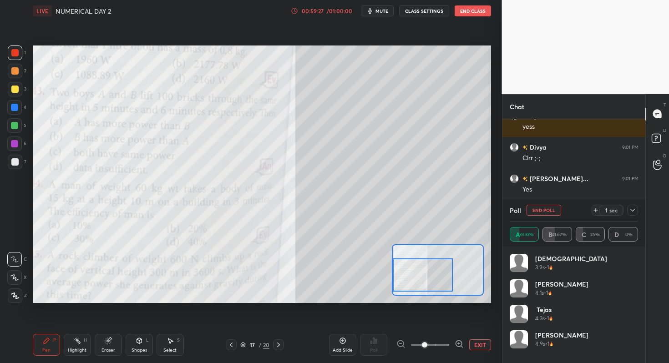
click at [633, 208] on icon at bounding box center [632, 210] width 7 height 7
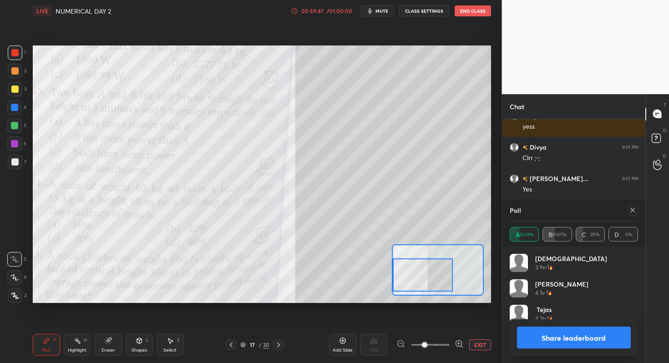
scroll to position [6932, 0]
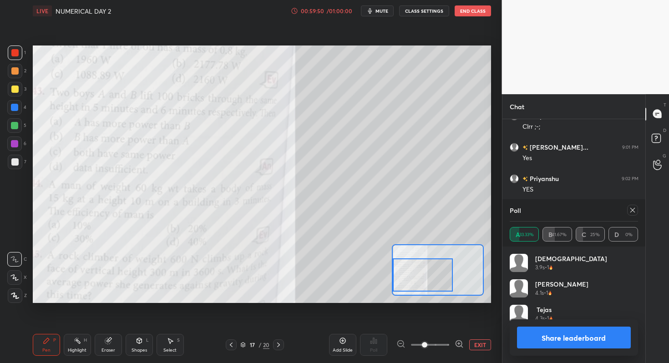
click at [567, 340] on button "Share leaderboard" at bounding box center [574, 338] width 114 height 22
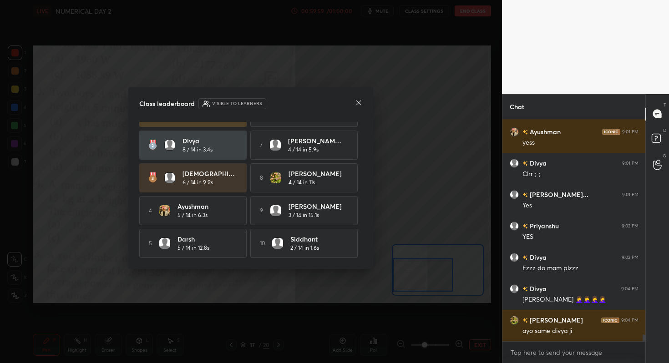
scroll to position [6916, 0]
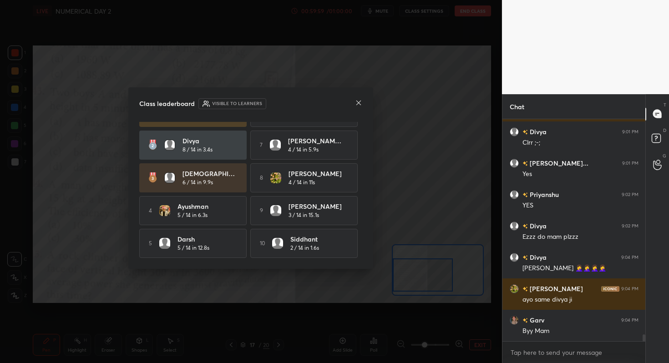
click at [360, 100] on icon at bounding box center [358, 102] width 7 height 7
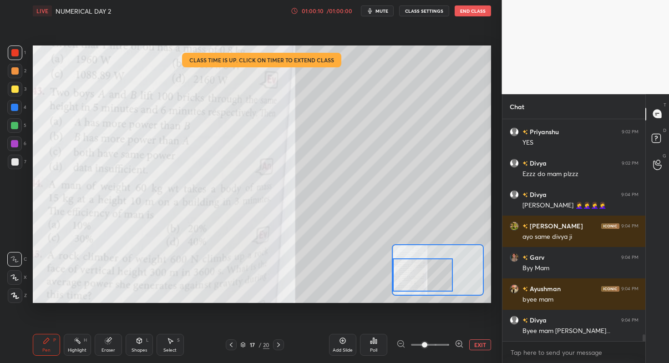
scroll to position [7010, 0]
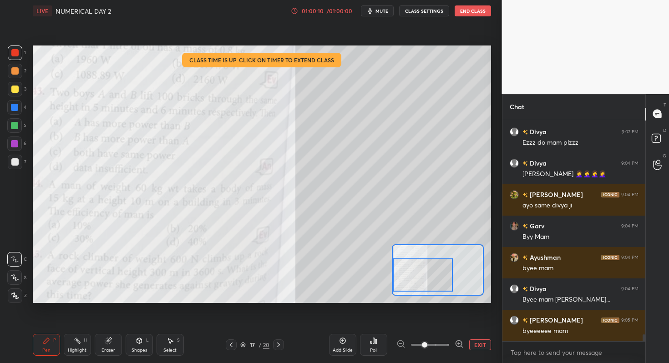
click at [460, 12] on button "End Class" at bounding box center [473, 10] width 36 height 11
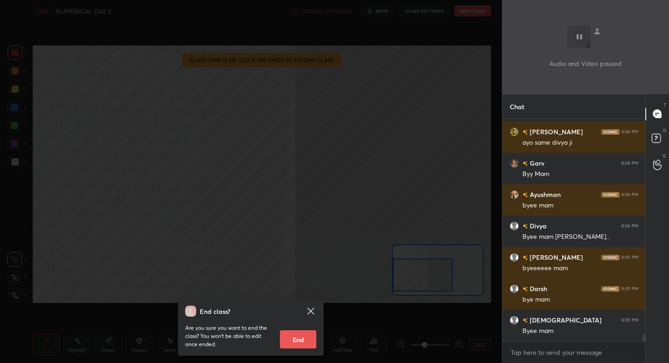
scroll to position [7104, 0]
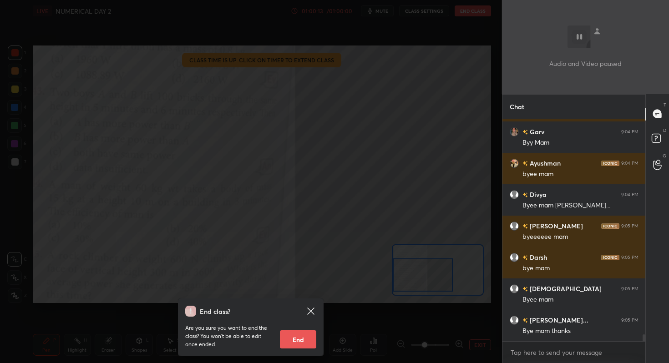
click at [305, 333] on button "End" at bounding box center [298, 339] width 36 height 18
type textarea "x"
